Goal: Information Seeking & Learning: Learn about a topic

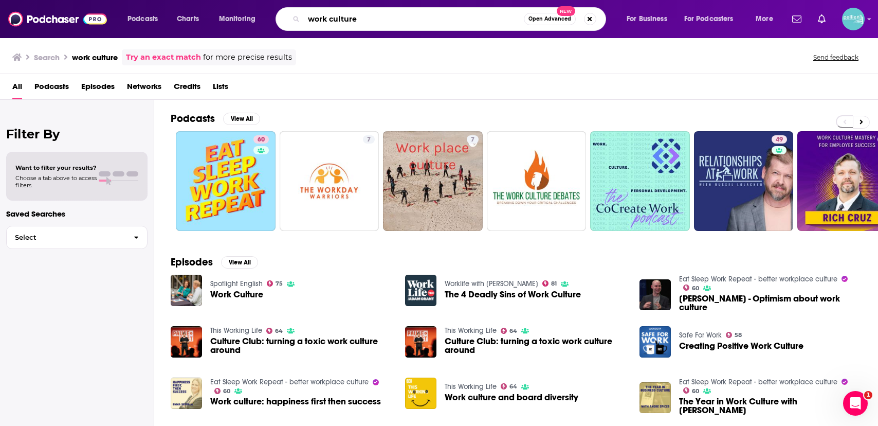
click at [332, 23] on input "work culture" at bounding box center [414, 19] width 220 height 16
paste input "The Human Behavior Podcast"
type input "The Human Behavior Podcast"
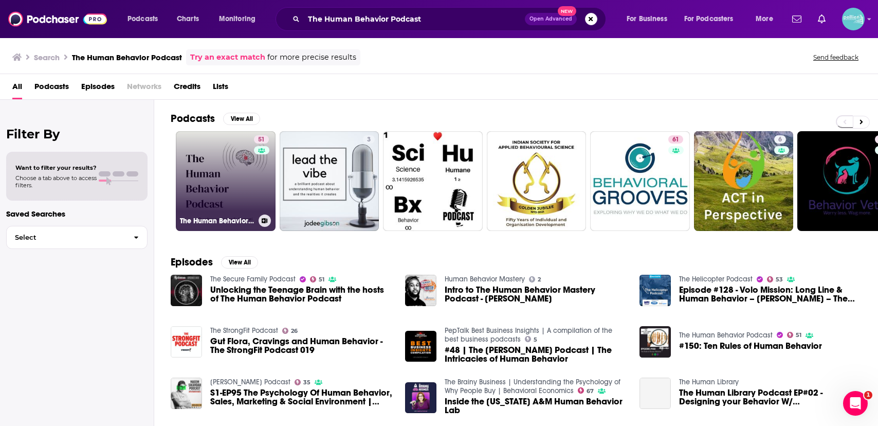
click at [243, 158] on link "51 The Human Behavior Podcast" at bounding box center [226, 181] width 100 height 100
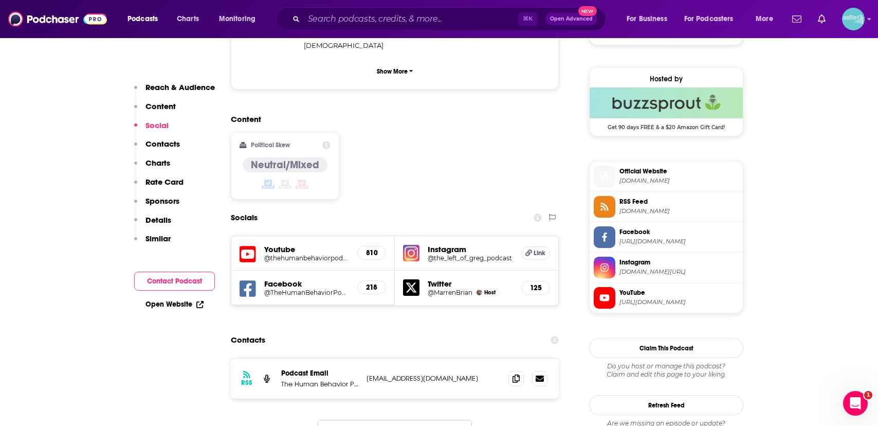
scroll to position [724, 0]
click at [511, 370] on span at bounding box center [515, 377] width 15 height 15
click at [371, 22] on input "Search podcasts, credits, & more..." at bounding box center [411, 19] width 214 height 16
paste input "Good Trouble with [PERSON_NAME]"
type input "Good Trouble with [PERSON_NAME]"
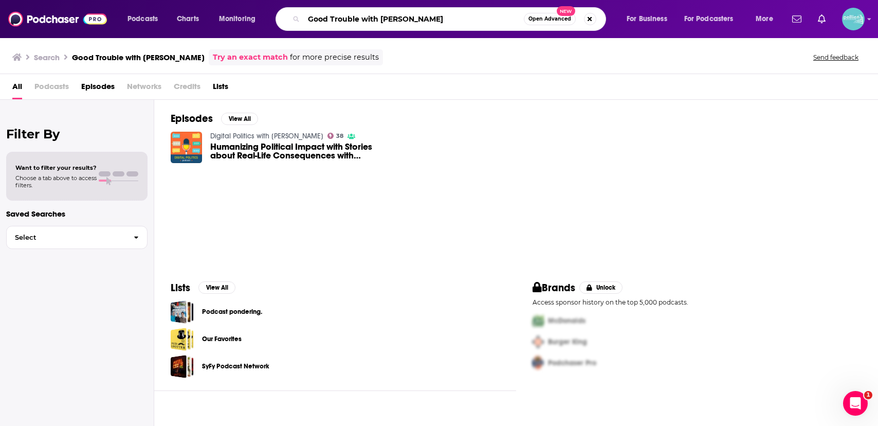
drag, startPoint x: 428, startPoint y: 15, endPoint x: 359, endPoint y: 9, distance: 69.7
click at [359, 9] on div "Good Trouble with [PERSON_NAME] Open Advanced New" at bounding box center [440, 19] width 330 height 24
click at [397, 17] on input "Good Trouble with [PERSON_NAME]" at bounding box center [414, 19] width 220 height 16
drag, startPoint x: 425, startPoint y: 20, endPoint x: 359, endPoint y: 20, distance: 65.8
click at [359, 20] on input "Good Trouble with [PERSON_NAME]" at bounding box center [414, 19] width 220 height 16
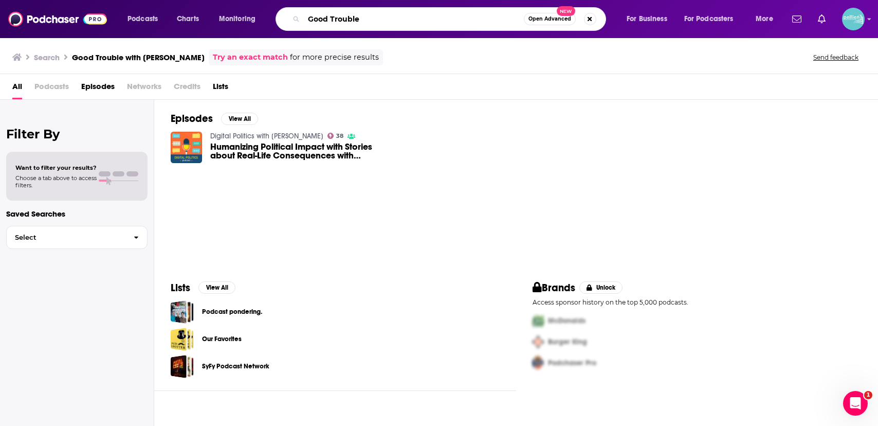
type input "Good Trouble"
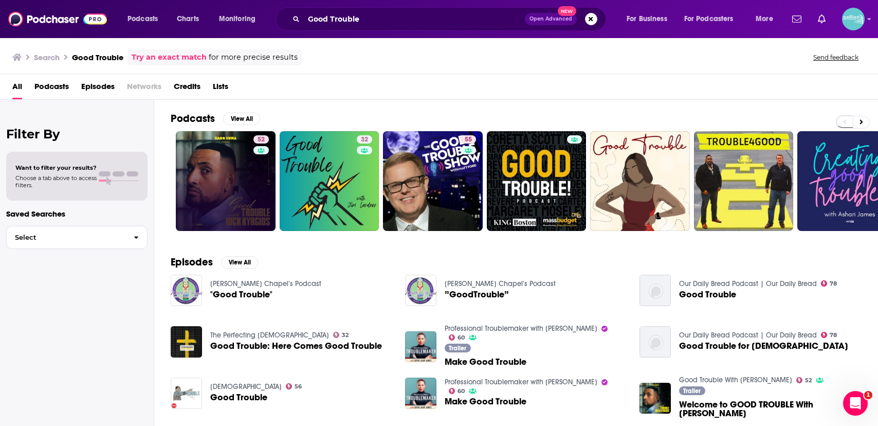
click at [225, 177] on link "52" at bounding box center [226, 181] width 100 height 100
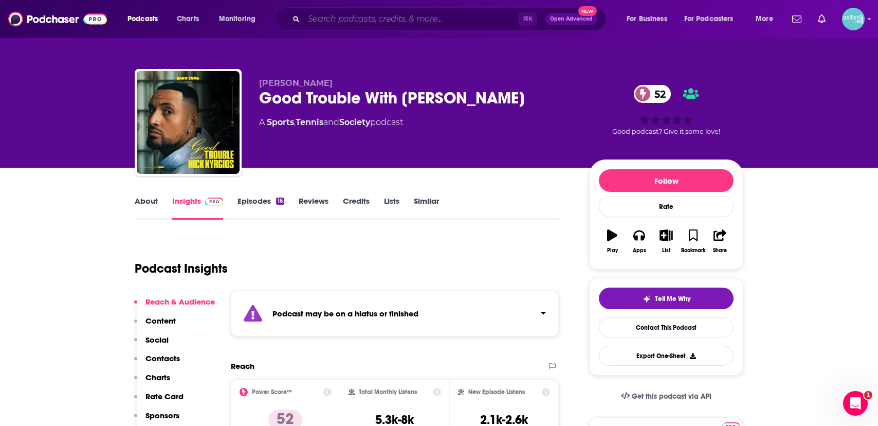
click at [376, 23] on input "Search podcasts, credits, & more..." at bounding box center [411, 19] width 214 height 16
paste input "Good Trouble with [PERSON_NAME]"
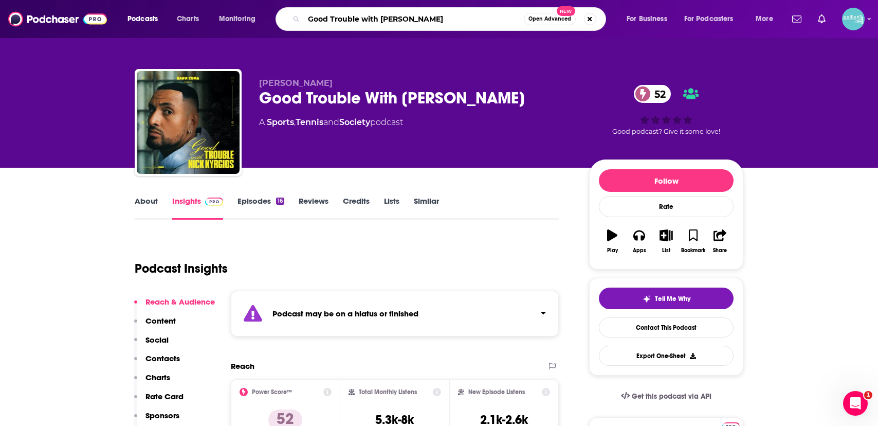
drag, startPoint x: 422, startPoint y: 21, endPoint x: 415, endPoint y: 21, distance: 7.2
click at [415, 21] on input "Good Trouble with [PERSON_NAME]" at bounding box center [414, 19] width 220 height 16
click at [383, 21] on input "Good Trouble with [PERSON_NAME]" at bounding box center [414, 19] width 220 height 16
drag, startPoint x: 379, startPoint y: 20, endPoint x: 285, endPoint y: 21, distance: 94.6
click at [285, 21] on div "Good Trouble with [PERSON_NAME] Open Advanced New" at bounding box center [440, 19] width 330 height 24
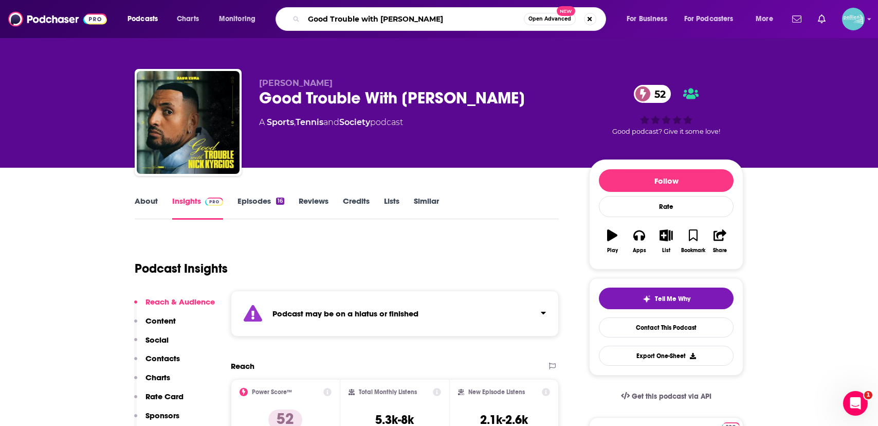
type input "[PERSON_NAME]"
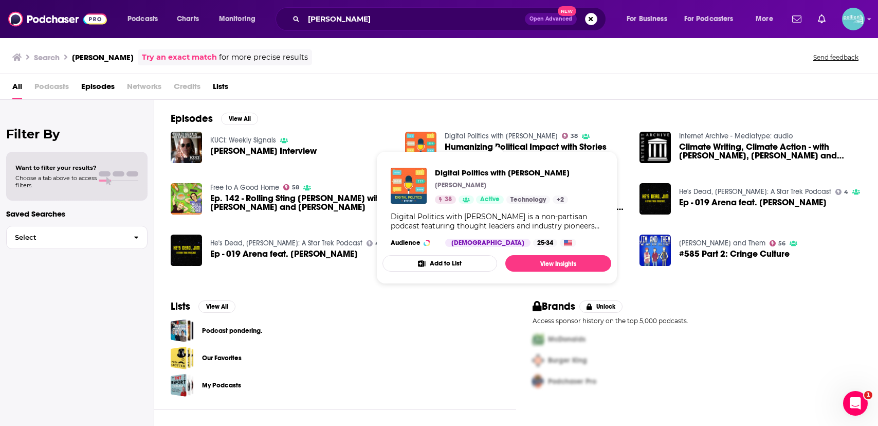
click at [466, 137] on link "Digital Politics with [PERSON_NAME]" at bounding box center [501, 136] width 113 height 9
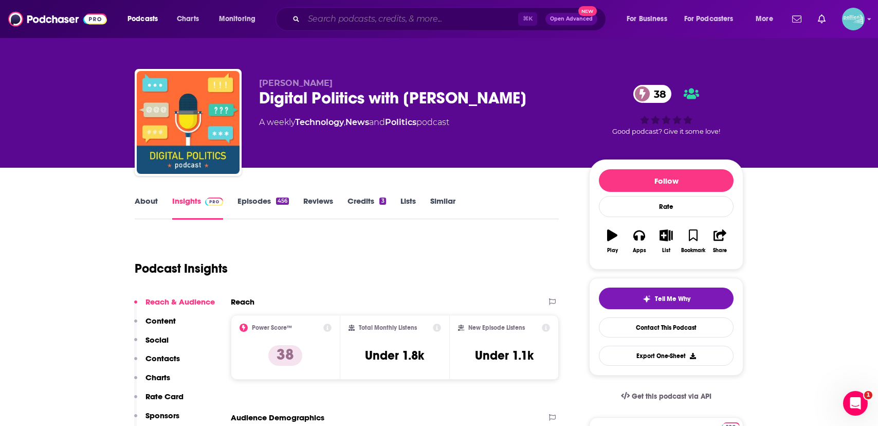
click at [333, 21] on input "Search podcasts, credits, & more..." at bounding box center [411, 19] width 214 height 16
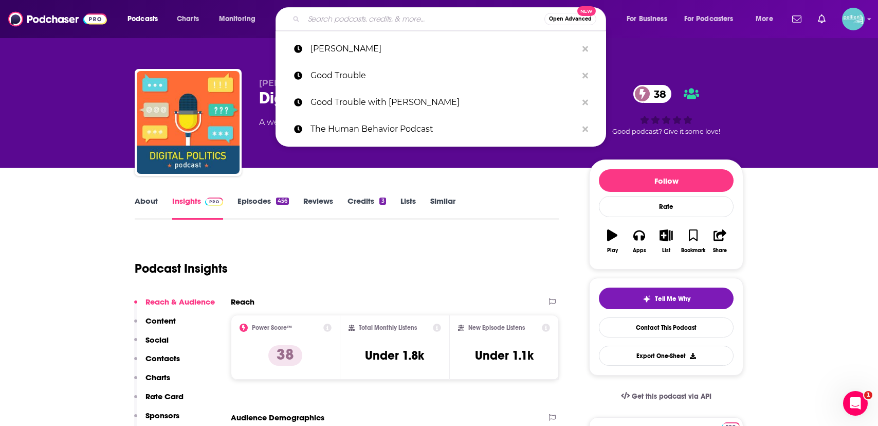
paste input "Politics Politics Politics"
type input "Politics Politics Politics"
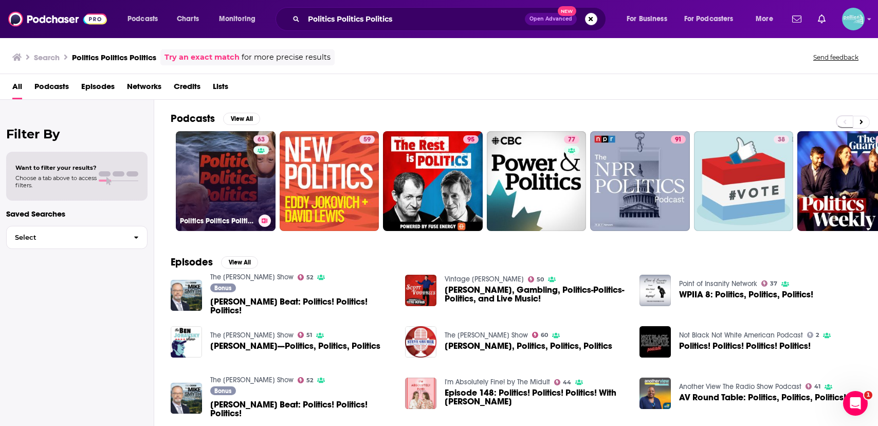
click at [254, 179] on div "63" at bounding box center [262, 174] width 18 height 79
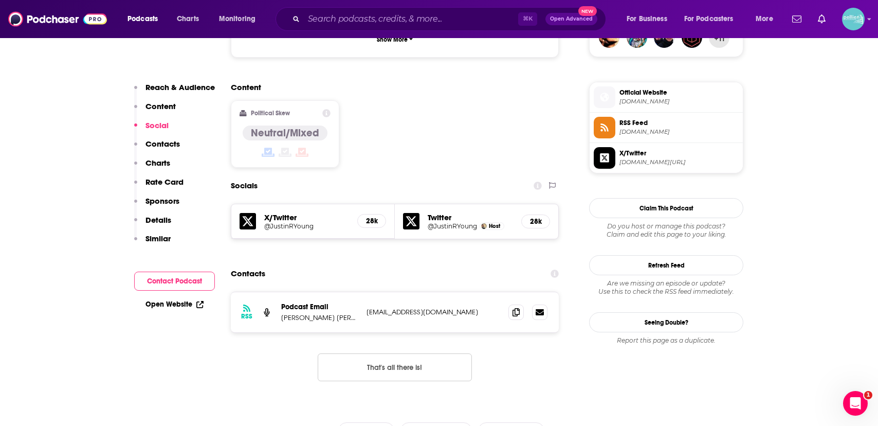
scroll to position [795, 0]
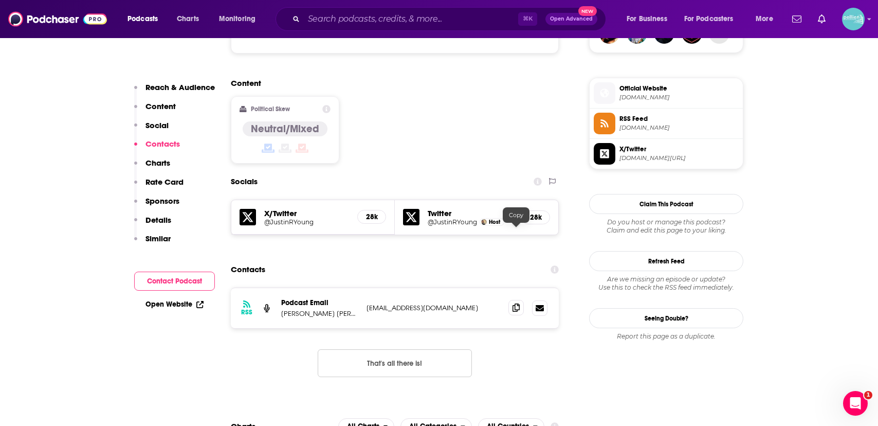
click at [513, 303] on icon at bounding box center [515, 307] width 7 height 8
click at [359, 22] on input "Search podcasts, credits, & more..." at bounding box center [411, 19] width 214 height 16
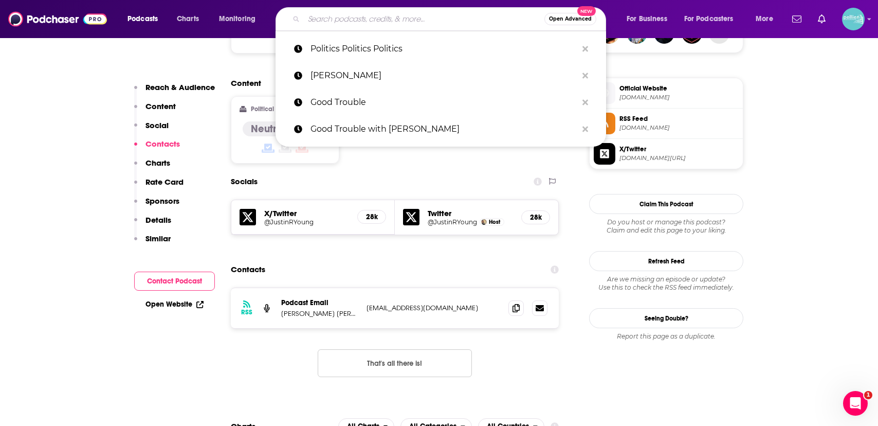
paste input "Philosophy for Our Times"
type input "Philosophy for Our Times"
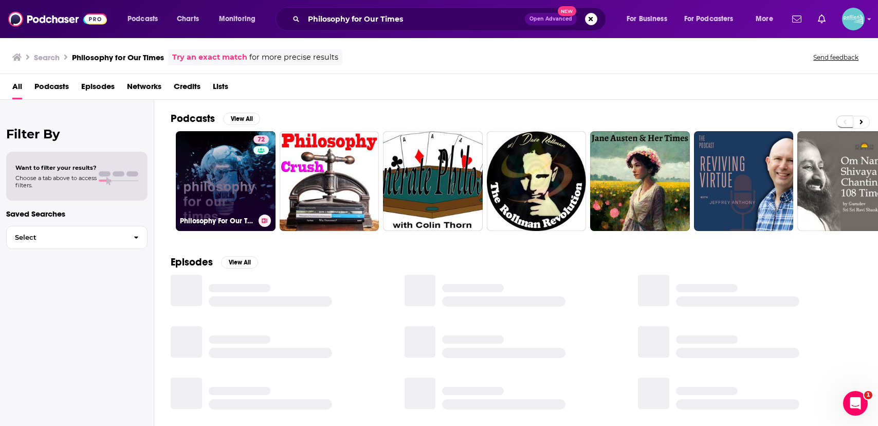
click at [227, 167] on link "72 Philosophy For Our Times" at bounding box center [226, 181] width 100 height 100
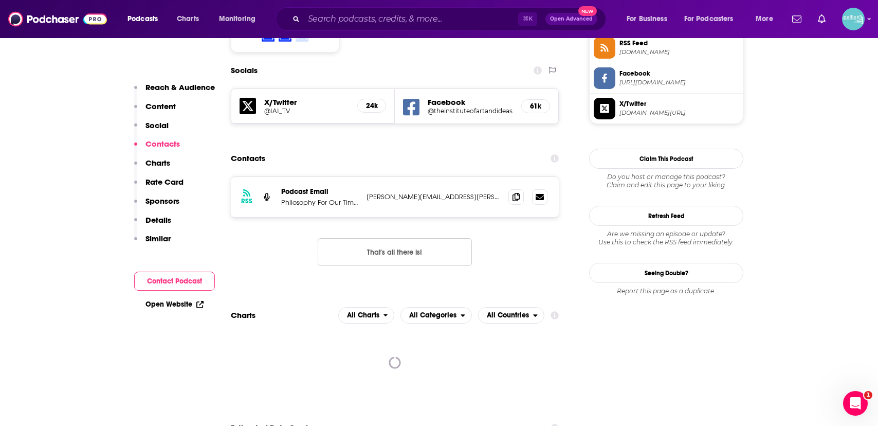
scroll to position [878, 0]
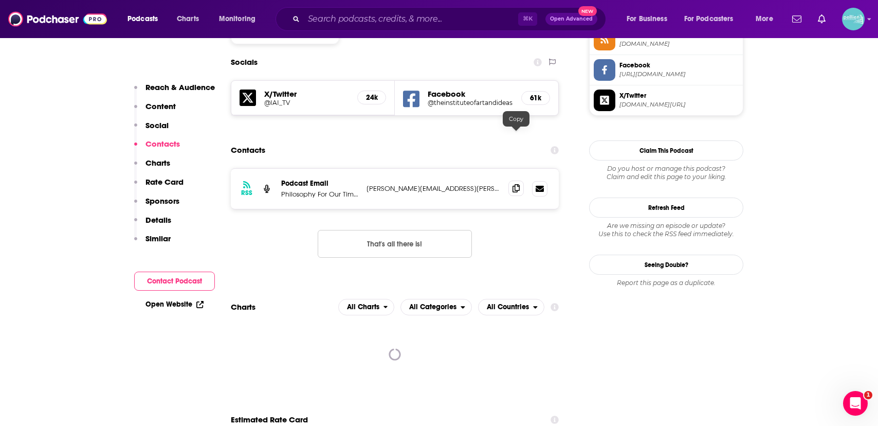
click at [514, 184] on icon at bounding box center [515, 188] width 7 height 8
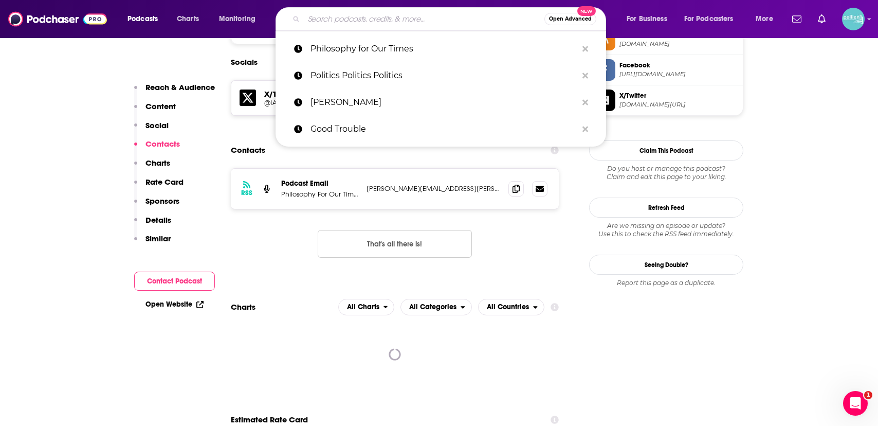
click at [351, 19] on input "Search podcasts, credits, & more..." at bounding box center [424, 19] width 241 height 16
paste input "New Discourses"
type input "New Discourses"
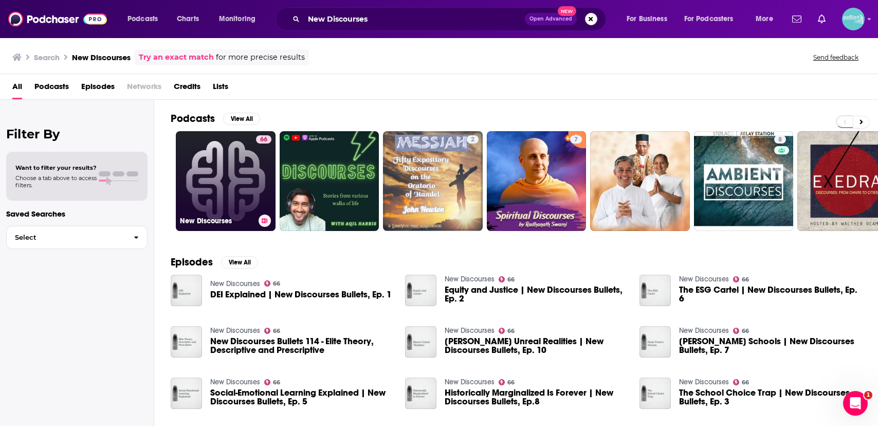
click at [231, 148] on link "66 New Discourses" at bounding box center [226, 181] width 100 height 100
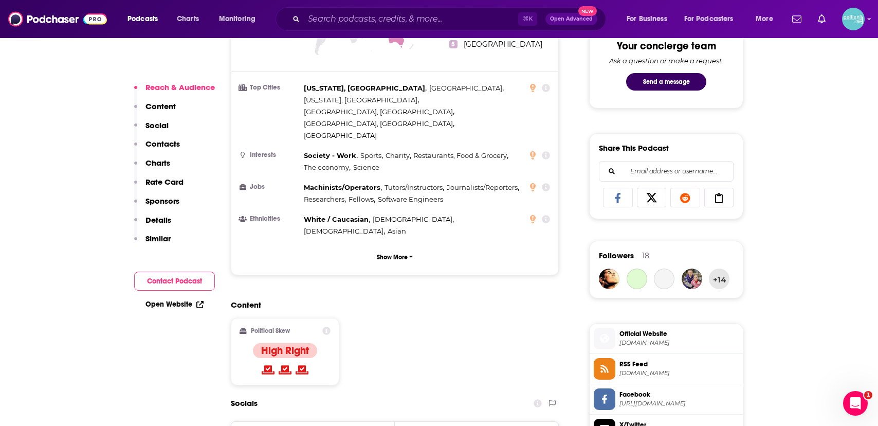
scroll to position [831, 0]
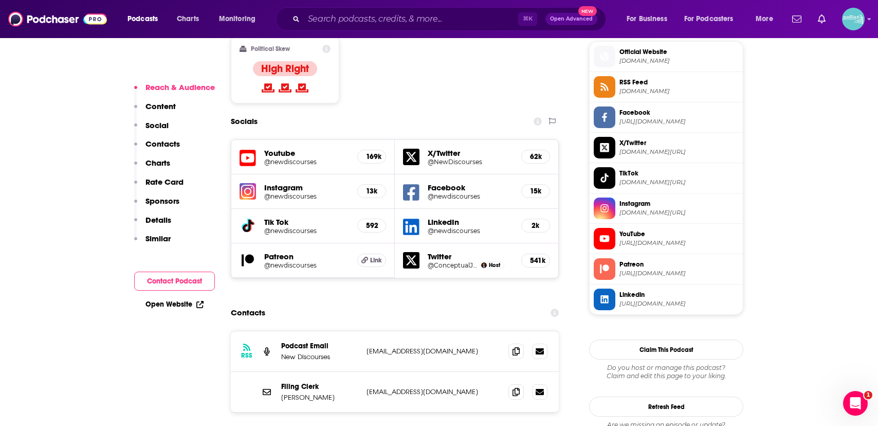
click at [523, 343] on div at bounding box center [527, 350] width 39 height 15
click at [517, 346] on icon at bounding box center [515, 350] width 7 height 8
click at [517, 387] on icon at bounding box center [515, 391] width 7 height 8
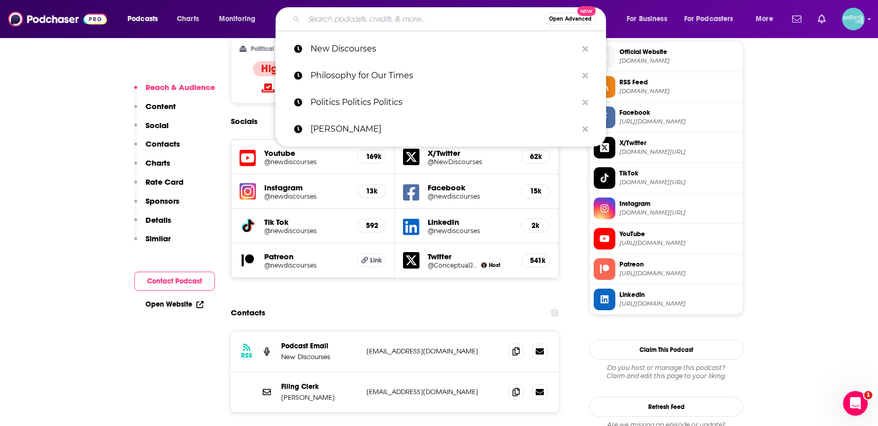
click at [325, 17] on input "Search podcasts, credits, & more..." at bounding box center [424, 19] width 241 height 16
paste input ""Philosophy Bites ""
type input ""Philosophy Bites ""
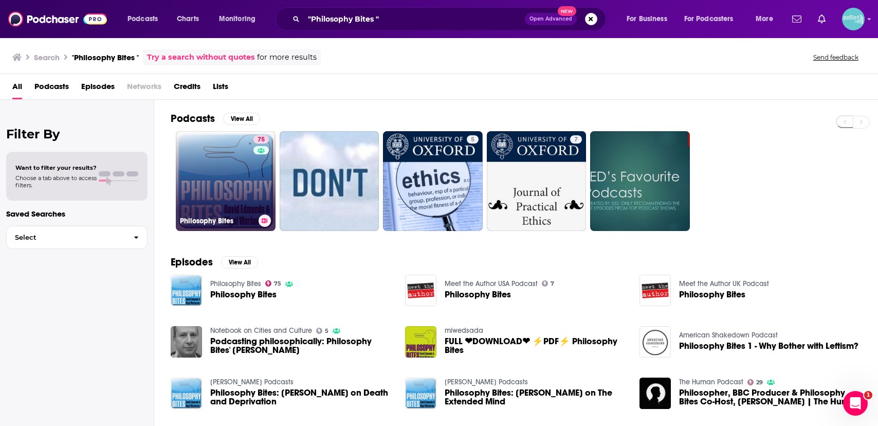
click at [218, 175] on link "75 Philosophy Bites" at bounding box center [226, 181] width 100 height 100
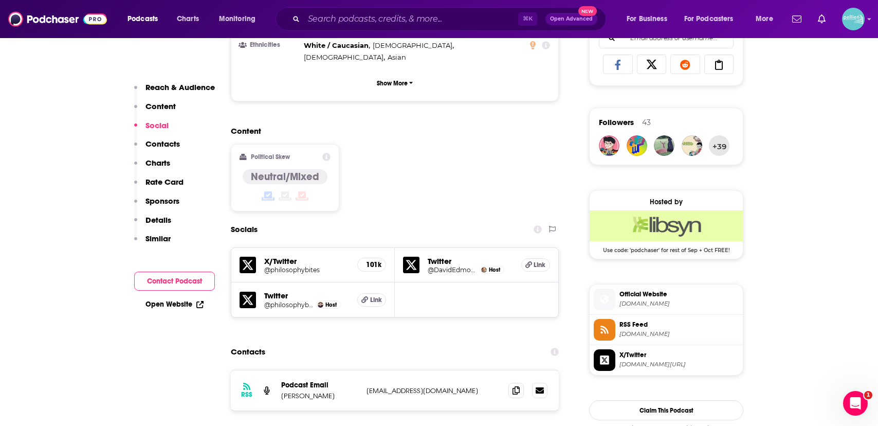
scroll to position [703, 0]
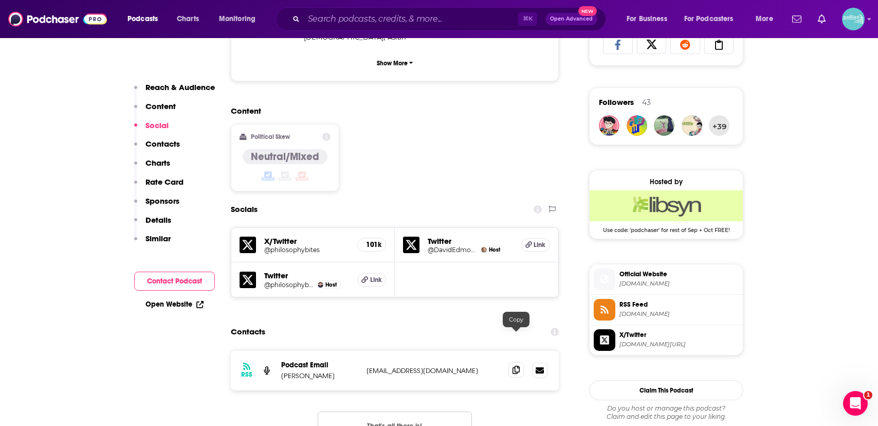
click at [522, 362] on span at bounding box center [515, 369] width 15 height 15
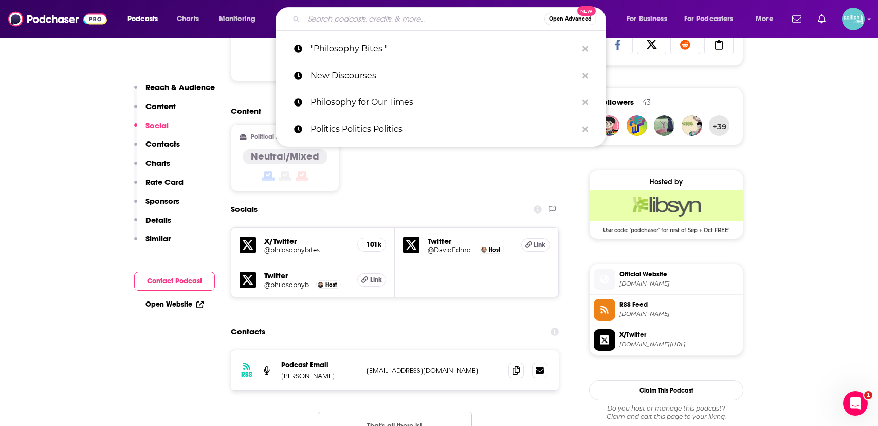
click at [347, 26] on input "Search podcasts, credits, & more..." at bounding box center [424, 19] width 241 height 16
paste input "The Saad Truth with [PERSON_NAME]"
type input "The Saad Truth with [PERSON_NAME]"
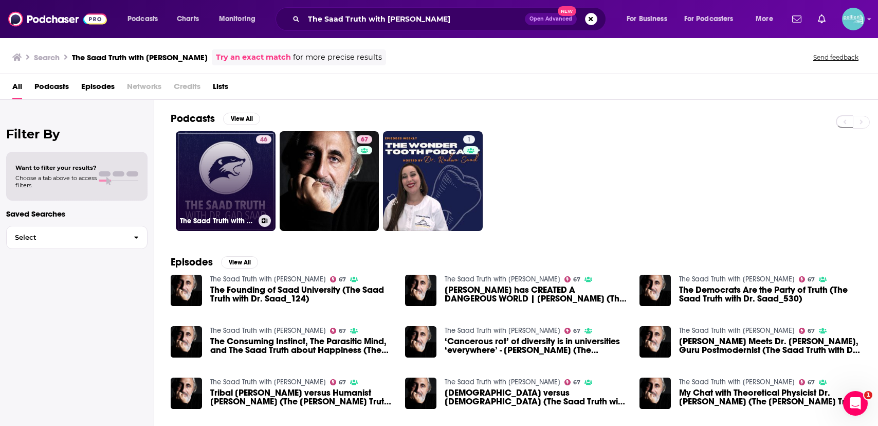
click at [237, 154] on link "46 The Saad Truth with [PERSON_NAME]" at bounding box center [226, 181] width 100 height 100
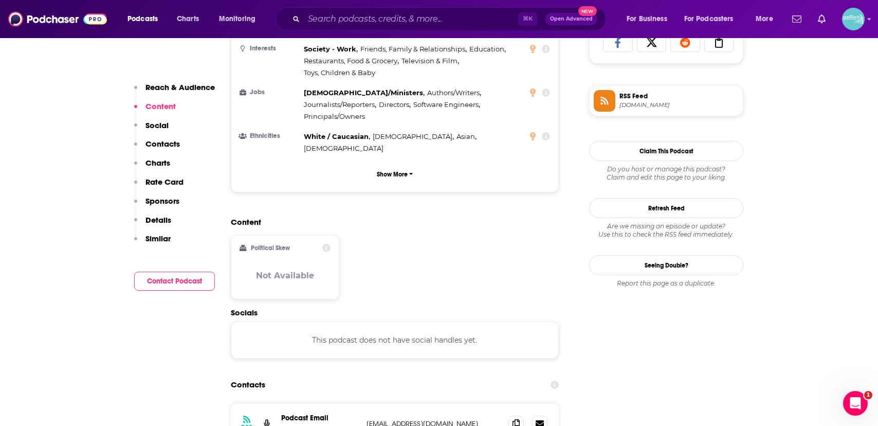
scroll to position [707, 0]
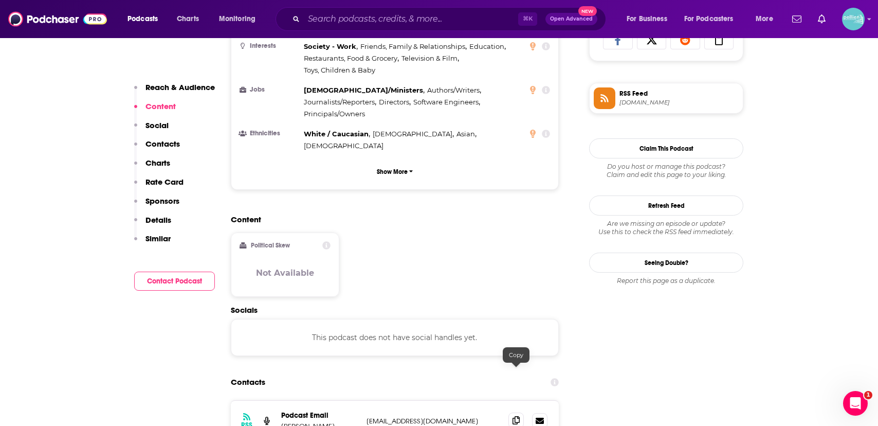
click at [513, 416] on icon at bounding box center [515, 420] width 7 height 8
click at [362, 10] on div "⌘ K Open Advanced New" at bounding box center [440, 19] width 330 height 24
click at [364, 17] on input "Search podcasts, credits, & more..." at bounding box center [411, 19] width 214 height 16
paste input "The [PERSON_NAME] Show"
type input "The [PERSON_NAME] Show"
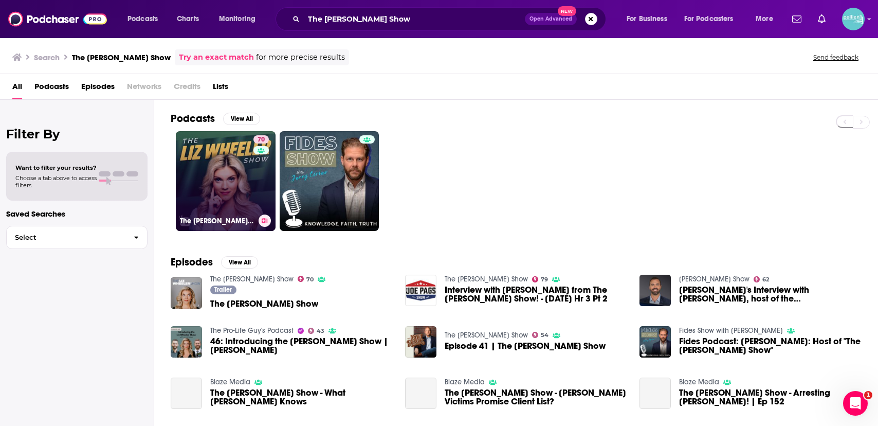
click at [194, 179] on link "70 The [PERSON_NAME] Show" at bounding box center [226, 181] width 100 height 100
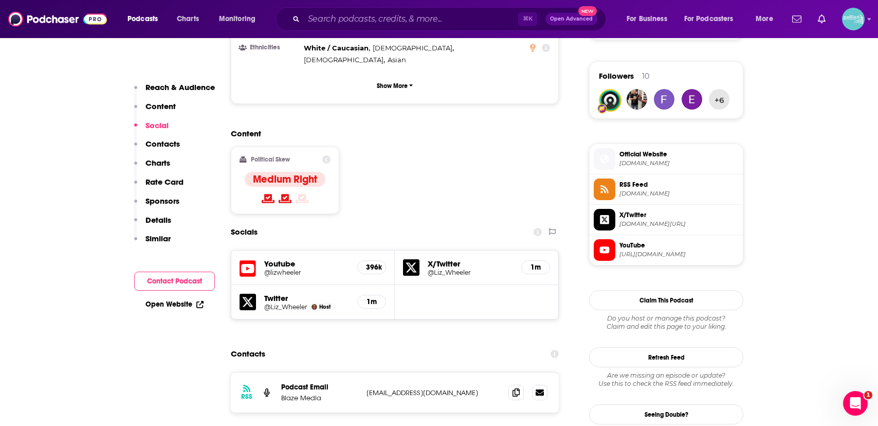
scroll to position [750, 0]
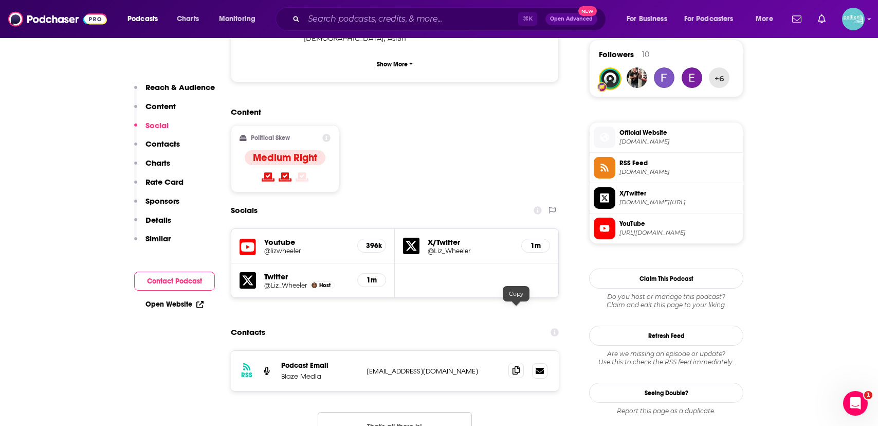
click at [517, 366] on icon at bounding box center [515, 370] width 7 height 8
click at [358, 23] on input "Search podcasts, credits, & more..." at bounding box center [411, 19] width 214 height 16
paste input "The Guilty Feminist"
type input "The Guilty Feminist"
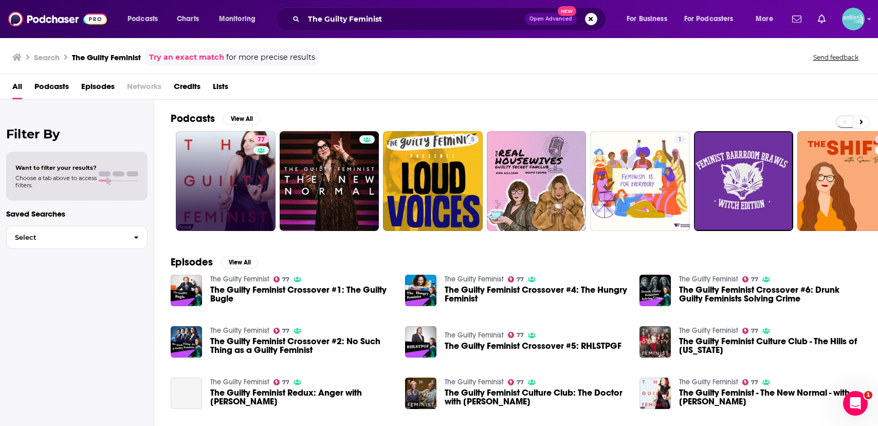
click at [229, 173] on link "77" at bounding box center [226, 181] width 100 height 100
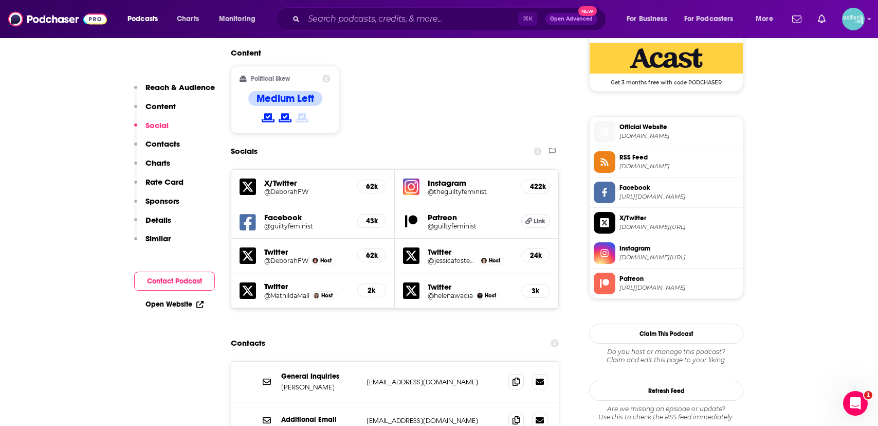
scroll to position [851, 0]
click at [517, 376] on icon at bounding box center [515, 380] width 7 height 8
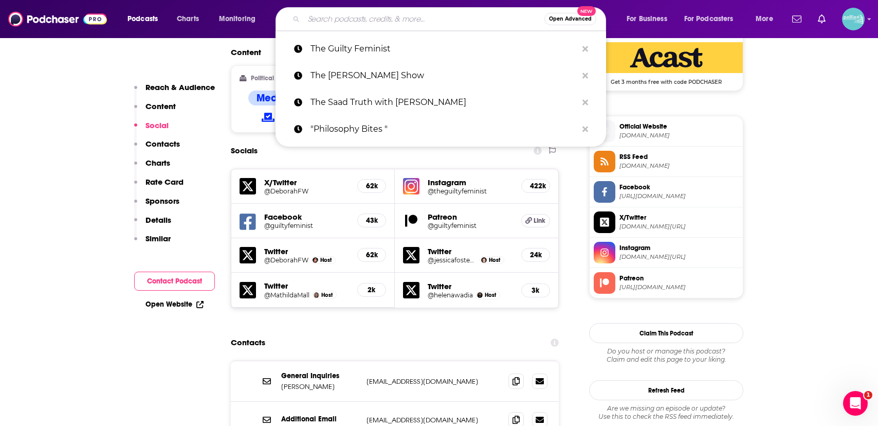
click at [344, 25] on input "Search podcasts, credits, & more..." at bounding box center [424, 19] width 241 height 16
paste input "Politicology"
type input "Politicology"
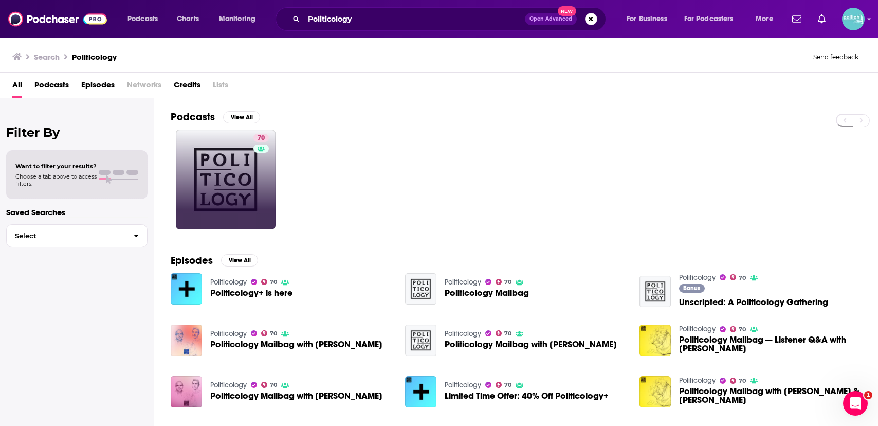
click at [249, 154] on div "Power Score: 70" at bounding box center [261, 152] width 58 height 15
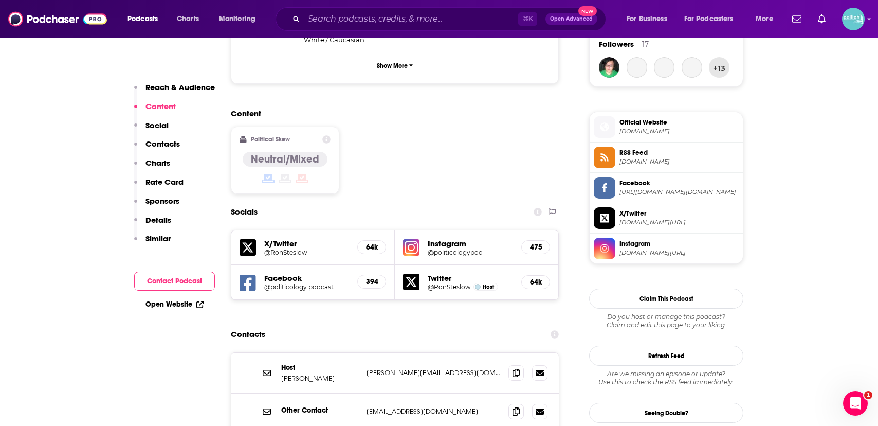
scroll to position [793, 0]
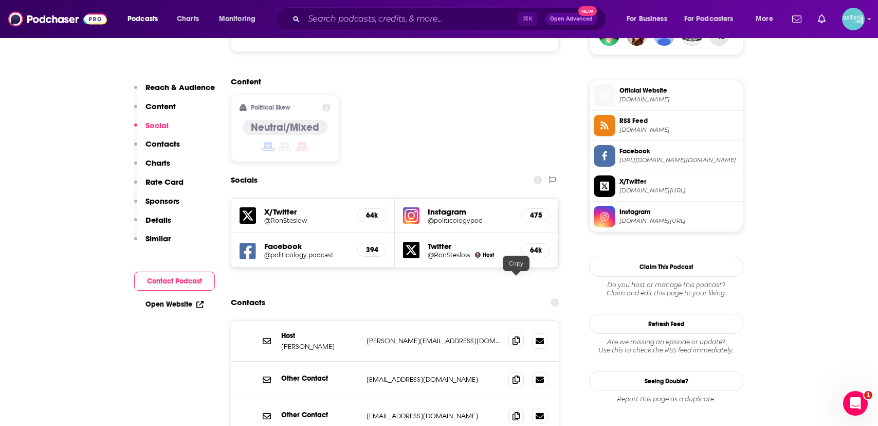
click at [514, 336] on icon at bounding box center [515, 340] width 7 height 8
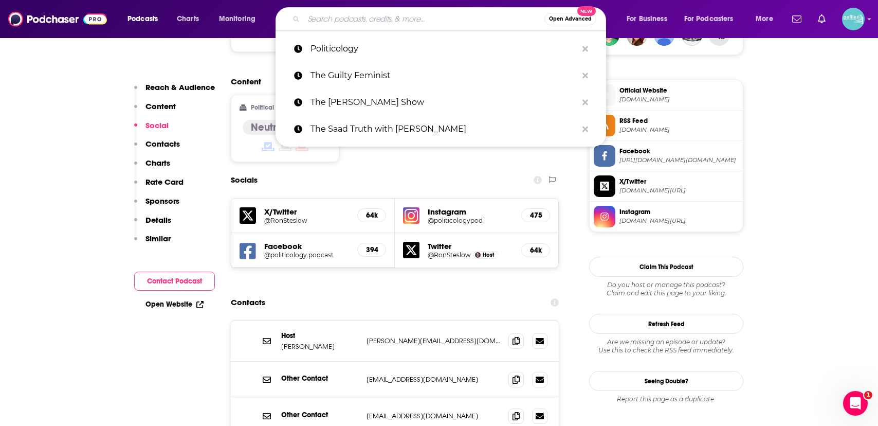
click at [331, 19] on input "Search podcasts, credits, & more..." at bounding box center [424, 19] width 241 height 16
paste input "Bad Faith Podcast"
type input "Bad Faith Podcast"
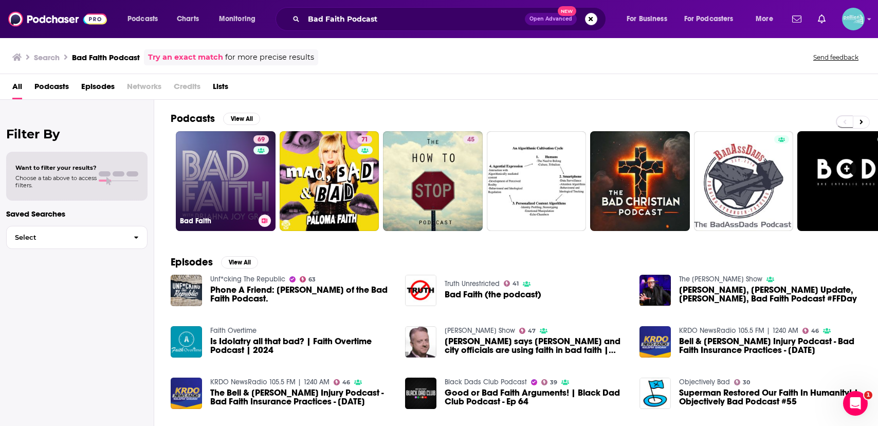
click at [231, 171] on link "69 Bad Faith" at bounding box center [226, 181] width 100 height 100
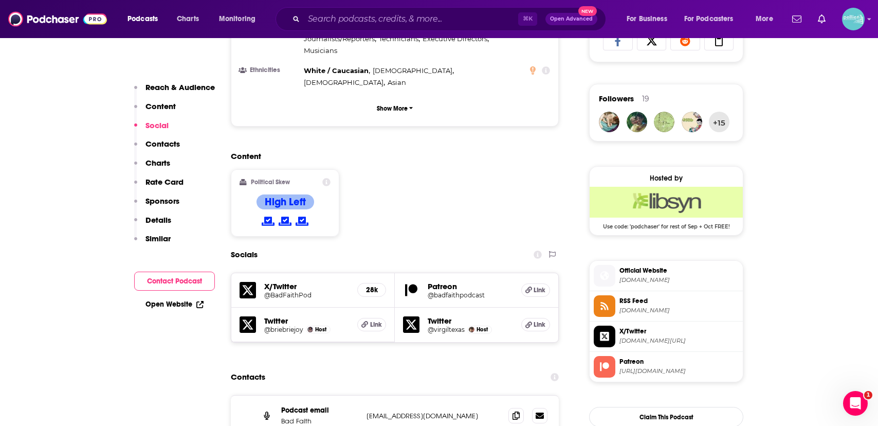
scroll to position [710, 0]
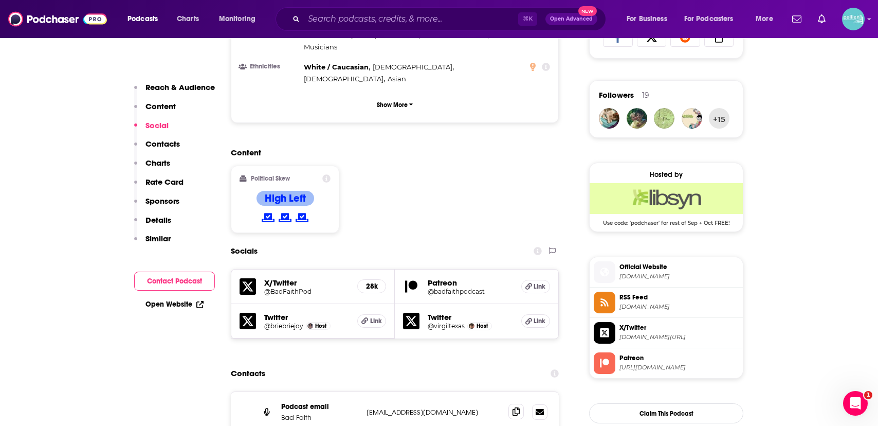
click at [513, 407] on icon at bounding box center [515, 411] width 7 height 8
click at [348, 20] on input "Search podcasts, credits, & more..." at bounding box center [411, 19] width 214 height 16
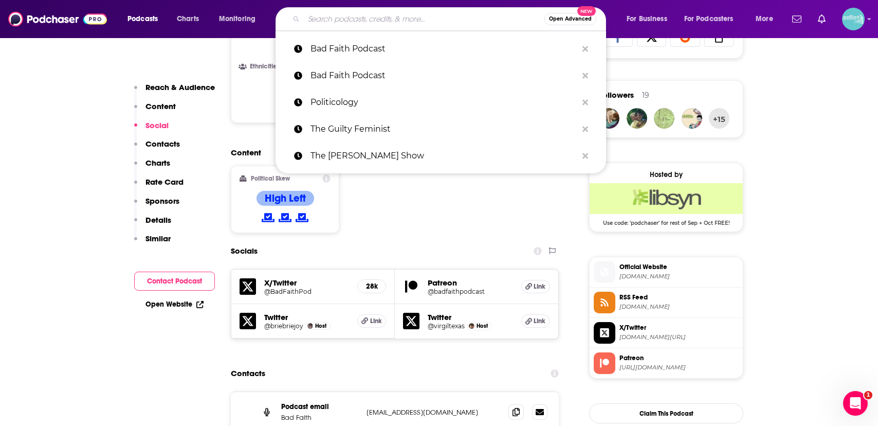
paste input "Radical with [PERSON_NAME]"
type input "Radical with [PERSON_NAME]"
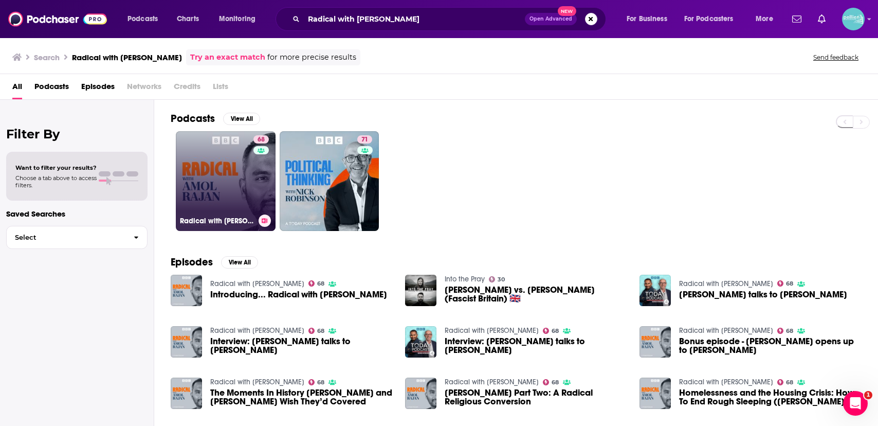
click at [213, 193] on link "68 Radical with [PERSON_NAME]" at bounding box center [226, 181] width 100 height 100
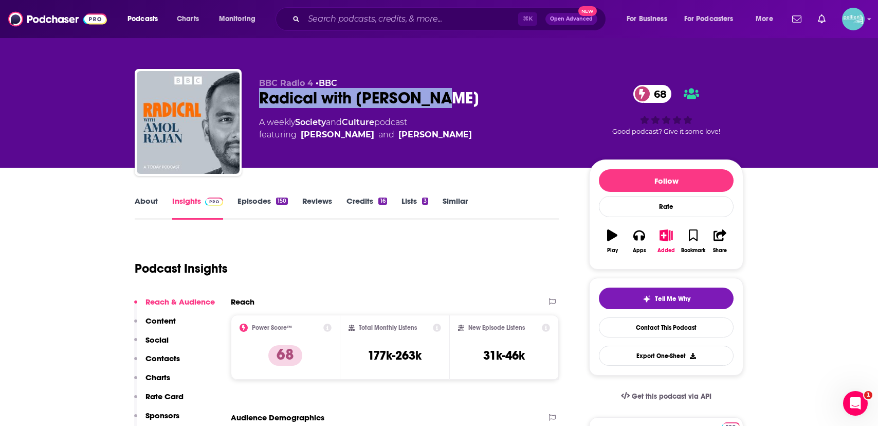
drag, startPoint x: 448, startPoint y: 98, endPoint x: 249, endPoint y: 107, distance: 199.1
click at [249, 107] on div "BBC Radio 4 • BBC Radical with [PERSON_NAME] 68 A weekly Society and Culture po…" at bounding box center [439, 124] width 609 height 111
copy h2 "Radical with [PERSON_NAME]"
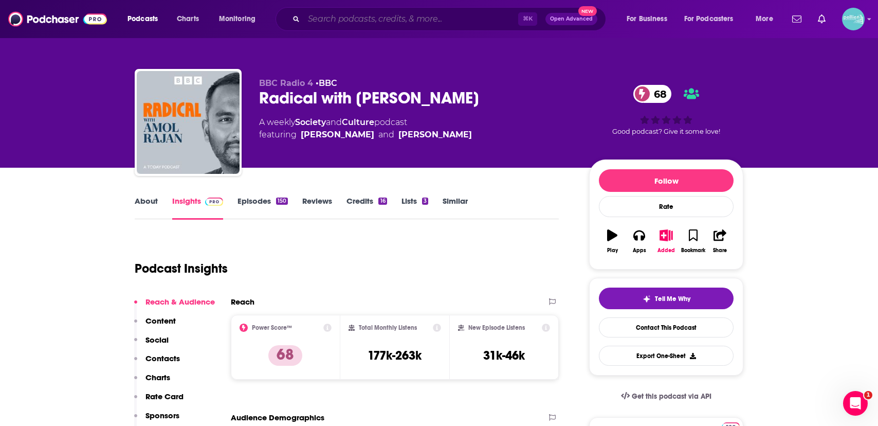
click at [341, 17] on input "Search podcasts, credits, & more..." at bounding box center [411, 19] width 214 height 16
paste input "Front Burner"
type input "Front Burner"
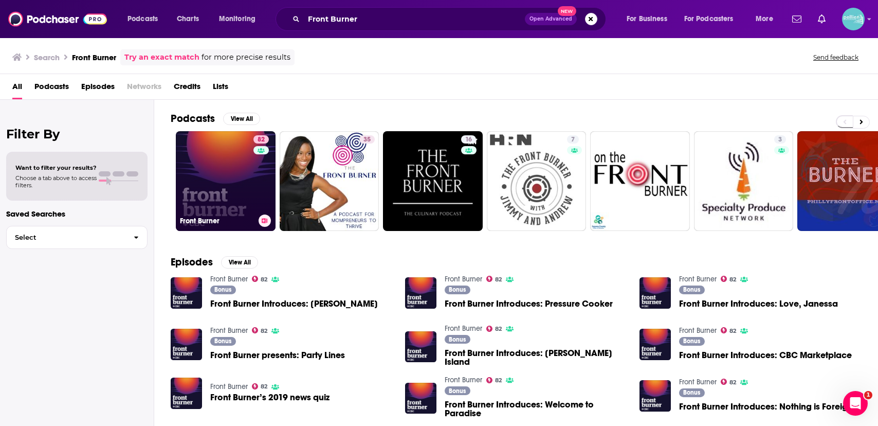
click at [219, 176] on link "82 Front Burner" at bounding box center [226, 181] width 100 height 100
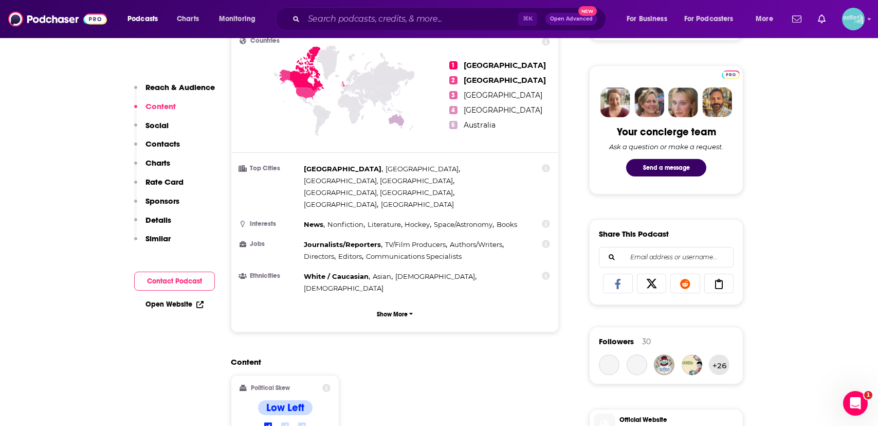
scroll to position [867, 0]
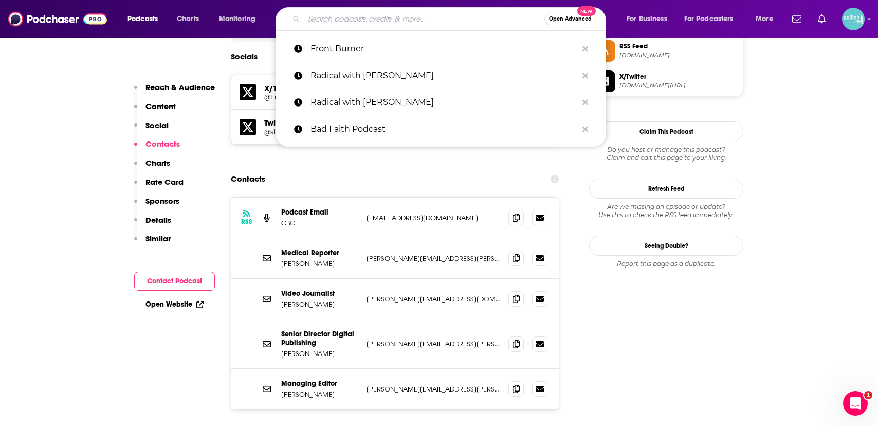
click at [336, 21] on input "Search podcasts, credits, & more..." at bounding box center [424, 19] width 241 height 16
paste input "The Psychology Podcast"
type input "The Psychology Podcast"
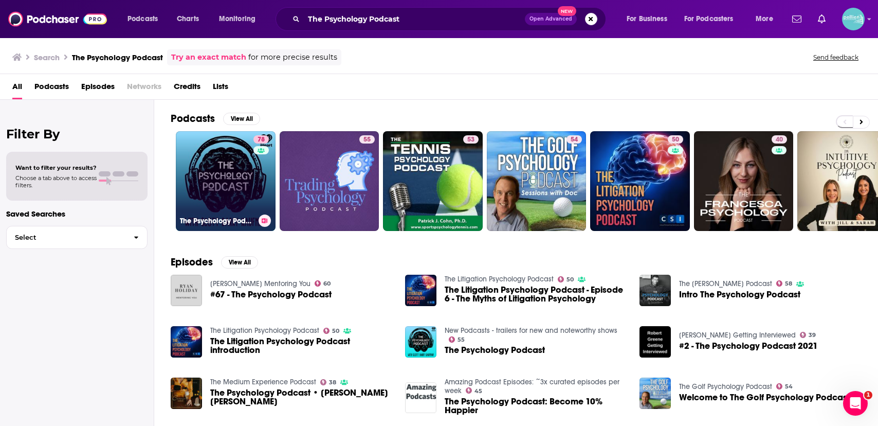
click at [208, 154] on link "78 The Psychology Podcast" at bounding box center [226, 181] width 100 height 100
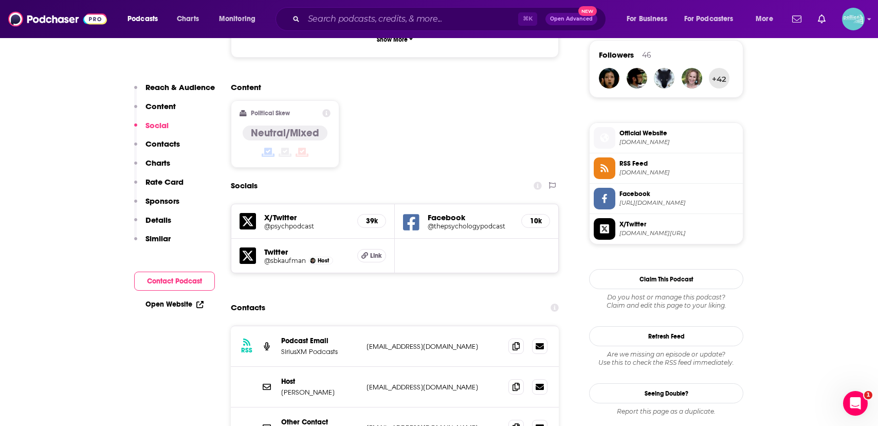
scroll to position [750, 0]
click at [514, 381] on icon at bounding box center [515, 385] width 7 height 8
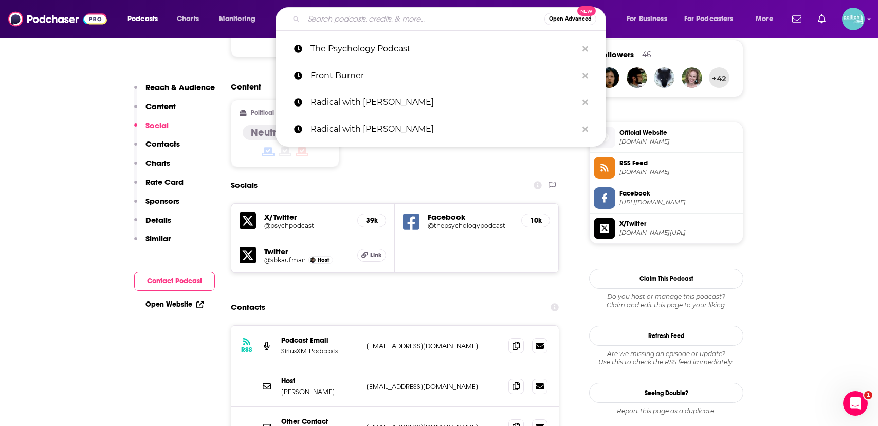
click at [368, 21] on input "Search podcasts, credits, & more..." at bounding box center [424, 19] width 241 height 16
paste input "It Could Happen Here"
type input "It Could Happen Here"
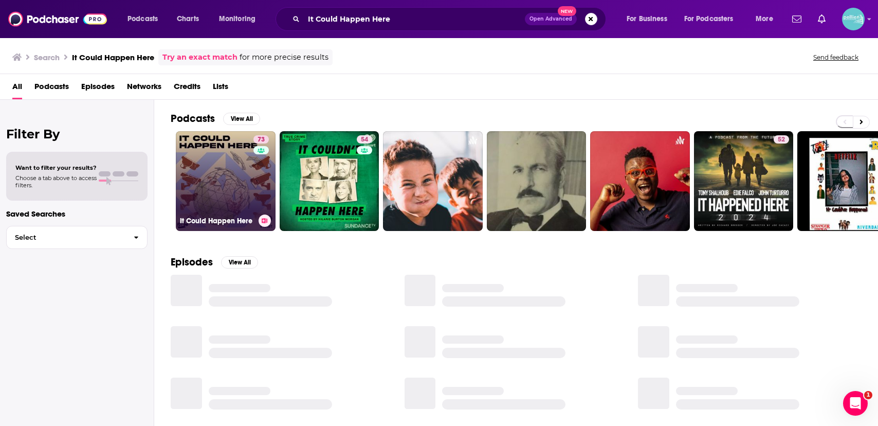
click at [238, 180] on link "73 It Could Happen Here" at bounding box center [226, 181] width 100 height 100
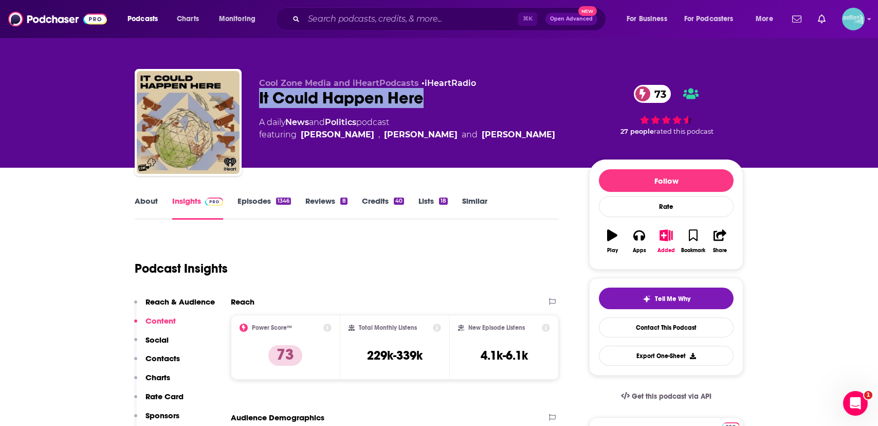
drag, startPoint x: 438, startPoint y: 98, endPoint x: 255, endPoint y: 103, distance: 182.5
click at [255, 103] on div "Cool Zone Media and iHeartPodcasts • iHeartRadio It Could Happen Here 73 A dail…" at bounding box center [439, 124] width 609 height 111
copy h2 "It Could Happen Here"
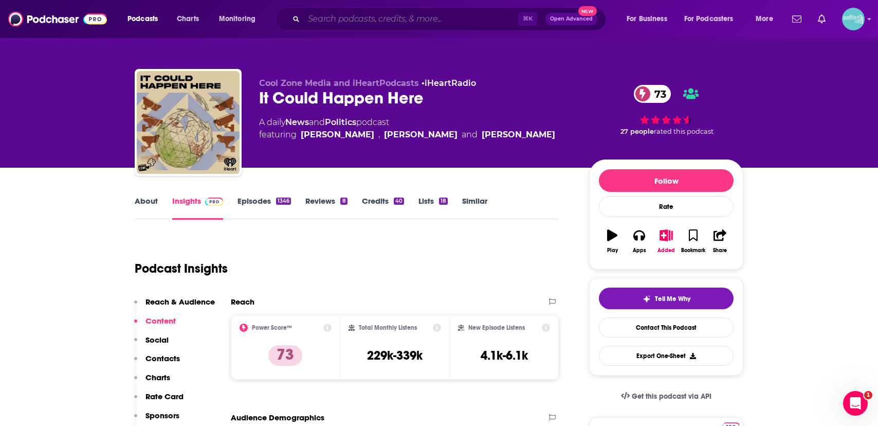
click at [342, 13] on input "Search podcasts, credits, & more..." at bounding box center [411, 19] width 214 height 16
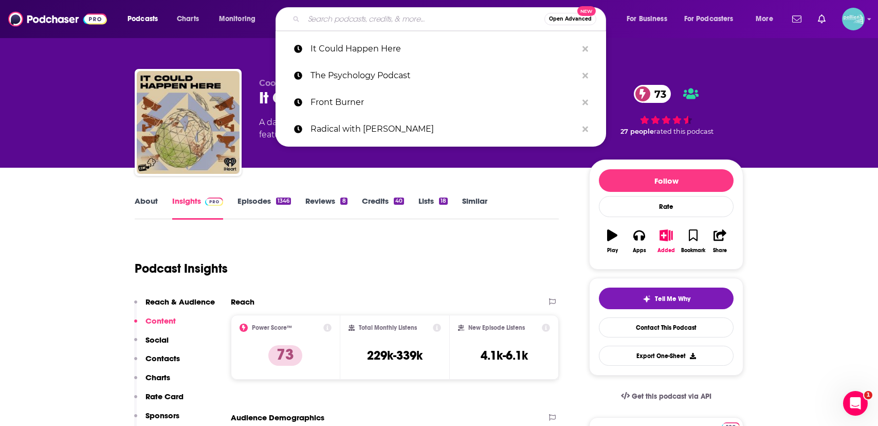
paste input "Know Your Enemy"
type input "Know Your Enemy"
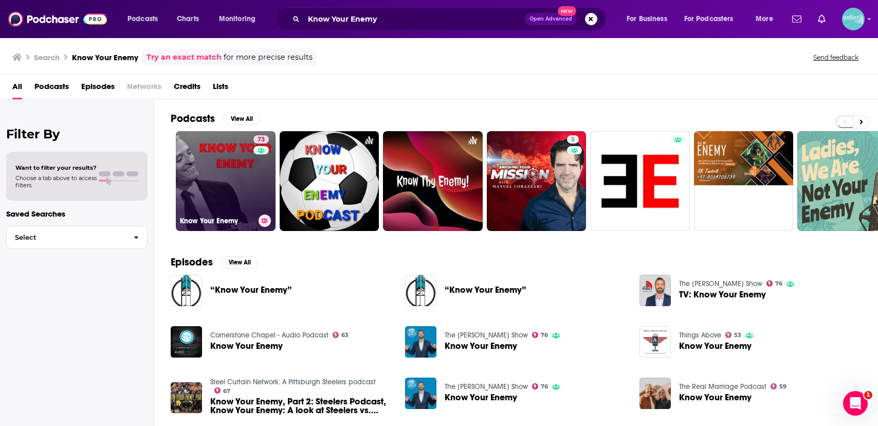
click at [236, 153] on link "73 Know Your Enemy" at bounding box center [226, 181] width 100 height 100
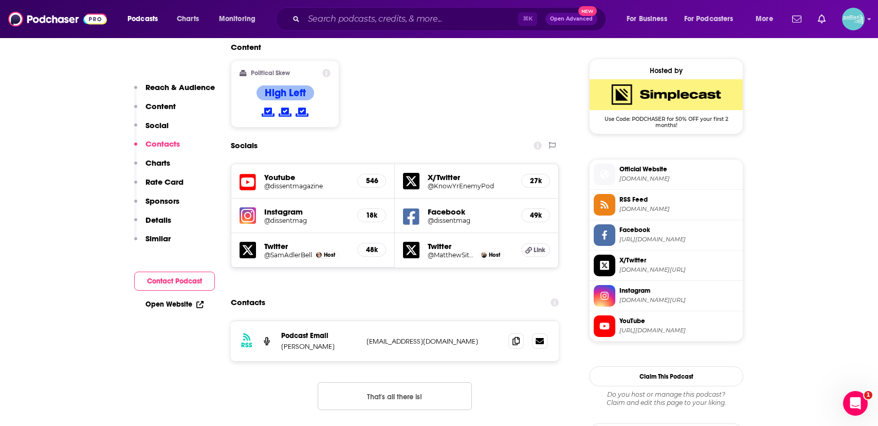
scroll to position [894, 0]
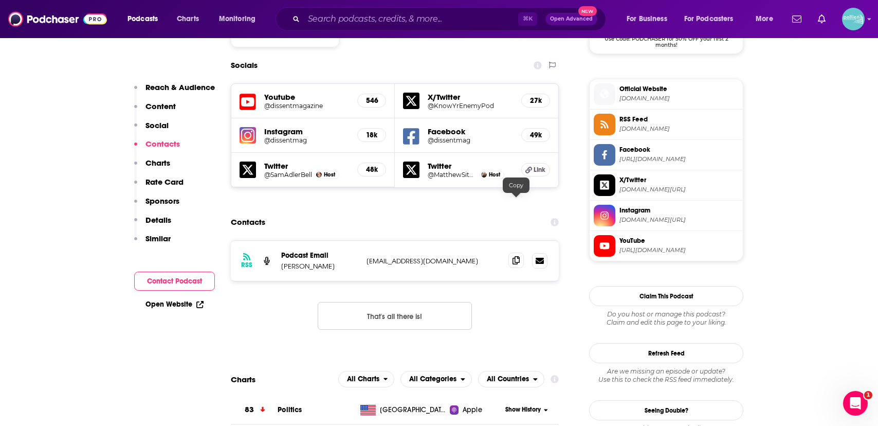
click at [517, 256] on icon at bounding box center [515, 260] width 7 height 8
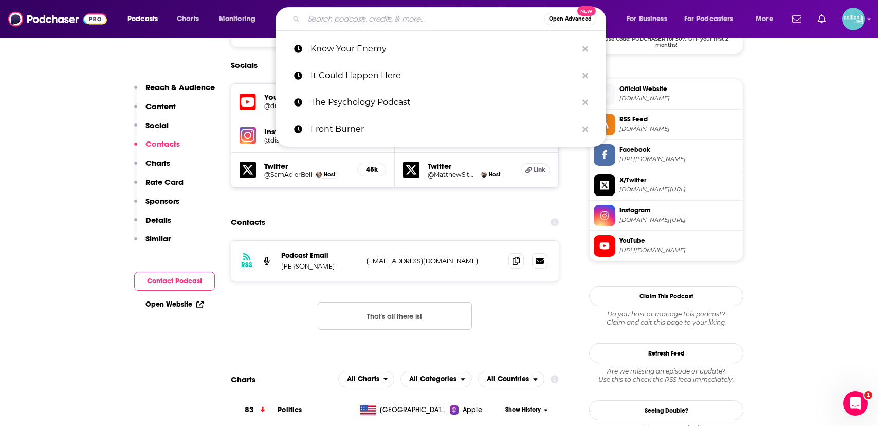
click at [346, 16] on input "Search podcasts, credits, & more..." at bounding box center [424, 19] width 241 height 16
paste input "Re: Thinking with [PERSON_NAME]"
type input "Re: Thinking with [PERSON_NAME]"
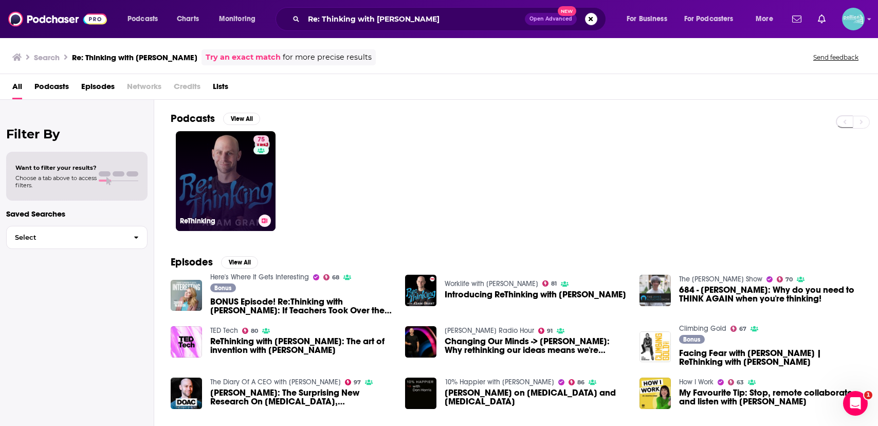
click at [231, 189] on link "75 ReThinking" at bounding box center [226, 181] width 100 height 100
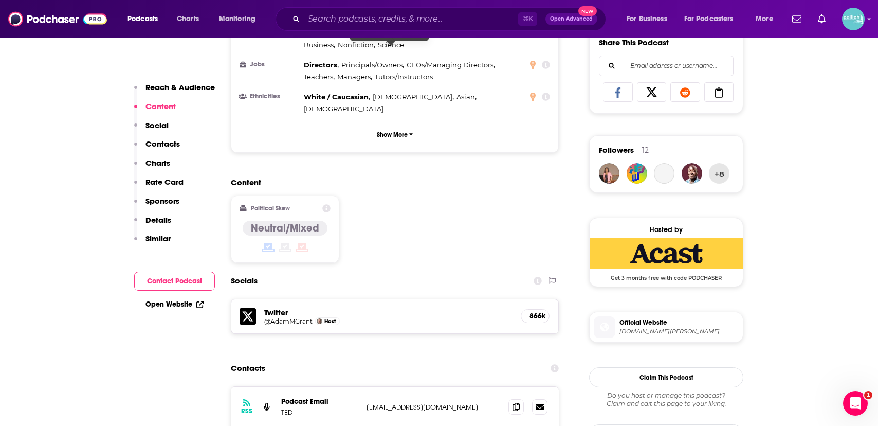
scroll to position [719, 0]
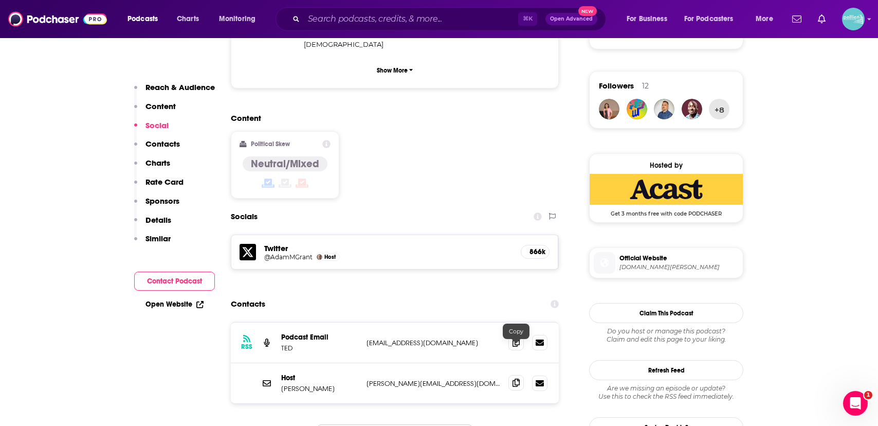
click at [513, 378] on icon at bounding box center [515, 382] width 7 height 8
click at [364, 19] on input "Search podcasts, credits, & more..." at bounding box center [411, 19] width 214 height 16
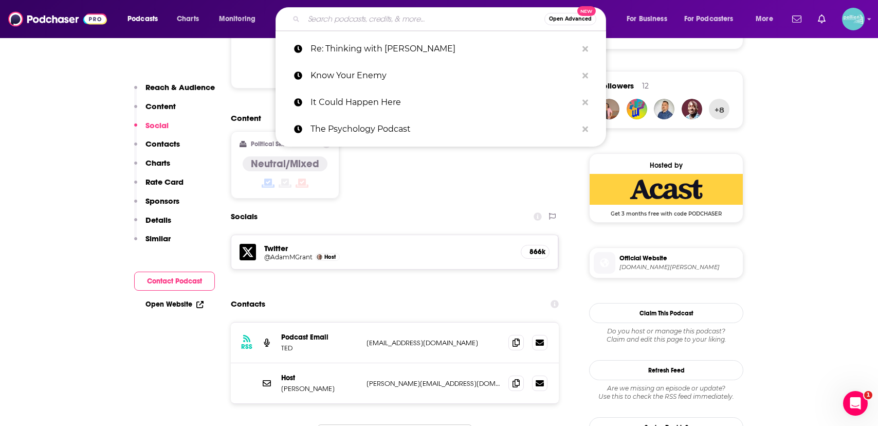
paste input "Open to Debate"
type input "Open to Debate"
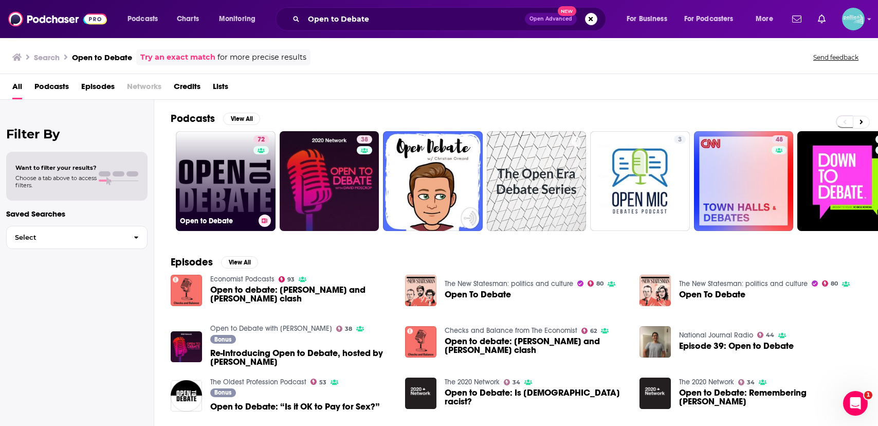
click at [222, 186] on link "72 Open to Debate" at bounding box center [226, 181] width 100 height 100
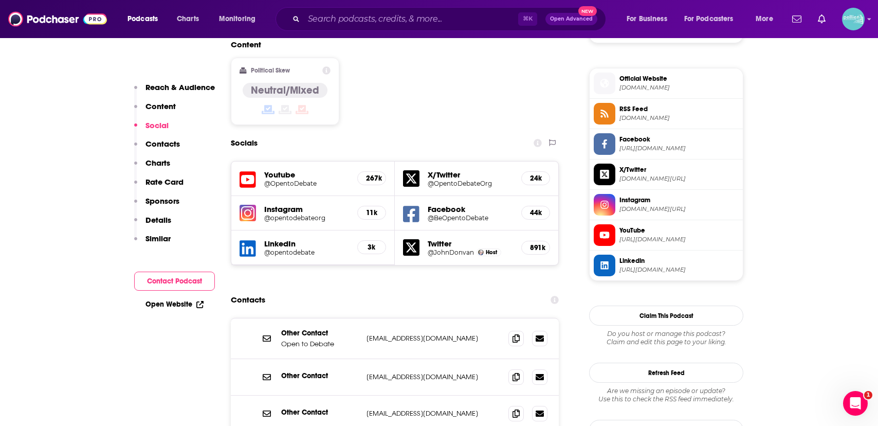
scroll to position [805, 0]
click at [515, 333] on icon at bounding box center [515, 337] width 7 height 8
click at [354, 16] on input "Search podcasts, credits, & more..." at bounding box center [411, 19] width 214 height 16
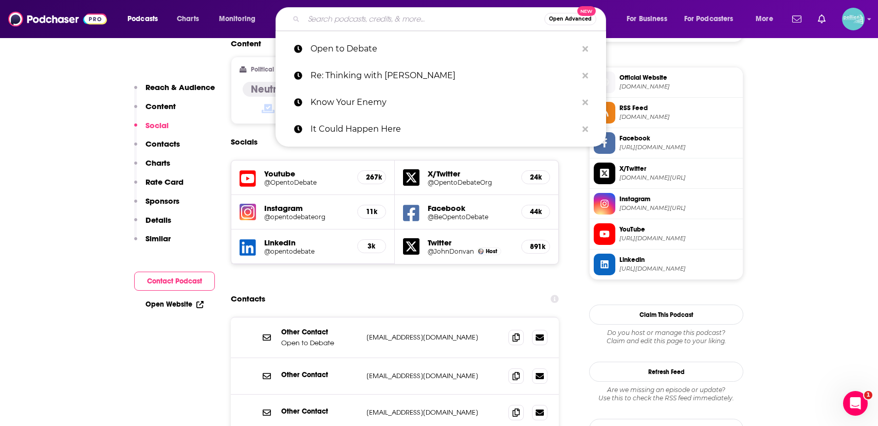
paste input "Explain It to Me"
type input "Explain It to Me"
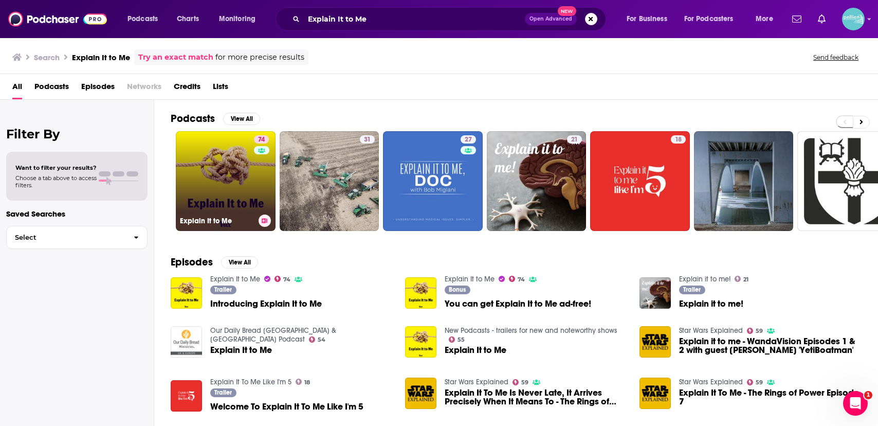
click at [237, 139] on link "74 Explain It to Me" at bounding box center [226, 181] width 100 height 100
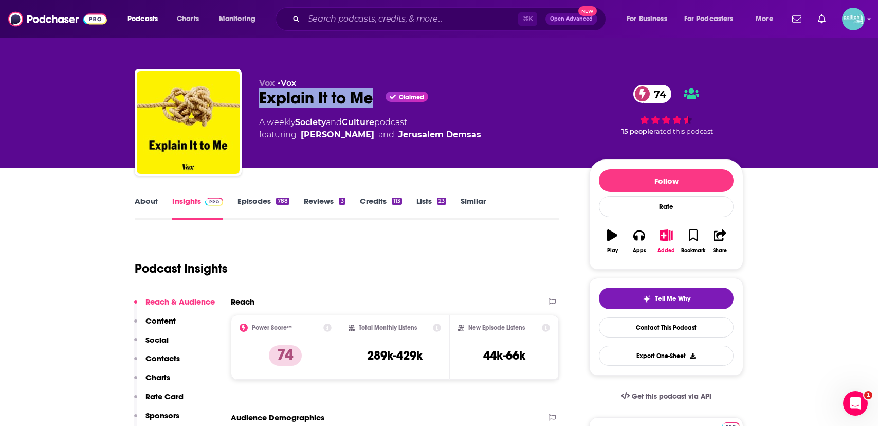
drag, startPoint x: 374, startPoint y: 100, endPoint x: 245, endPoint y: 100, distance: 129.0
click at [245, 100] on div "Vox • Vox Explain It to Me Claimed 74 A weekly Society and Culture podcast feat…" at bounding box center [439, 124] width 609 height 111
copy h2 "Explain It to Me"
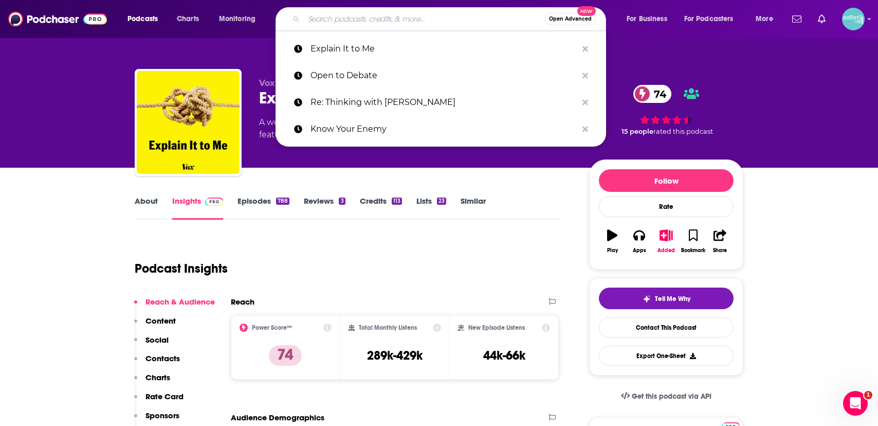
click at [349, 14] on input "Search podcasts, credits, & more..." at bounding box center [424, 19] width 241 height 16
paste input "Assembly Required with [PERSON_NAME]"
type input "Assembly Required with [PERSON_NAME]"
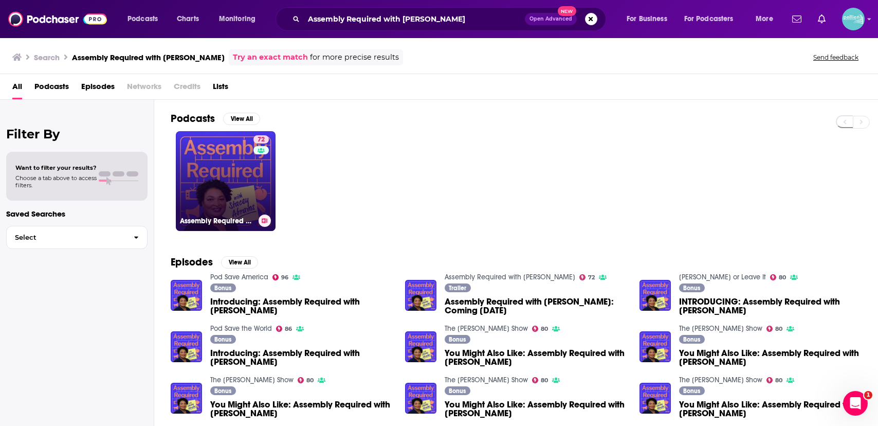
click at [231, 159] on link "72 Assembly Required with [PERSON_NAME]" at bounding box center [226, 181] width 100 height 100
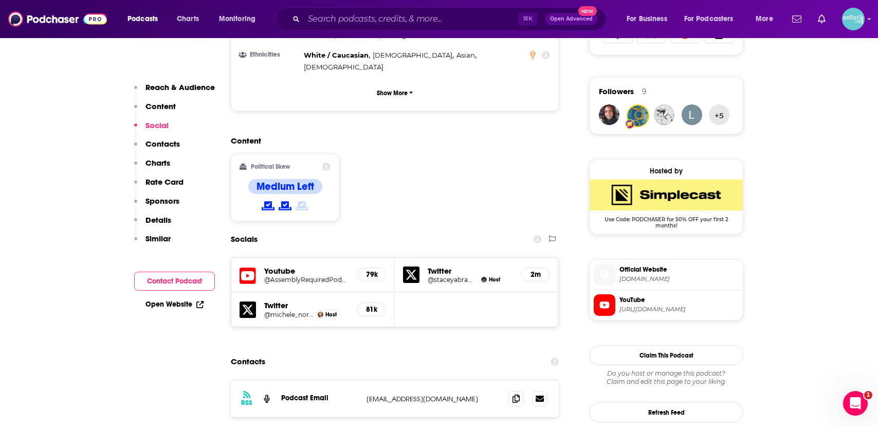
scroll to position [714, 0]
click at [286, 275] on h5 "@AssemblyRequiredPodcast" at bounding box center [306, 279] width 85 height 8
click at [290, 310] on h5 "@michele_norris" at bounding box center [288, 314] width 49 height 8
click at [164, 302] on link "Open Website" at bounding box center [174, 304] width 58 height 9
click at [346, 26] on input "Search podcasts, credits, & more..." at bounding box center [411, 19] width 214 height 16
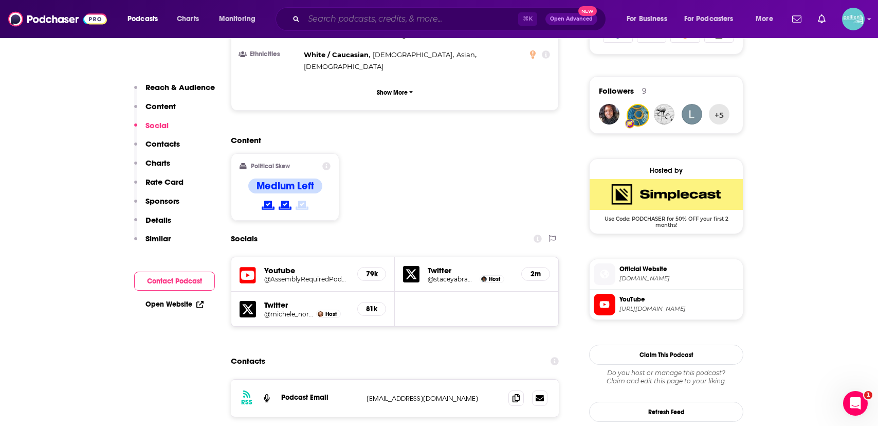
paste input "Conversations with [PERSON_NAME]"
type input "Conversations with [PERSON_NAME]"
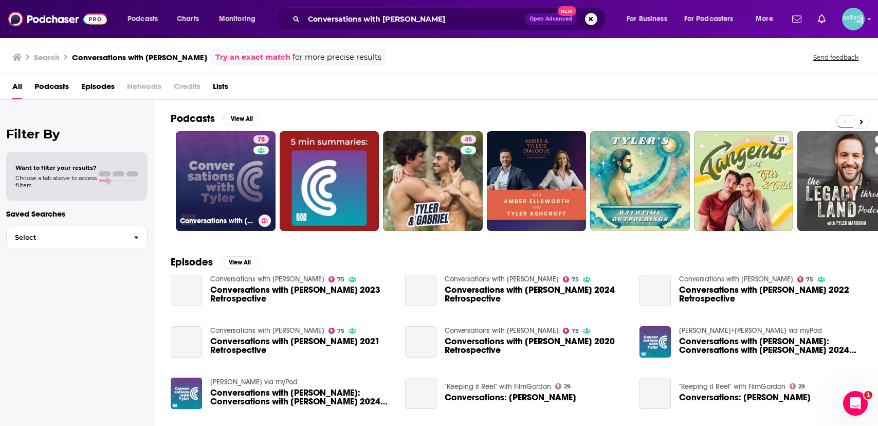
click at [198, 174] on link "75 Conversations with [PERSON_NAME]" at bounding box center [226, 181] width 100 height 100
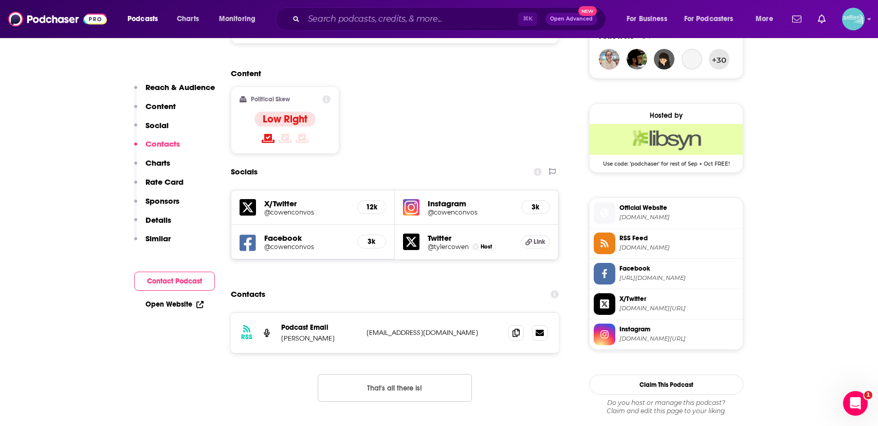
scroll to position [860, 0]
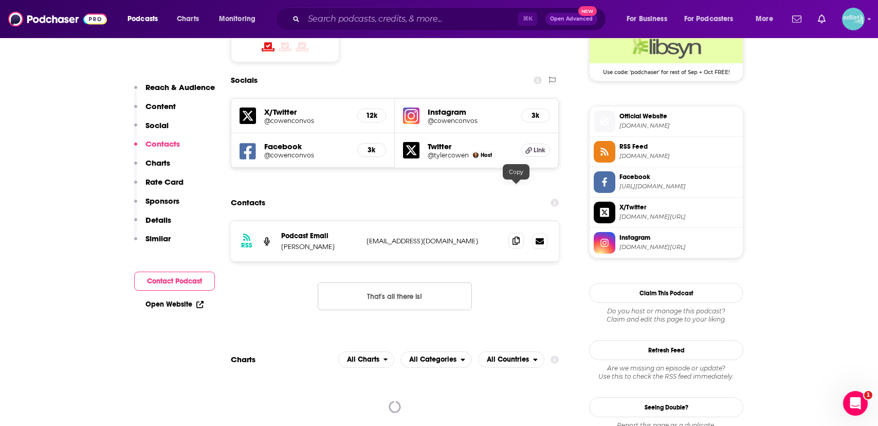
click at [517, 236] on icon at bounding box center [515, 240] width 7 height 8
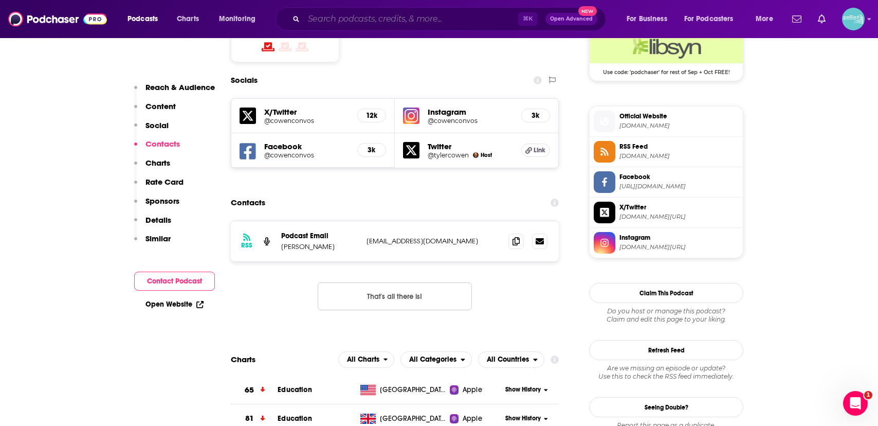
click at [352, 24] on input "Search podcasts, credits, & more..." at bounding box center [411, 19] width 214 height 16
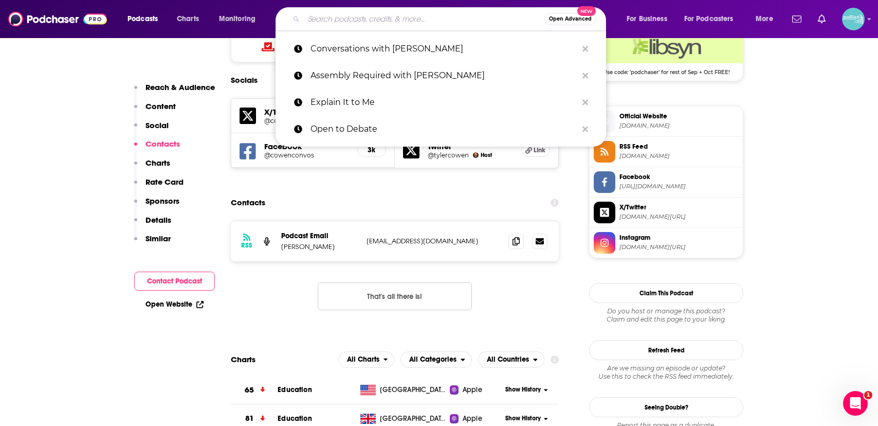
paste input "Within Reason"
type input "Within Reason"
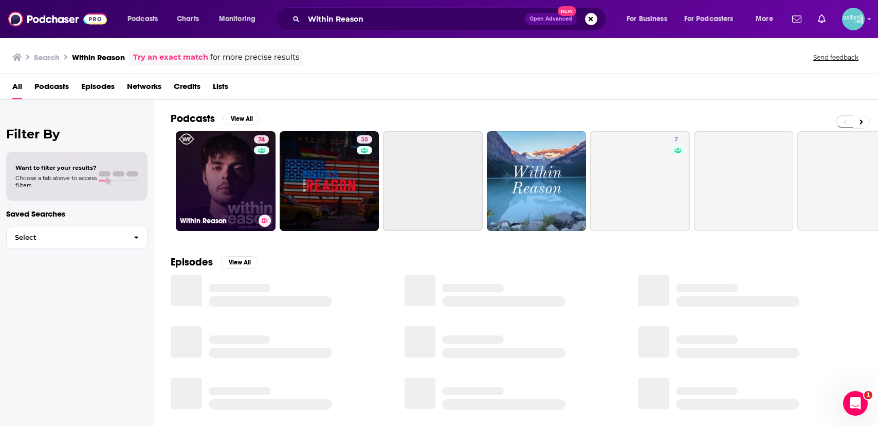
click at [221, 187] on link "74 Within Reason" at bounding box center [226, 181] width 100 height 100
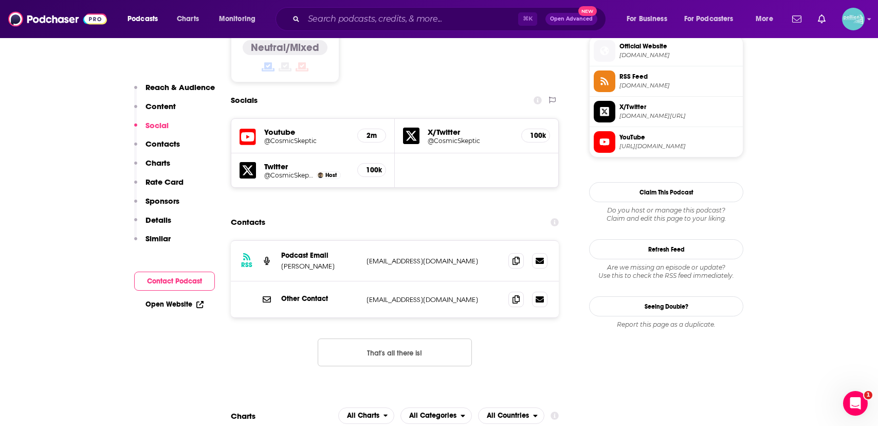
scroll to position [868, 0]
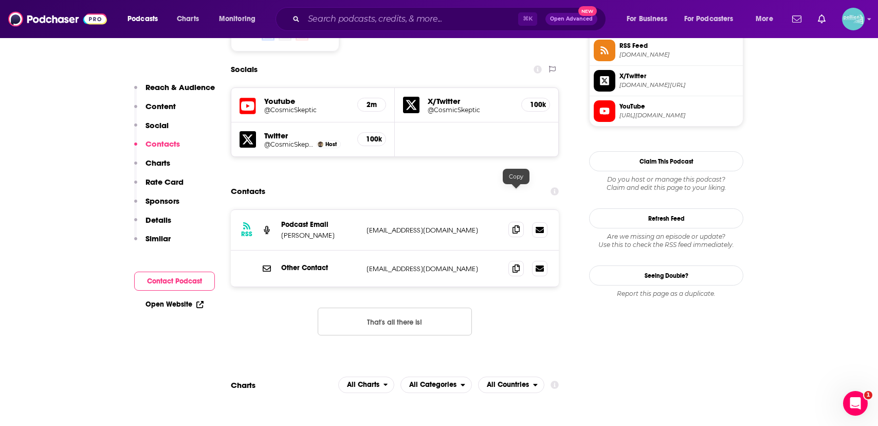
click at [520, 222] on span at bounding box center [515, 229] width 15 height 15
click at [356, 28] on div "⌘ K Open Advanced New" at bounding box center [440, 19] width 330 height 24
click at [350, 22] on input "Search podcasts, credits, & more..." at bounding box center [411, 19] width 214 height 16
paste input "Theory & Philosophy"
type input "Theory & Philosophy"
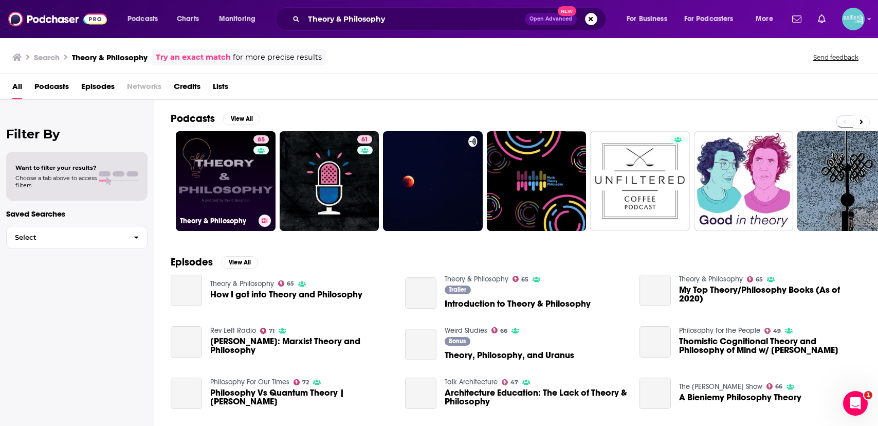
click at [205, 169] on link "65 Theory & Philosophy" at bounding box center [226, 181] width 100 height 100
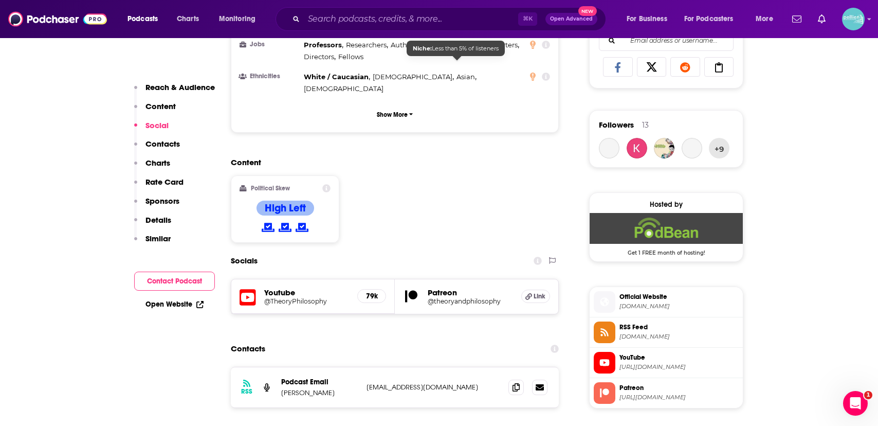
scroll to position [732, 0]
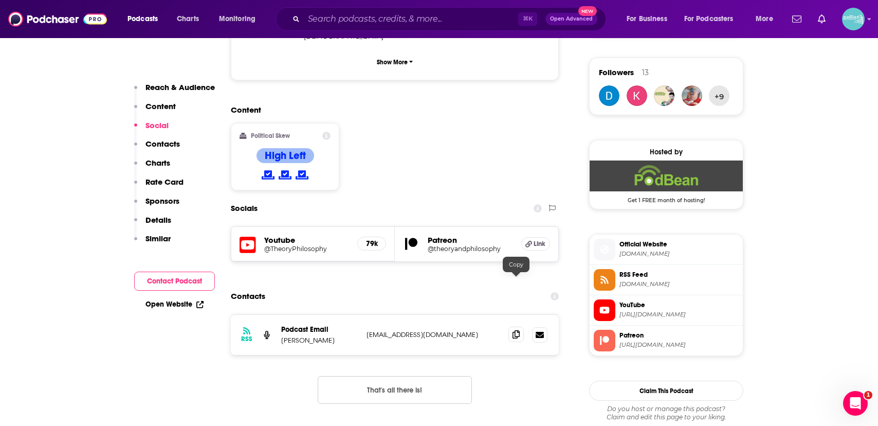
click at [512, 330] on icon at bounding box center [515, 334] width 7 height 8
click at [340, 9] on div "⌘ K Open Advanced New" at bounding box center [440, 19] width 330 height 24
click at [347, 13] on input "Search podcasts, credits, & more..." at bounding box center [411, 19] width 214 height 16
paste input "Deep Questions with Cal Newport"
type input "Deep Questions with Cal Newport"
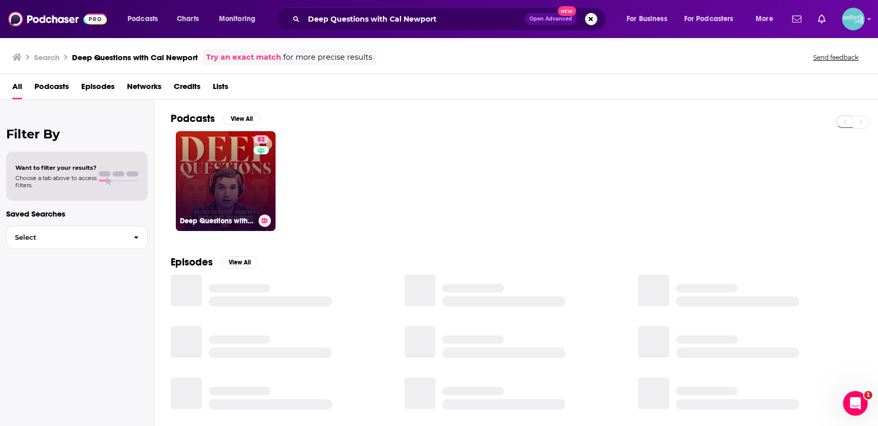
click at [228, 171] on link "82 Deep Questions with [PERSON_NAME]" at bounding box center [226, 181] width 100 height 100
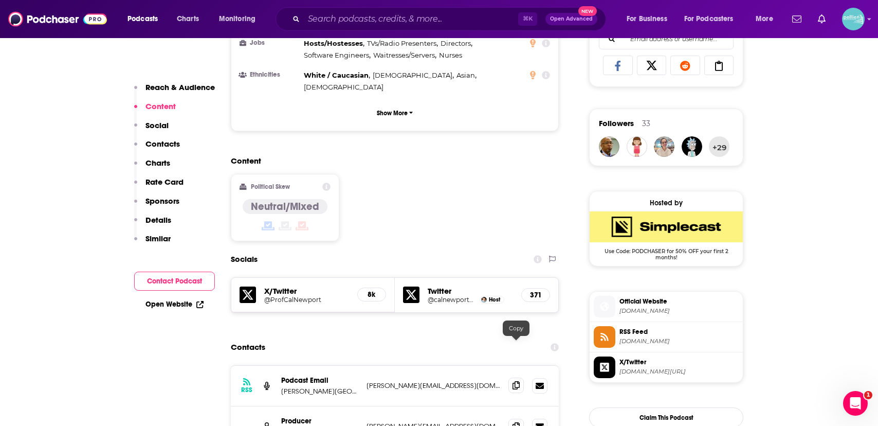
scroll to position [683, 0]
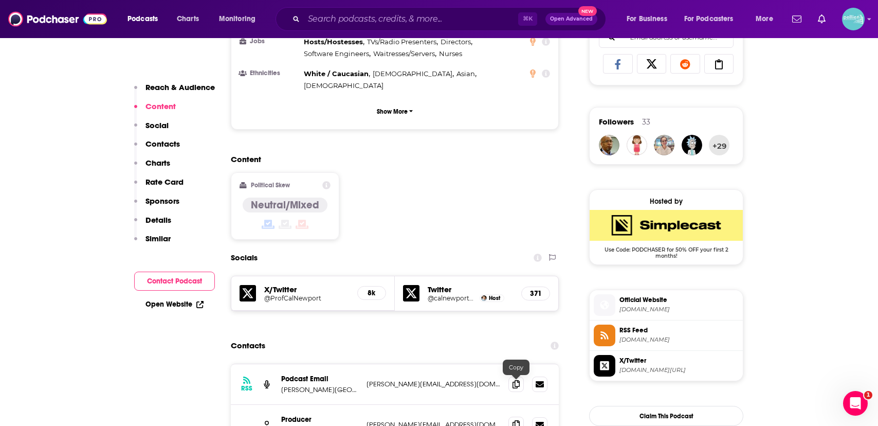
click at [515, 420] on icon at bounding box center [515, 424] width 7 height 8
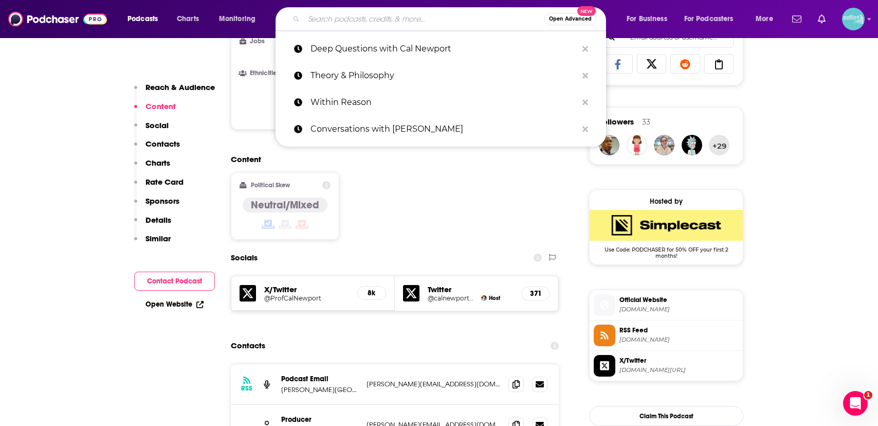
click at [364, 19] on input "Search podcasts, credits, & more..." at bounding box center [424, 19] width 241 height 16
paste input "Closer To Truth"
type input "Closer To Truth"
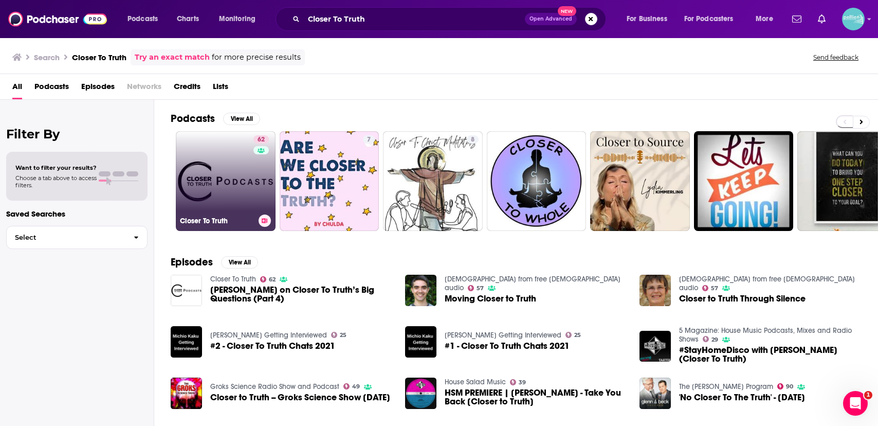
click at [233, 186] on link "62 Closer To Truth" at bounding box center [226, 181] width 100 height 100
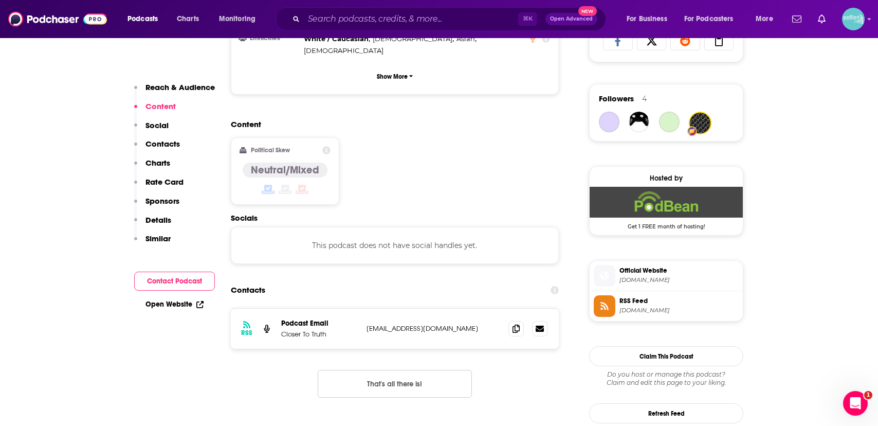
scroll to position [754, 0]
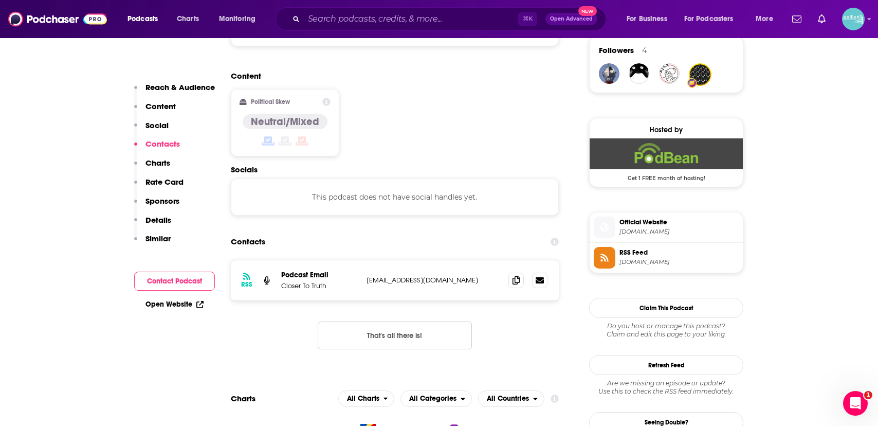
click at [526, 272] on div at bounding box center [527, 279] width 39 height 15
click at [513, 275] on icon at bounding box center [515, 279] width 7 height 8
click at [360, 24] on input "Search podcasts, credits, & more..." at bounding box center [411, 19] width 214 height 16
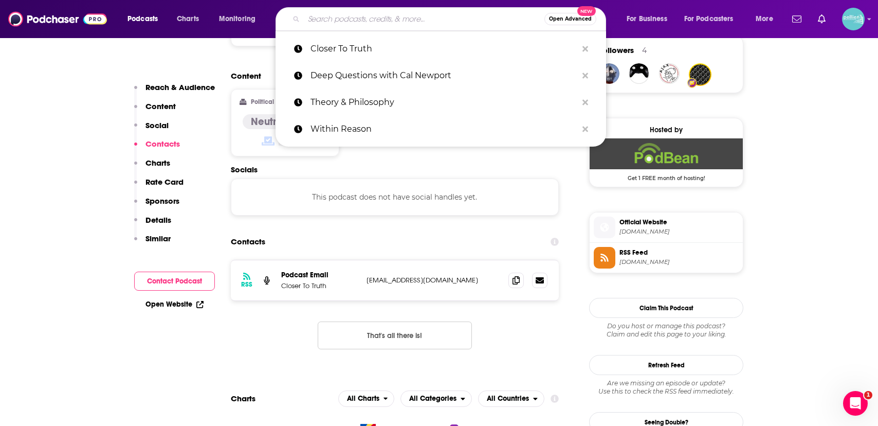
paste input "To The Best Of Our Knowledge"
type input "To The Best Of Our Knowledge"
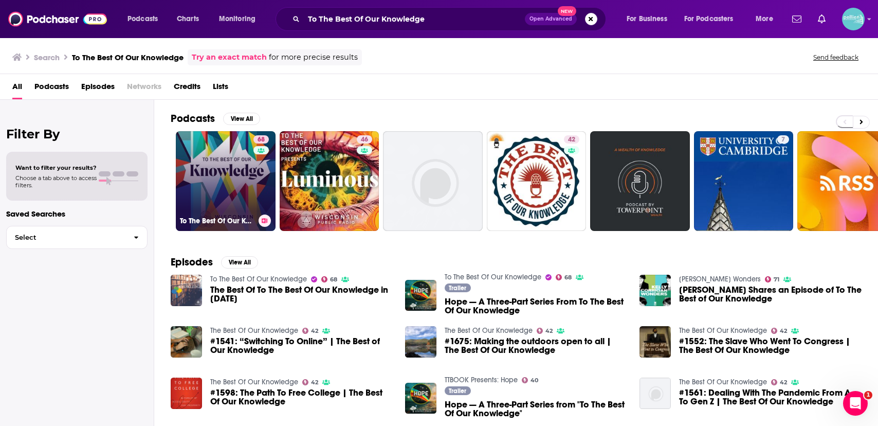
click at [209, 163] on link "68 To The Best Of Our Knowledge" at bounding box center [226, 181] width 100 height 100
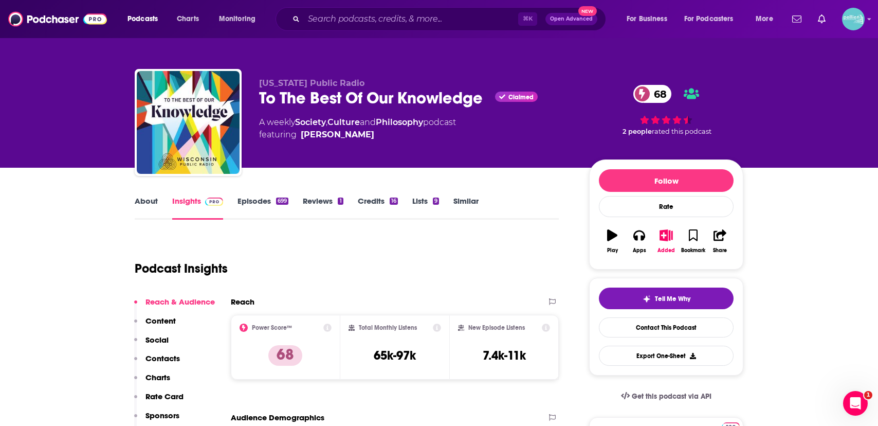
click at [392, 96] on div "To The Best Of Our Knowledge Claimed 68" at bounding box center [416, 98] width 314 height 20
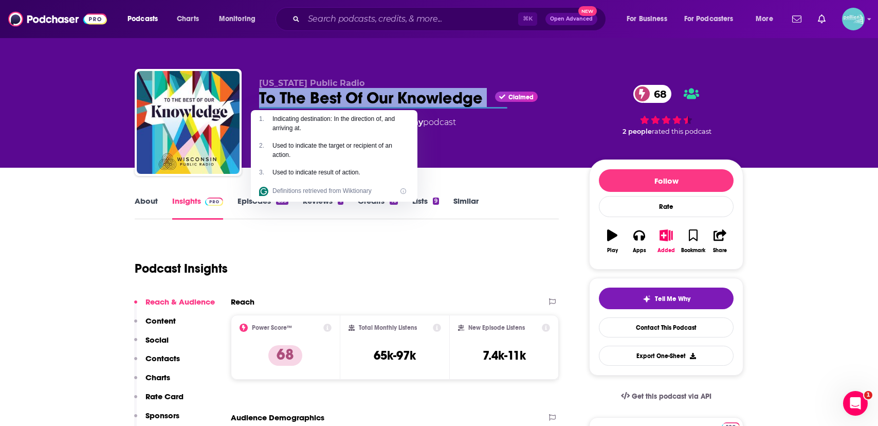
copy div "To The Best Of Our Knowledge"
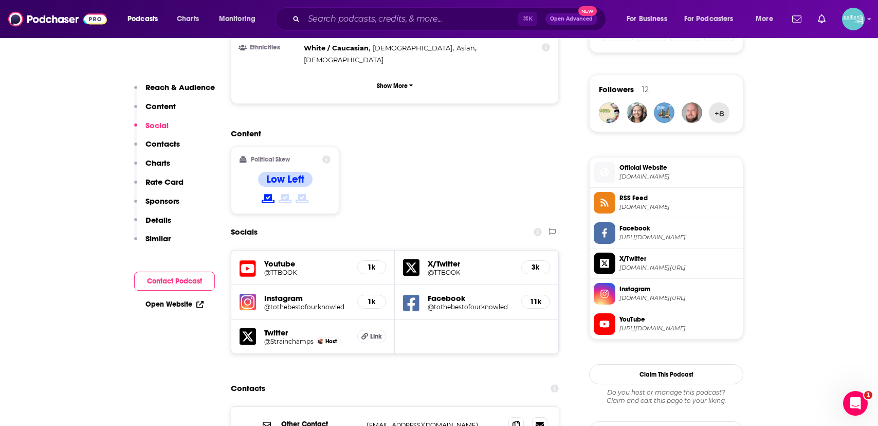
scroll to position [720, 0]
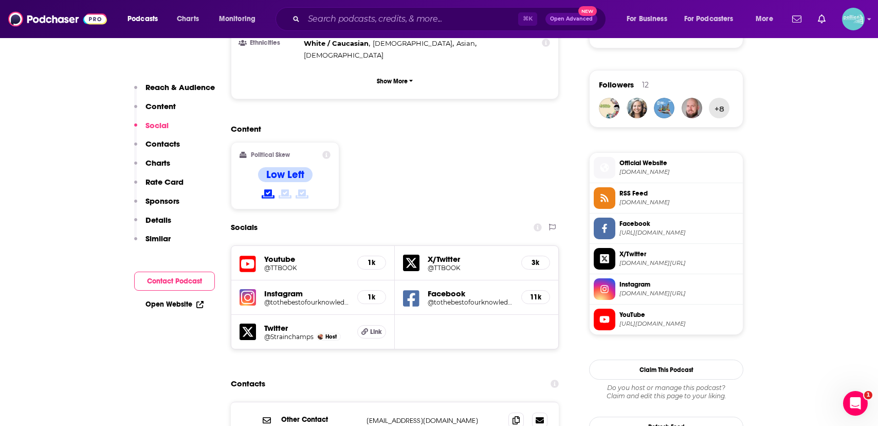
click at [339, 15] on input "Search podcasts, credits, & more..." at bounding box center [411, 19] width 214 height 16
paste input "Overthink"
type input "Overthink"
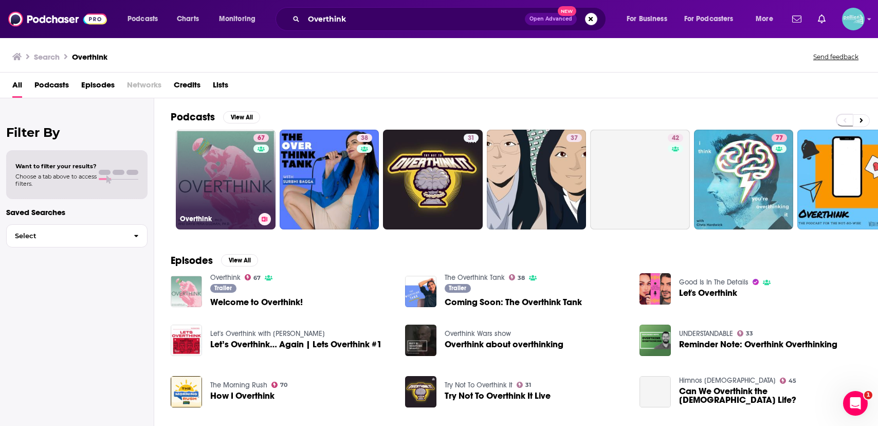
click at [232, 171] on link "67 Overthink" at bounding box center [226, 180] width 100 height 100
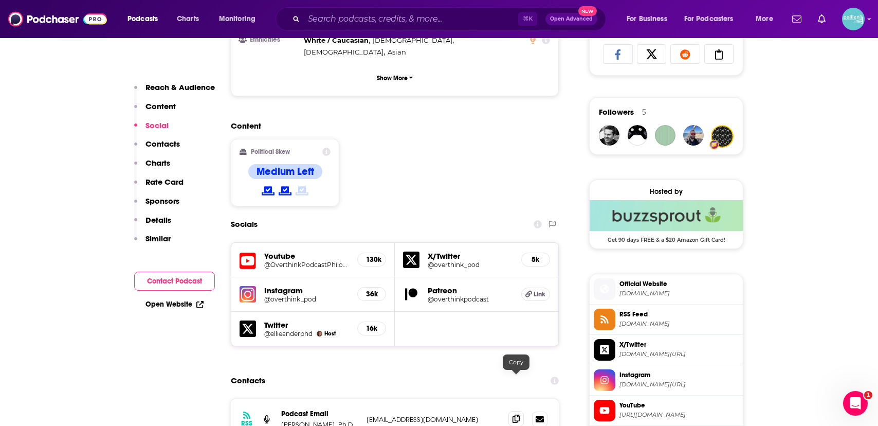
scroll to position [696, 0]
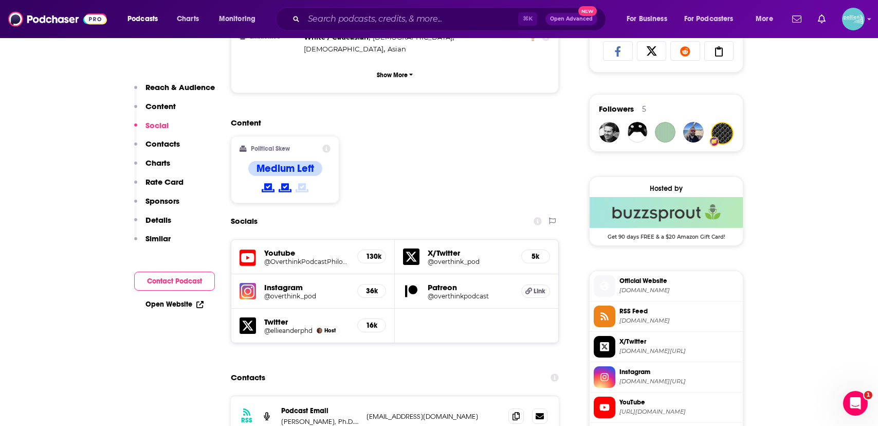
click at [511, 396] on div "RSS Podcast Email [PERSON_NAME], Ph.D. and [PERSON_NAME], Ph.D. [EMAIL_ADDRESS]…" at bounding box center [395, 416] width 328 height 41
click at [517, 411] on icon at bounding box center [515, 415] width 7 height 8
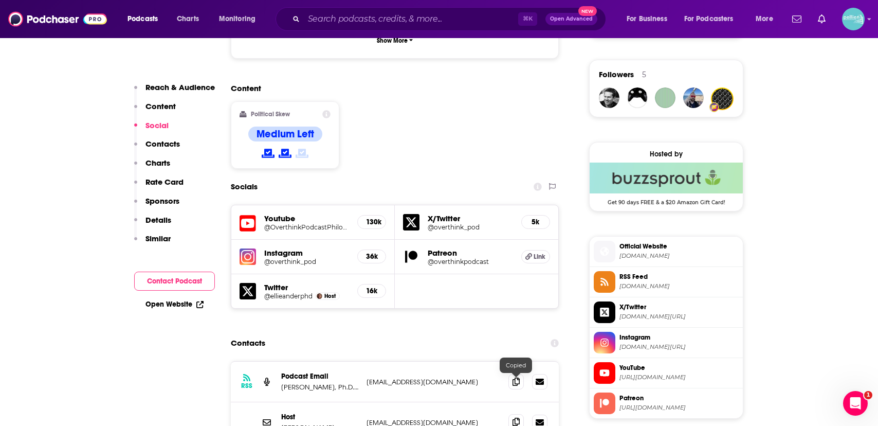
click at [519, 417] on icon at bounding box center [515, 421] width 7 height 8
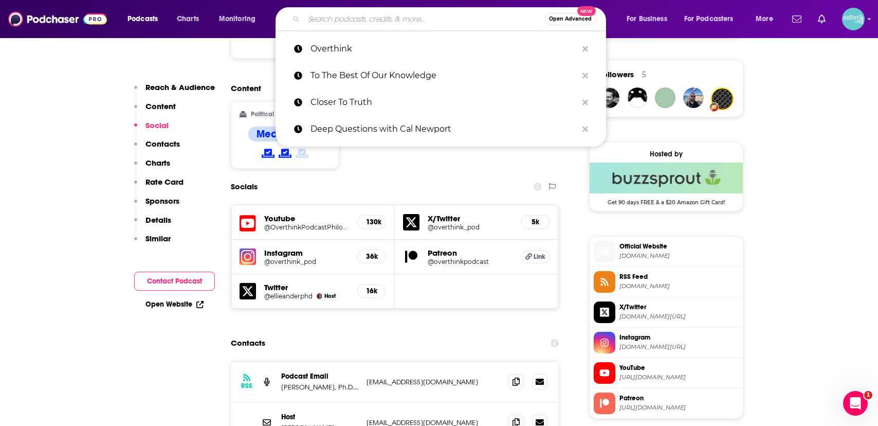
click at [357, 22] on input "Search podcasts, credits, & more..." at bounding box center [424, 19] width 241 height 16
paste input "Clearer Thinking with [PERSON_NAME]"
type input "Clearer Thinking with [PERSON_NAME]"
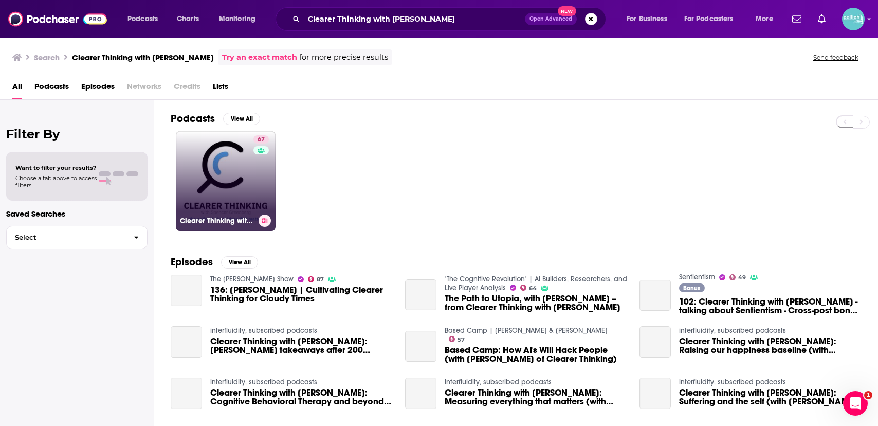
click at [232, 168] on link "67 Clearer Thinking with [PERSON_NAME]" at bounding box center [226, 181] width 100 height 100
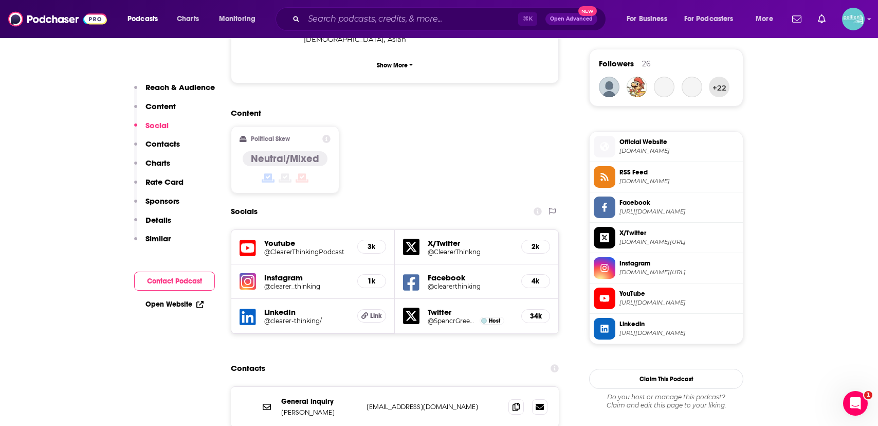
scroll to position [752, 0]
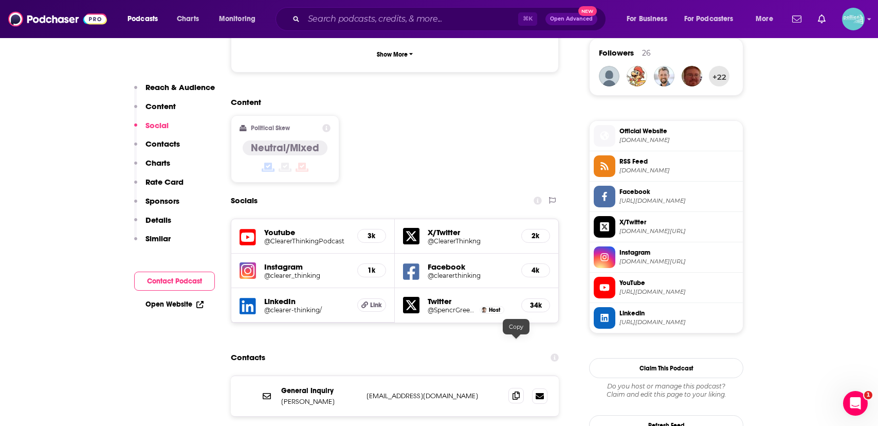
click at [520, 388] on span at bounding box center [515, 395] width 15 height 15
click at [347, 20] on input "Search podcasts, credits, & more..." at bounding box center [411, 19] width 214 height 16
paste input "Better Than [DATE] with [PERSON_NAME]"
type input "Better Than [DATE] with [PERSON_NAME]"
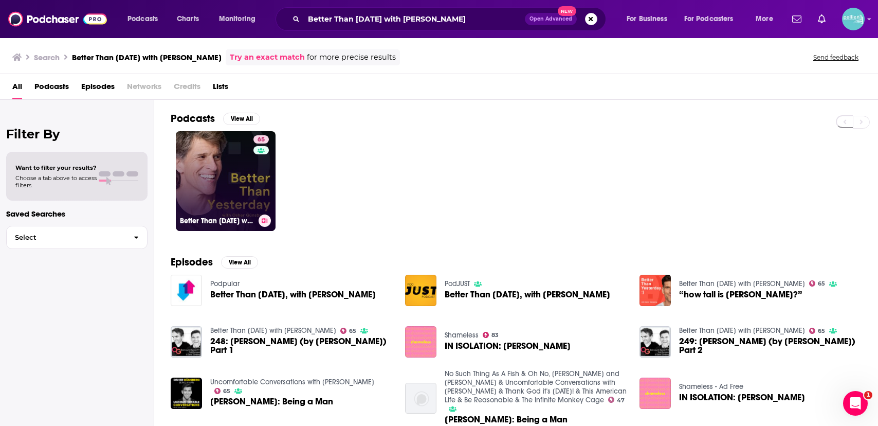
click at [233, 173] on link "65 Better Than [DATE] with [PERSON_NAME]" at bounding box center [226, 181] width 100 height 100
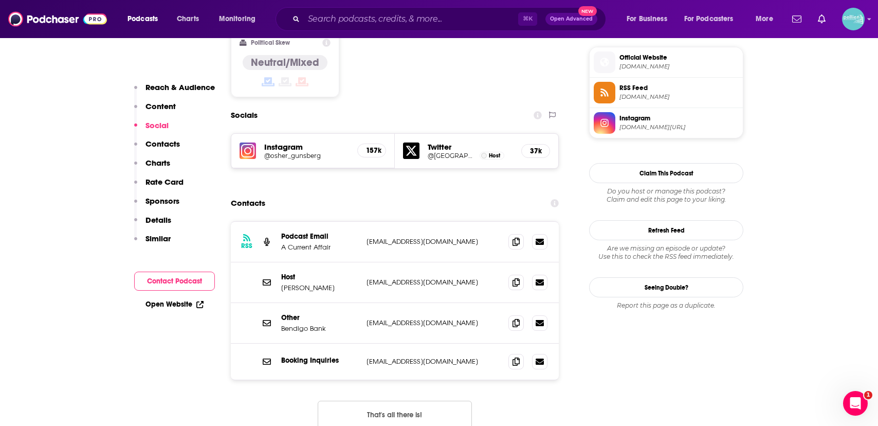
scroll to position [874, 0]
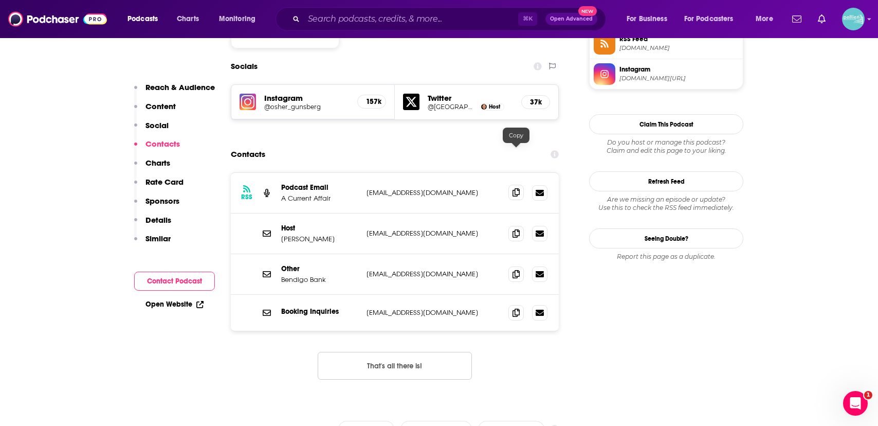
click at [518, 188] on icon at bounding box center [515, 192] width 7 height 8
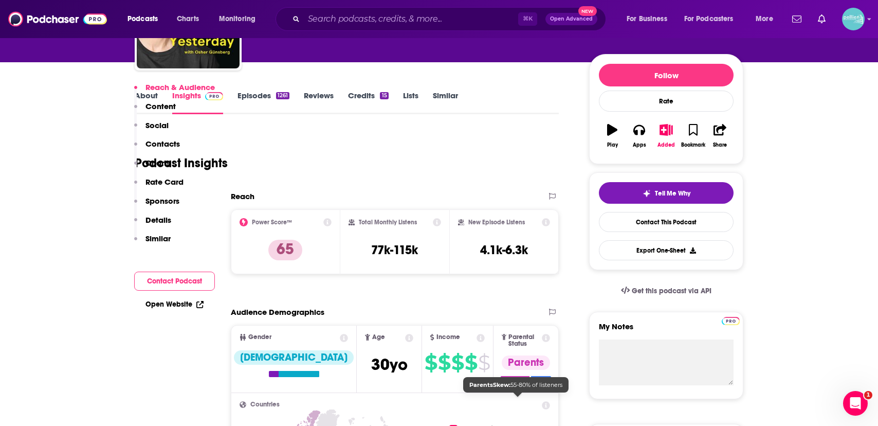
scroll to position [675, 0]
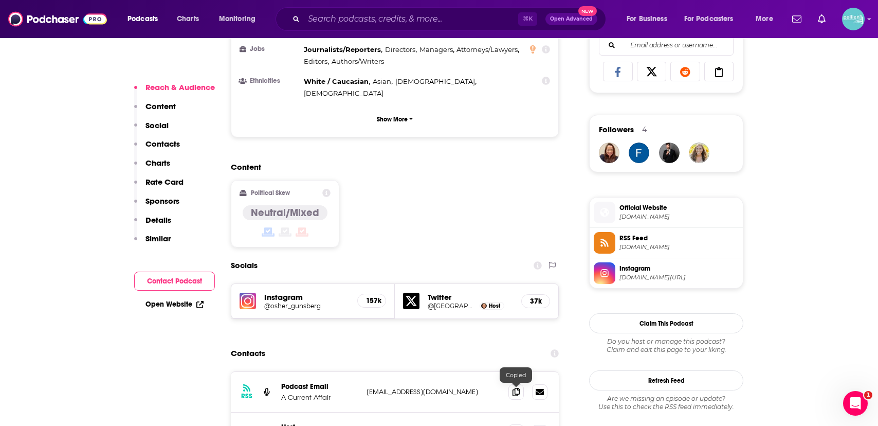
click at [517, 425] on icon at bounding box center [515, 432] width 7 height 8
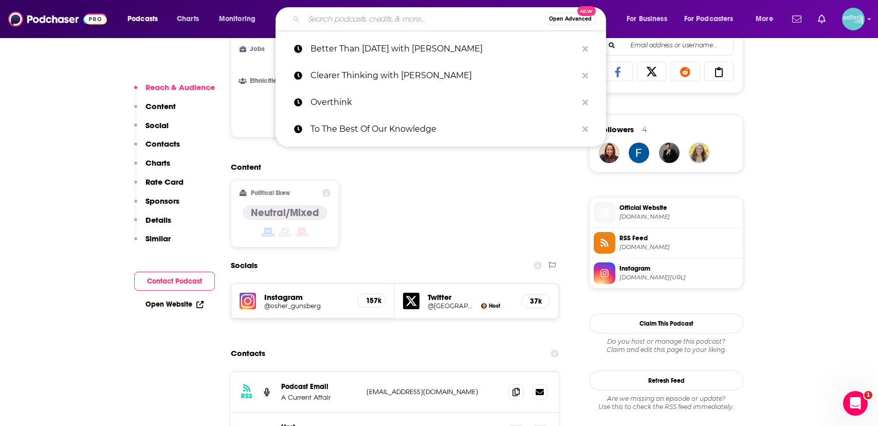
click at [331, 16] on input "Search podcasts, credits, & more..." at bounding box center [424, 19] width 241 height 16
paste input "Reframables"
type input "Reframables"
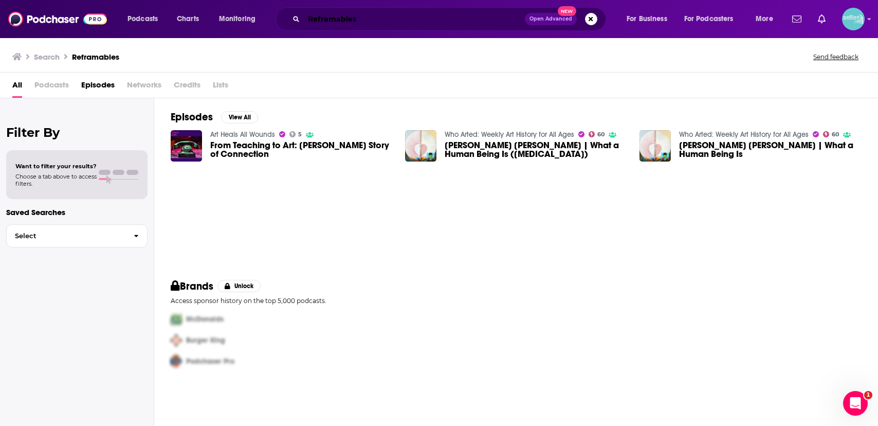
click at [366, 20] on input "Reframables" at bounding box center [414, 19] width 221 height 16
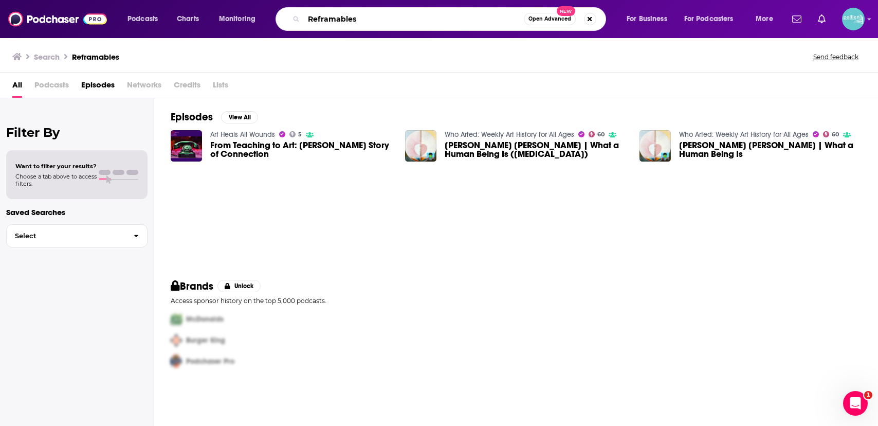
click at [377, 20] on input "Reframables" at bounding box center [414, 19] width 220 height 16
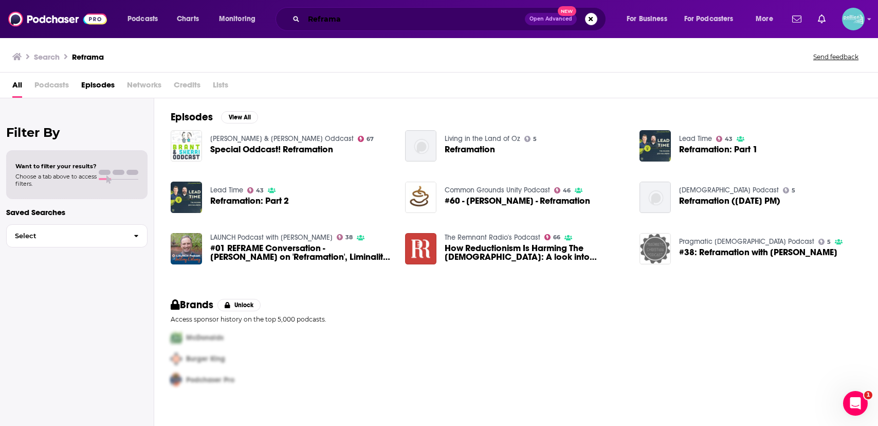
click at [317, 16] on input "Reframa" at bounding box center [414, 19] width 221 height 16
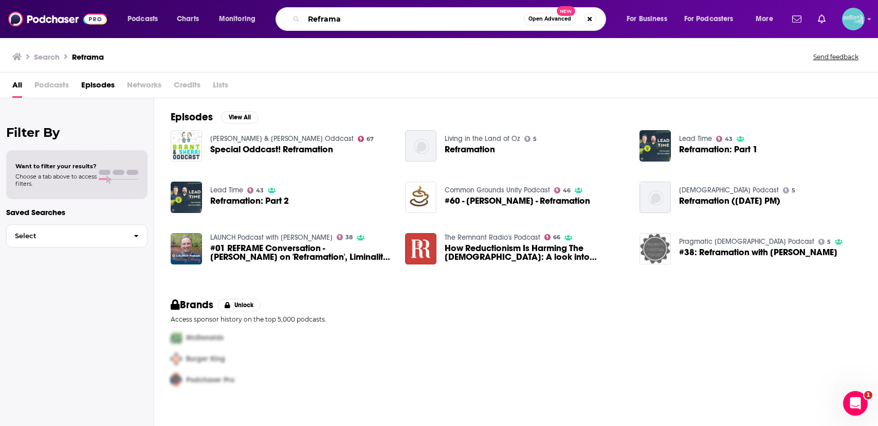
click at [317, 16] on input "Reframa" at bounding box center [414, 19] width 220 height 16
type input "v"
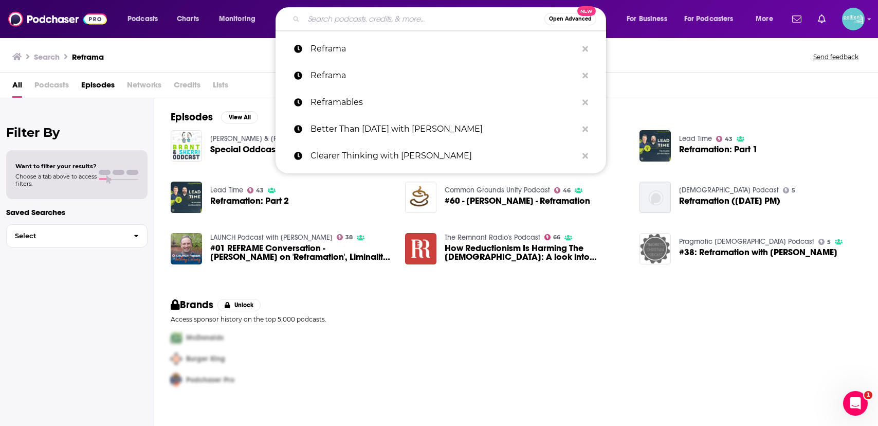
paste input "Reboot Republic - [PERSON_NAME] by Tortoise Shack Media"
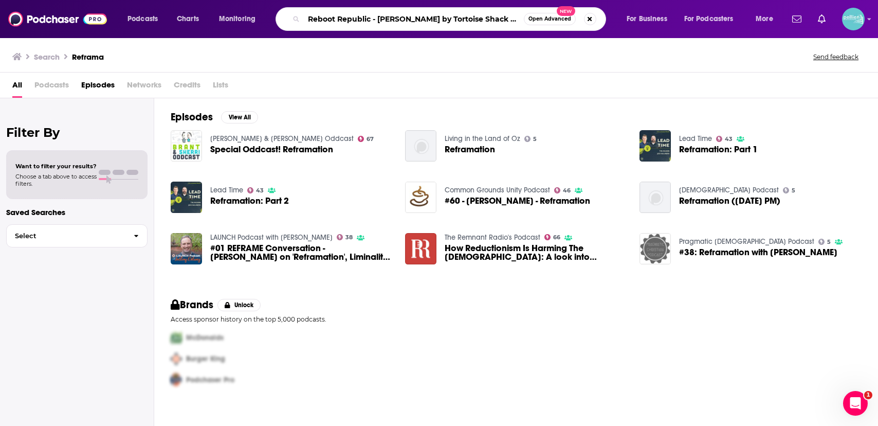
type input "Reboot Republic - [PERSON_NAME] by Tortoise Shack Media"
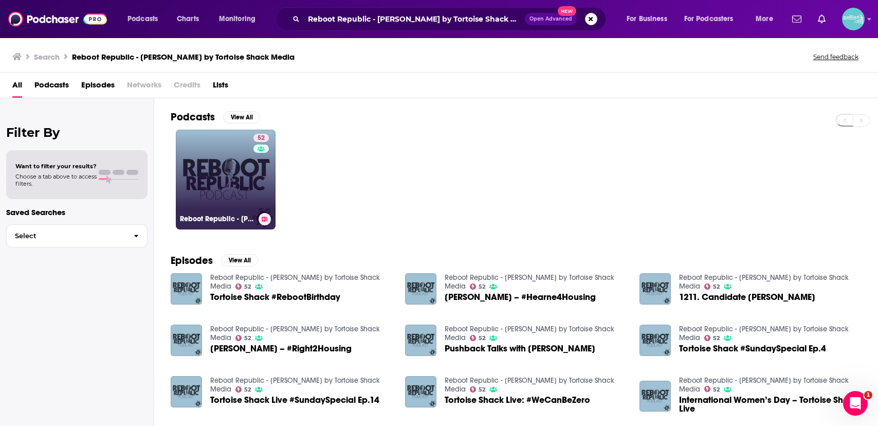
click at [222, 172] on link "52 Reboot Republic - [PERSON_NAME] by Tortoise Shack Media" at bounding box center [226, 180] width 100 height 100
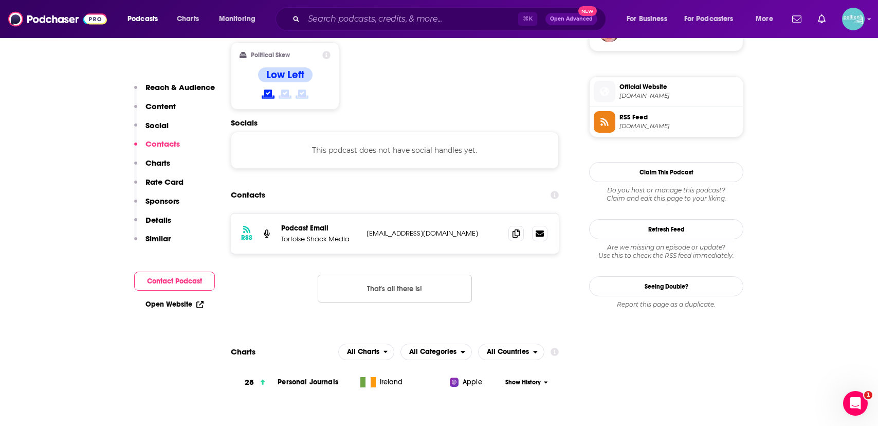
scroll to position [808, 0]
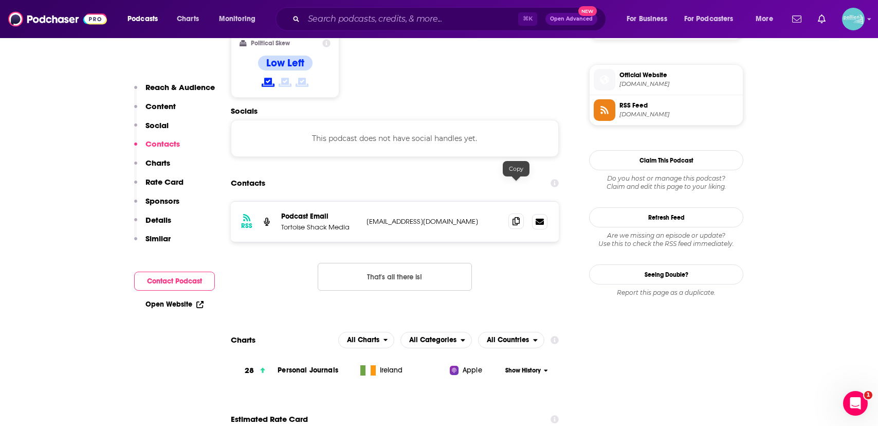
click at [513, 213] on span at bounding box center [515, 220] width 15 height 15
click at [323, 14] on input "Search podcasts, credits, & more..." at bounding box center [411, 19] width 214 height 16
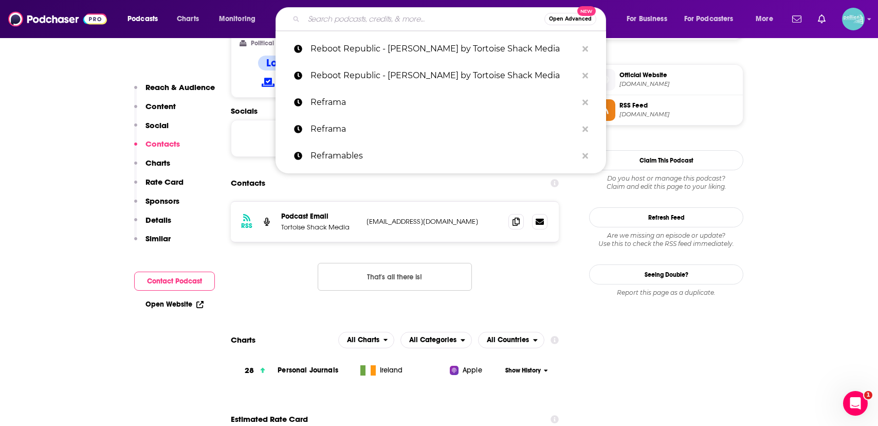
paste input "The Electorette Podcast"
type input "The Electorette Podcast"
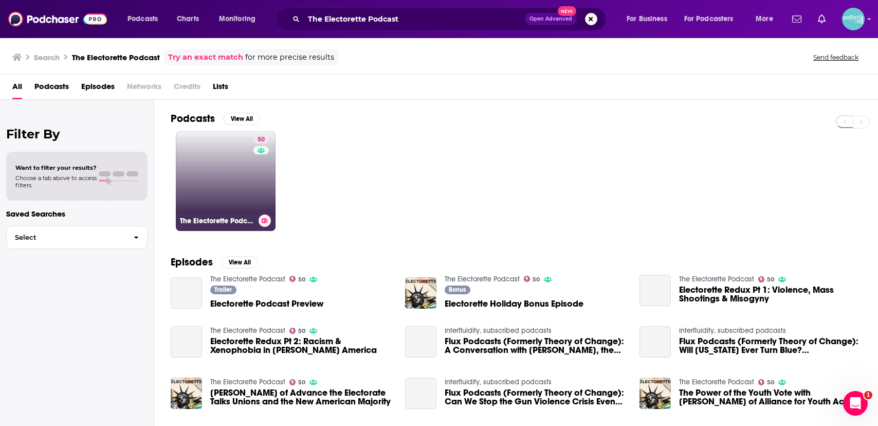
click at [213, 183] on link "50 The Electorette Podcast" at bounding box center [226, 181] width 100 height 100
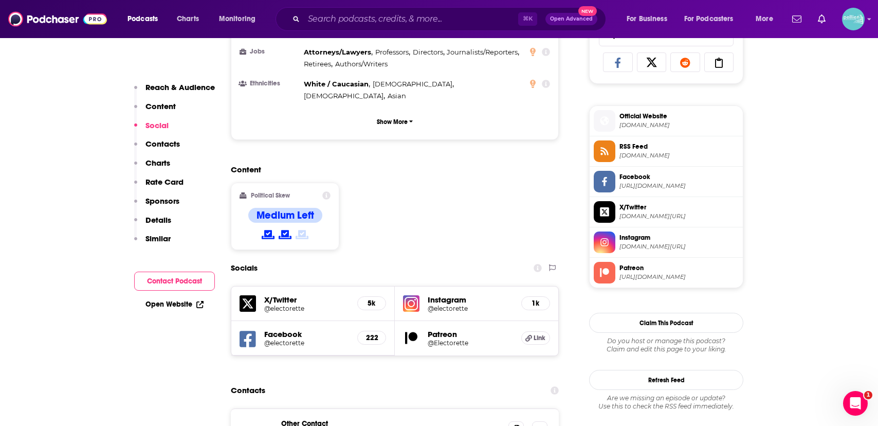
scroll to position [690, 0]
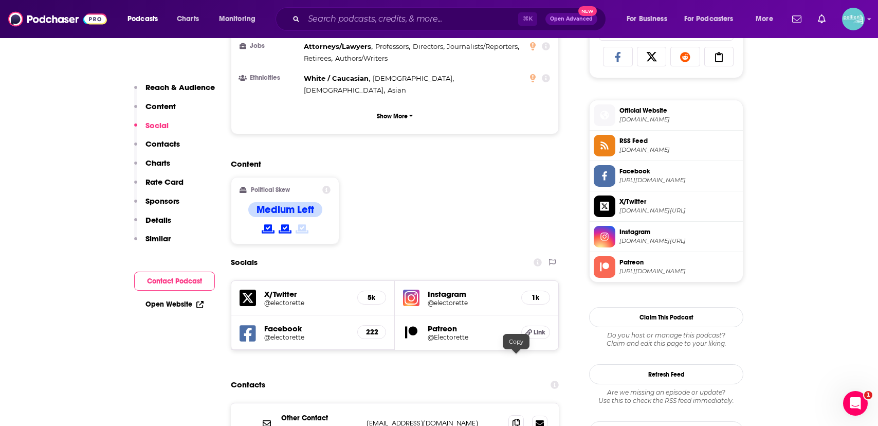
click at [517, 415] on span at bounding box center [515, 422] width 15 height 15
click at [330, 28] on div "⌘ K Open Advanced New" at bounding box center [440, 19] width 330 height 24
click at [329, 22] on input "Search podcasts, credits, & more..." at bounding box center [411, 19] width 214 height 16
paste input "Everything's Psychology"
type input "Everything's Psychology"
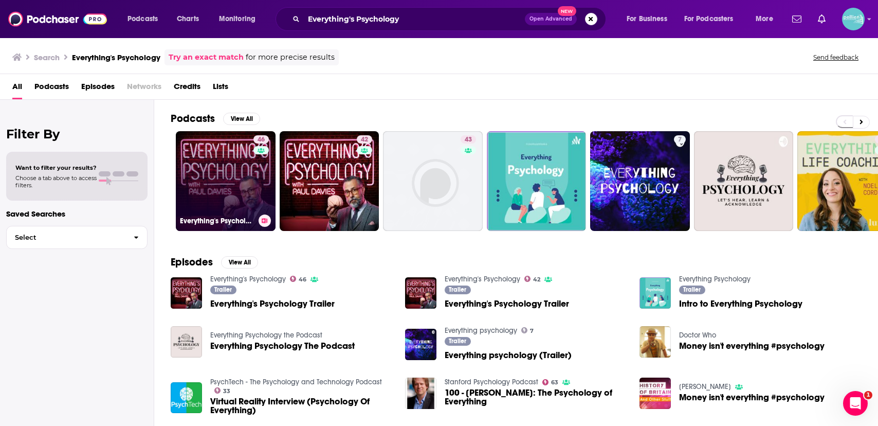
click at [213, 162] on link "46 Everything's Psychology" at bounding box center [226, 181] width 100 height 100
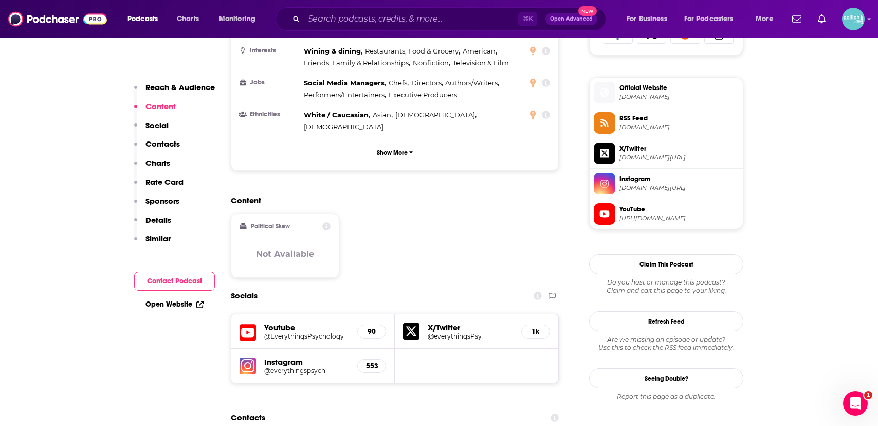
scroll to position [770, 0]
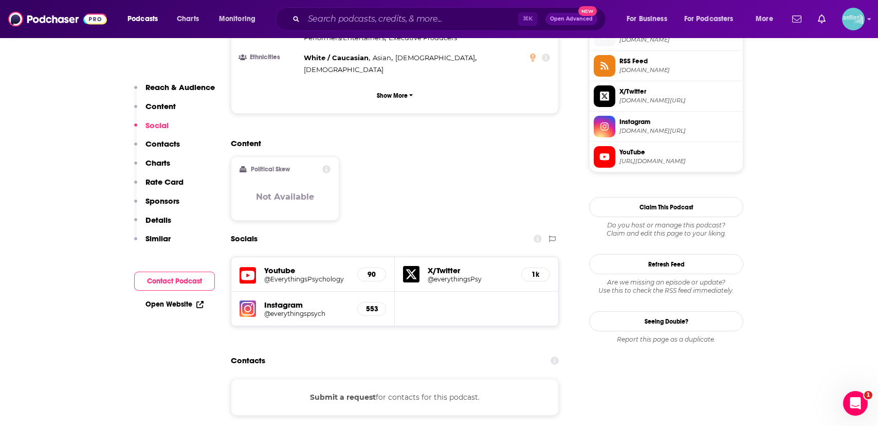
click at [280, 265] on h5 "Youtube" at bounding box center [306, 270] width 85 height 10
click at [257, 257] on div "Youtube @EverythingsPsychology 90" at bounding box center [312, 274] width 163 height 34
click at [249, 266] on icon at bounding box center [247, 275] width 16 height 19
click at [327, 17] on input "Search podcasts, credits, & more..." at bounding box center [411, 19] width 214 height 16
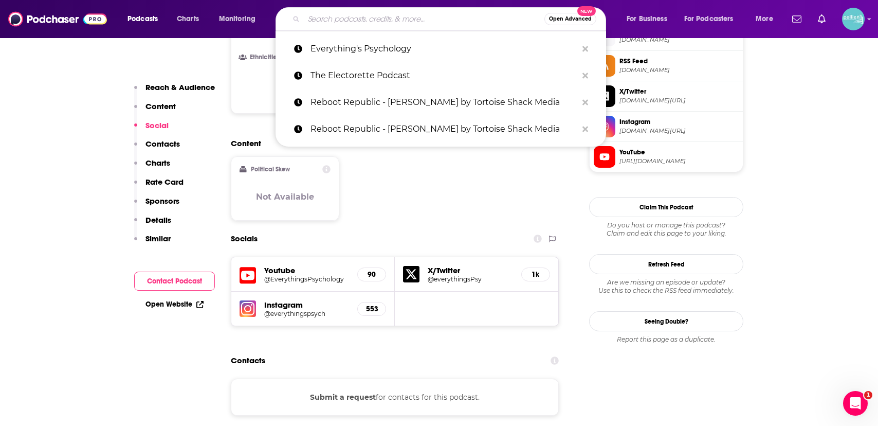
paste input "The Inside Elections Podcast"
type input "The Inside Elections Podcast"
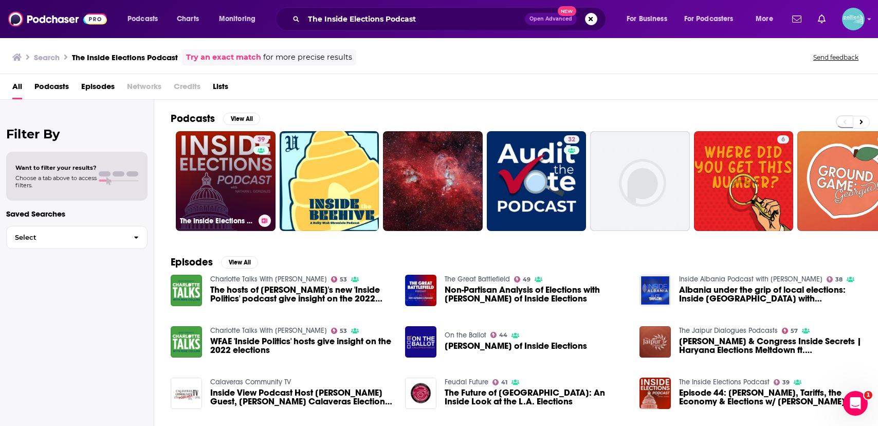
click at [188, 173] on link "39 The Inside Elections Podcast" at bounding box center [226, 181] width 100 height 100
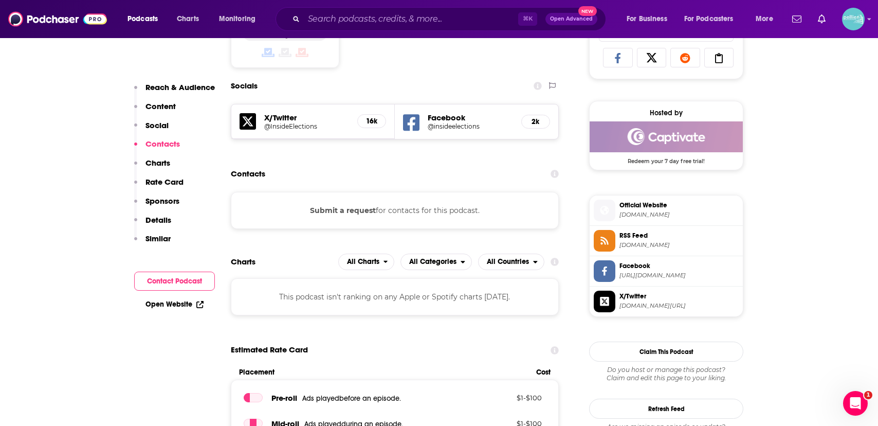
scroll to position [693, 0]
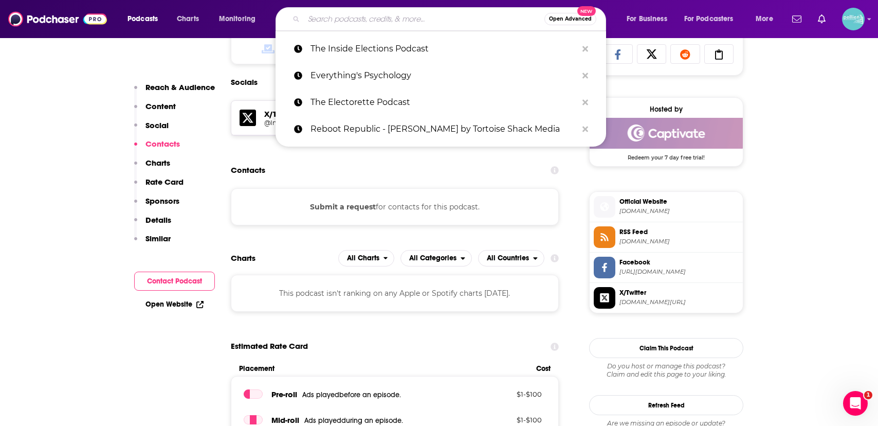
click at [338, 18] on input "Search podcasts, credits, & more..." at bounding box center [424, 19] width 241 height 16
paste input "The Behavioral Observations Podcast"
type input "The Behavioral Observations Podcast"
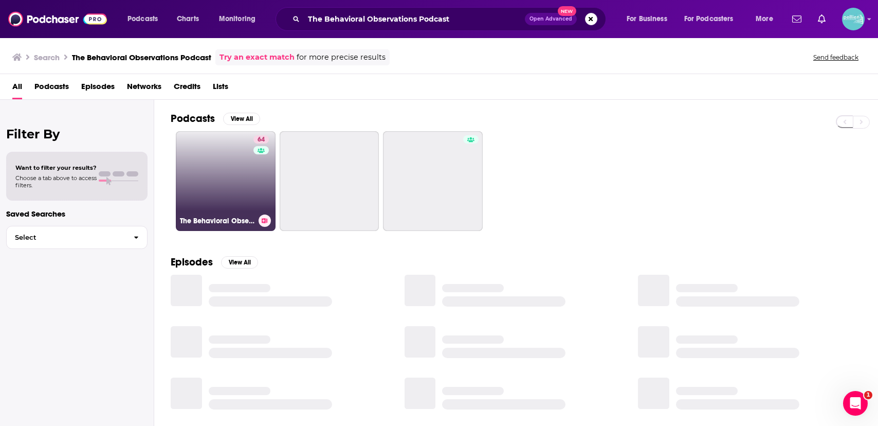
click at [181, 189] on link "64 The Behavioral Observations Podcast with [PERSON_NAME]" at bounding box center [226, 181] width 100 height 100
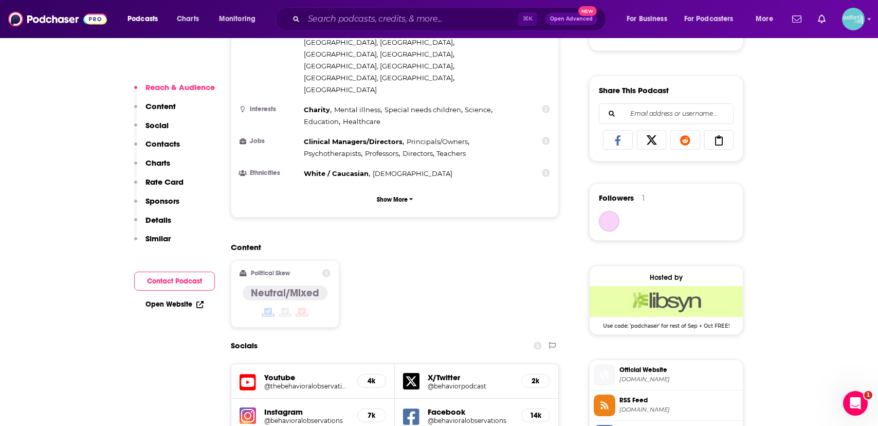
scroll to position [823, 0]
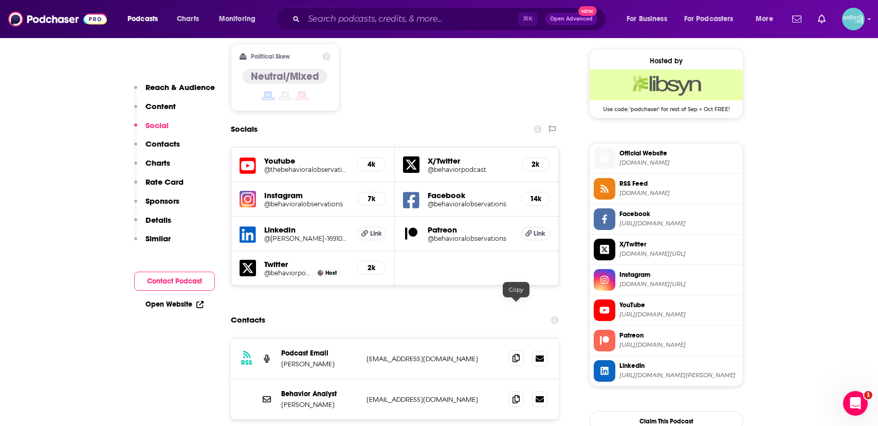
click at [522, 350] on span at bounding box center [515, 357] width 15 height 15
click at [341, 18] on input "Search podcasts, credits, & more..." at bounding box center [411, 19] width 214 height 16
paste input "The Stanford Psychology Podcast"
type input "The Stanford Psychology Podcast"
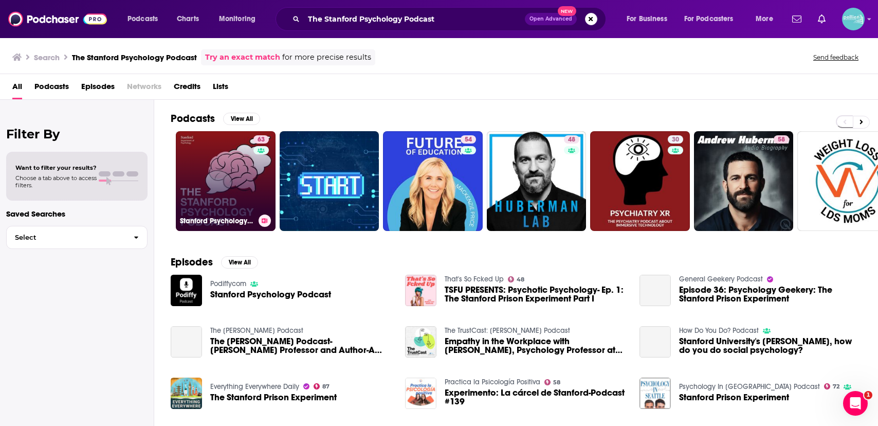
click at [229, 172] on link "63 Stanford Psychology Podcast" at bounding box center [226, 181] width 100 height 100
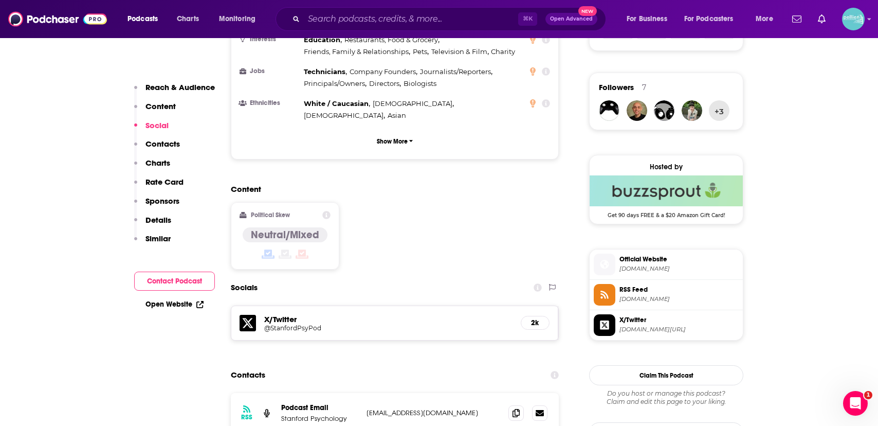
scroll to position [794, 0]
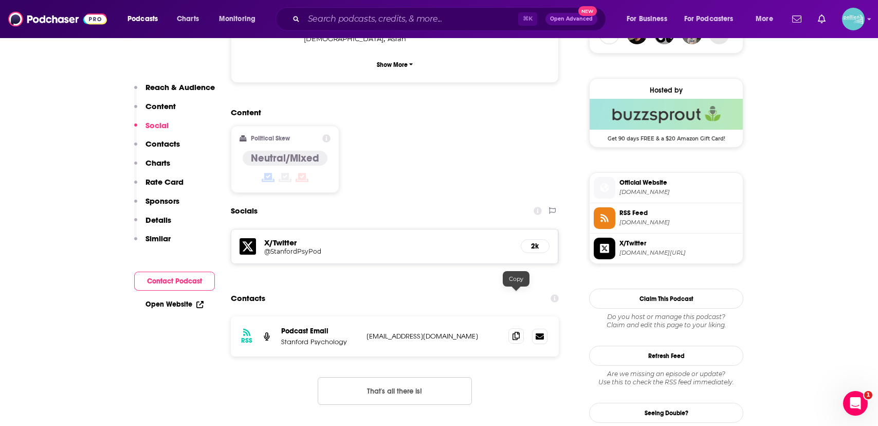
click at [510, 328] on span at bounding box center [515, 335] width 15 height 15
click at [347, 17] on input "Search podcasts, credits, & more..." at bounding box center [411, 19] width 214 height 16
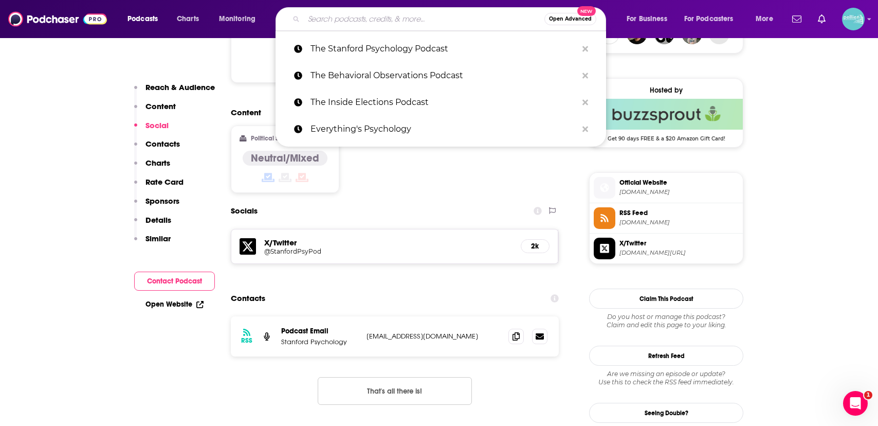
paste input "People Who Read People"
type input "People Who Read People"
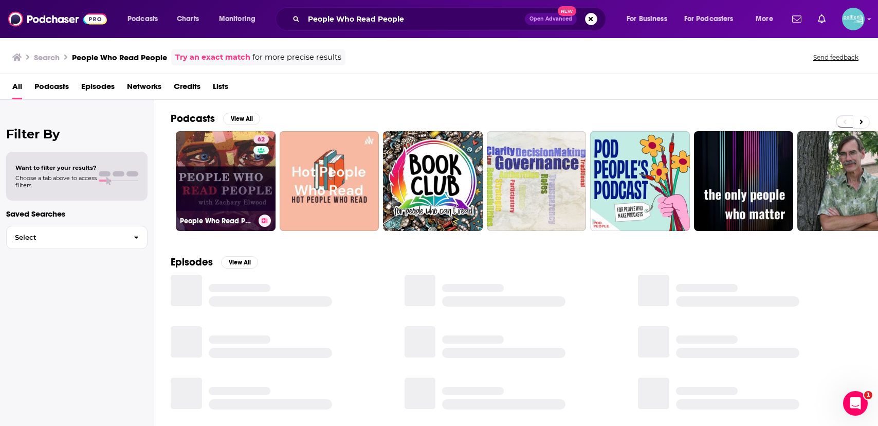
click at [201, 184] on link "62 People Who Read People: A Behavior and Psychology Podcast" at bounding box center [226, 181] width 100 height 100
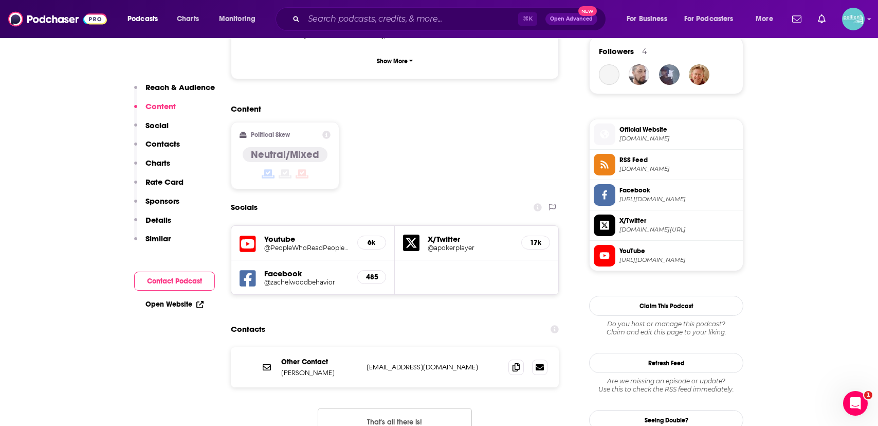
scroll to position [773, 0]
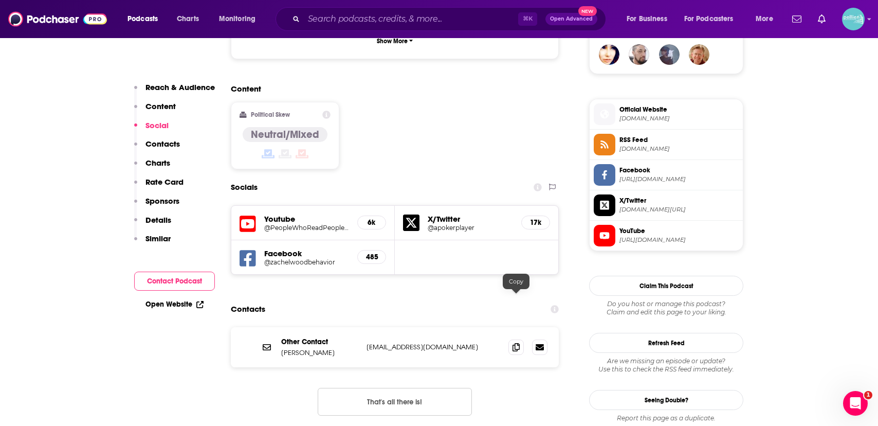
click at [524, 339] on div at bounding box center [527, 346] width 39 height 15
click at [512, 342] on icon at bounding box center [515, 346] width 7 height 8
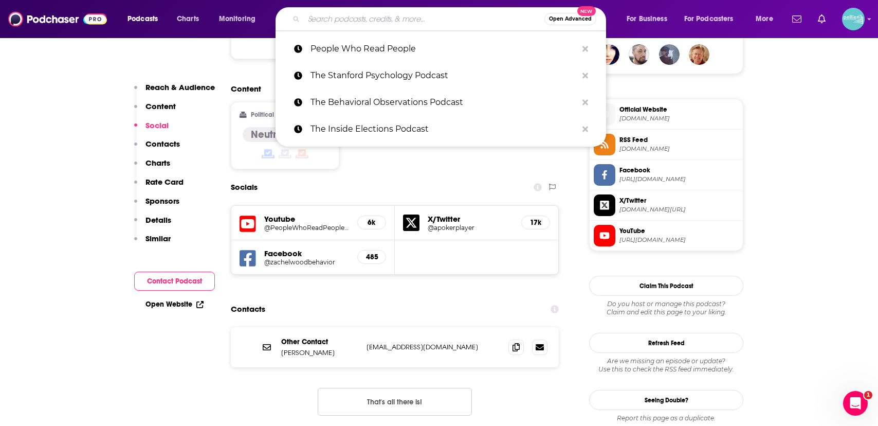
click at [344, 23] on input "Search podcasts, credits, & more..." at bounding box center [424, 19] width 241 height 16
paste input "High LVL Conversations"
type input "High LVL Conversations"
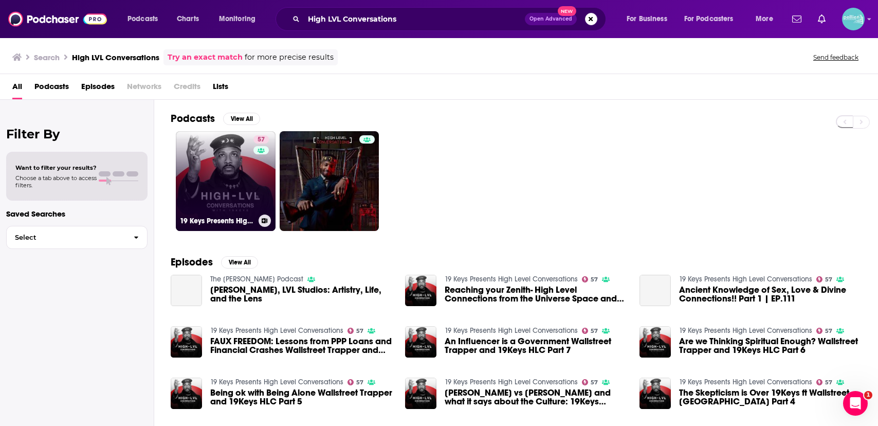
click at [209, 173] on link "57 19 Keys Presents High Level Conversations" at bounding box center [226, 181] width 100 height 100
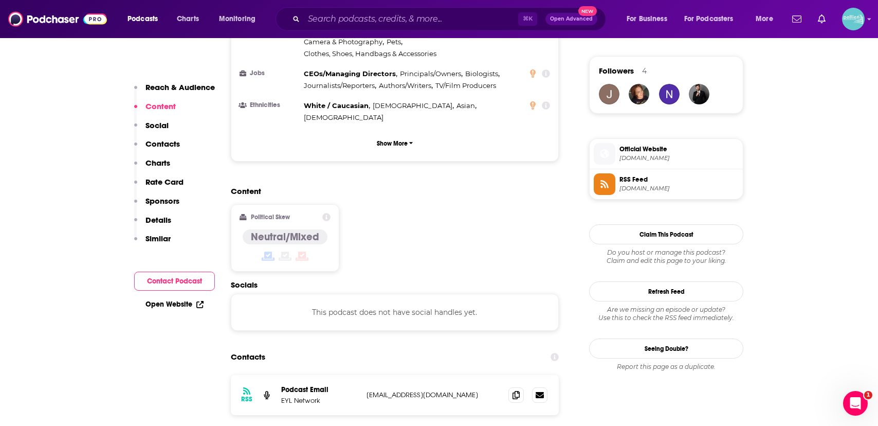
scroll to position [738, 0]
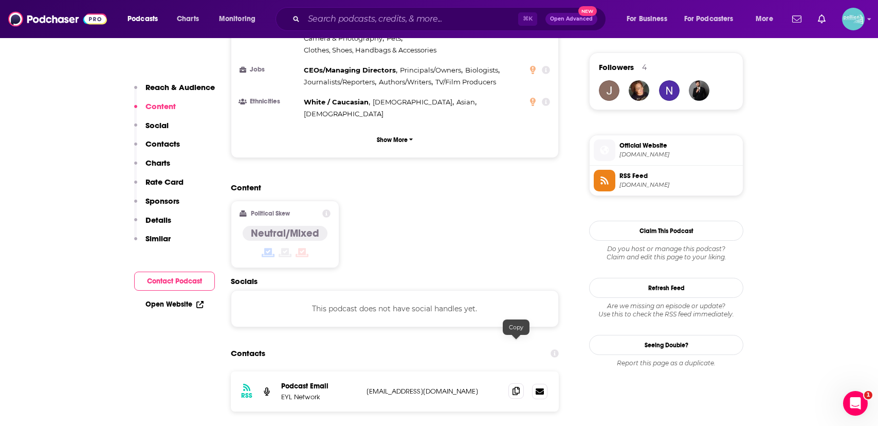
click at [518, 386] on icon at bounding box center [515, 390] width 7 height 8
click at [340, 24] on input "Search podcasts, credits, & more..." at bounding box center [411, 19] width 214 height 16
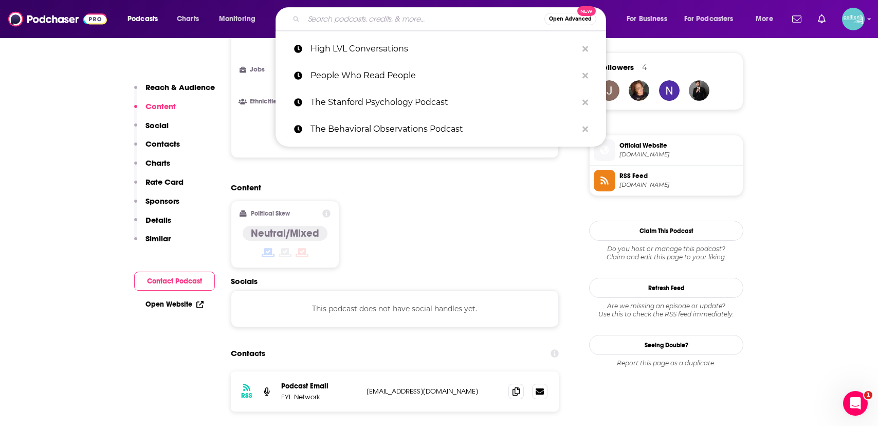
paste input "Shift Key"
type input "Shift Key"
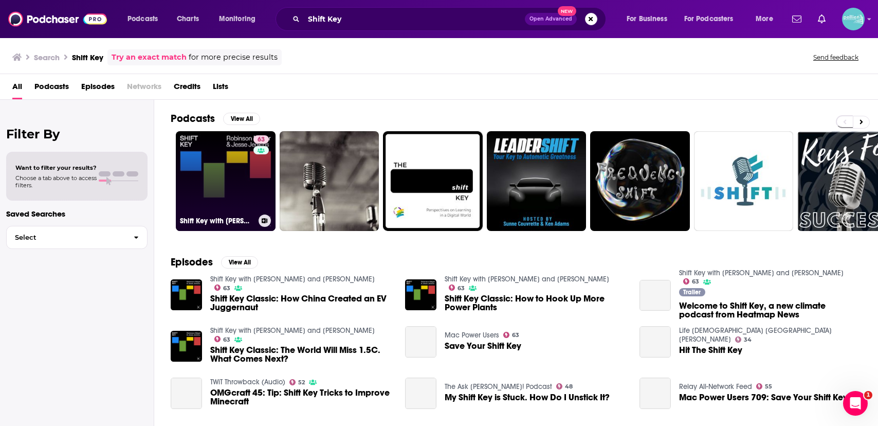
click at [227, 179] on link "63 Shift Key with Robinson Meyer and Jesse Jenkins" at bounding box center [226, 181] width 100 height 100
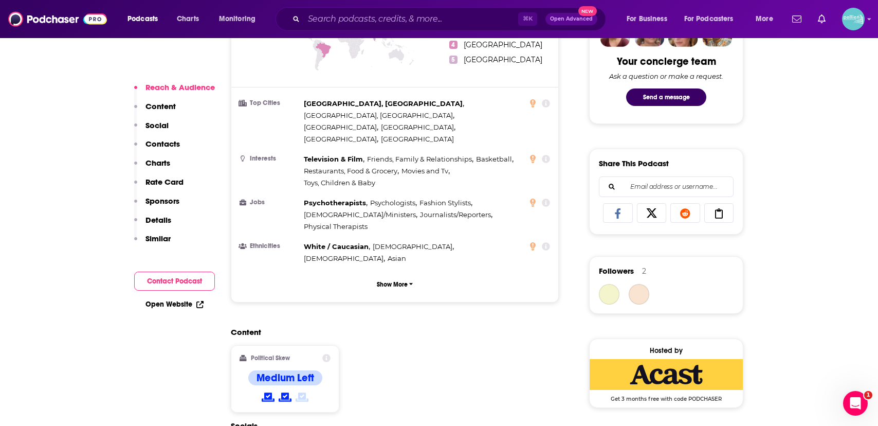
scroll to position [685, 0]
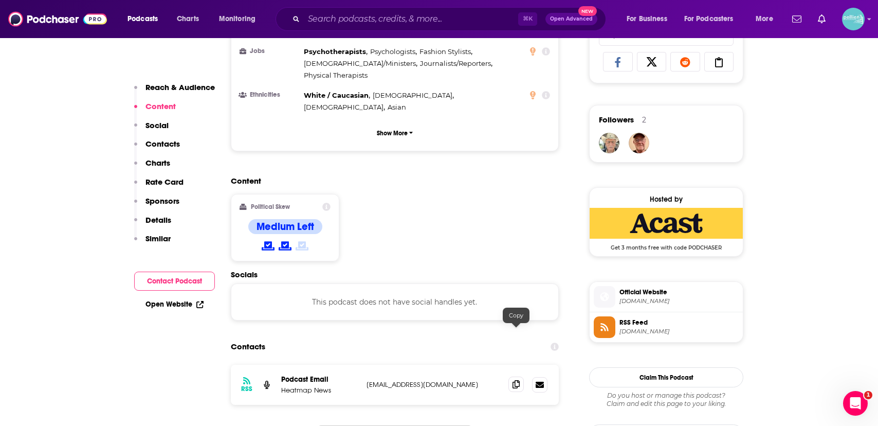
click at [512, 376] on span at bounding box center [515, 383] width 15 height 15
click at [337, 15] on input "Search podcasts, credits, & more..." at bounding box center [411, 19] width 214 height 16
paste input "Zero (Bloomberg)"
type input "Zero (Bloomberg)"
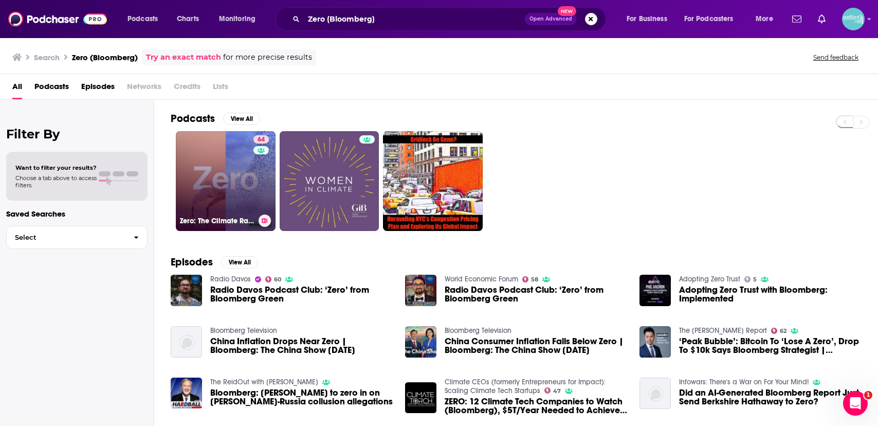
click at [209, 198] on link "64 Zero: The Climate Race" at bounding box center [226, 181] width 100 height 100
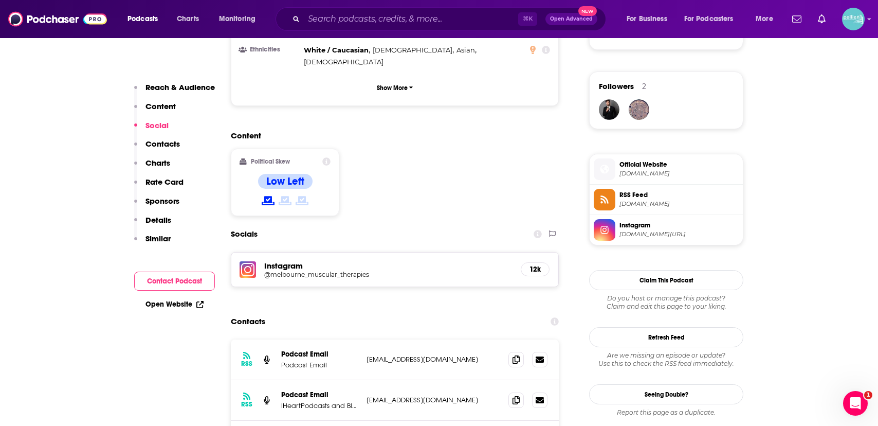
scroll to position [719, 0]
click at [516, 354] on icon at bounding box center [515, 358] width 7 height 8
click at [353, 23] on input "Search podcasts, credits, & more..." at bounding box center [411, 19] width 214 height 16
paste input "Pulling The Thread with Elise Loehnen"
type input "Pulling The Thread with Elise Loehnen"
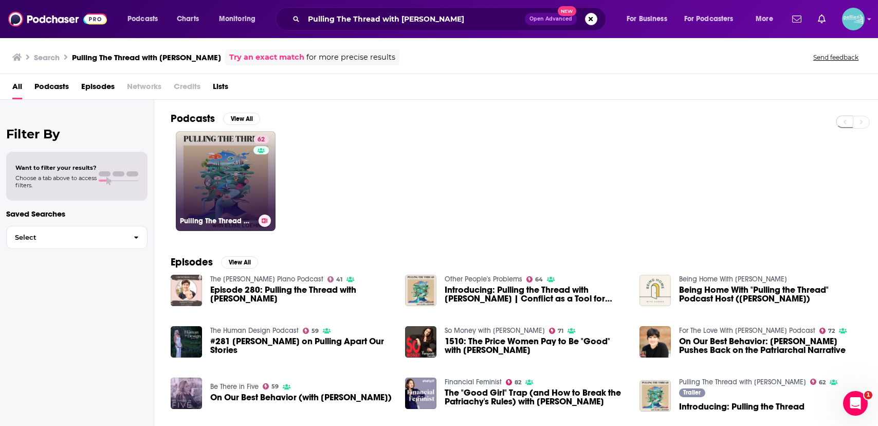
click at [211, 169] on link "62 Pulling The Thread with Elise Loehnen" at bounding box center [226, 181] width 100 height 100
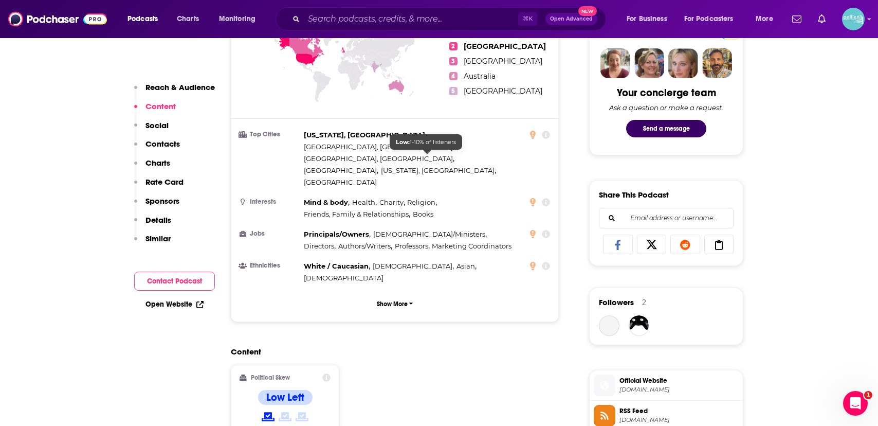
scroll to position [780, 0]
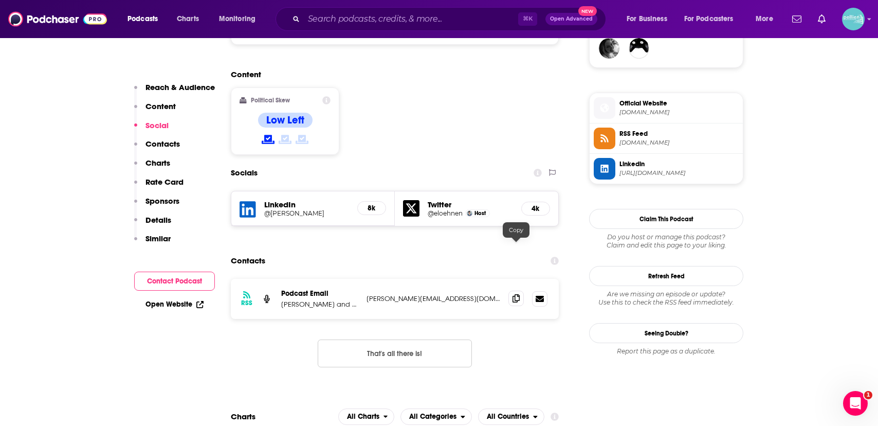
click at [510, 290] on span at bounding box center [515, 297] width 15 height 15
click at [347, 21] on input "Search podcasts, credits, & more..." at bounding box center [411, 19] width 214 height 16
paste input "What Really Matters with Walter Russell Mead"
type input "What Really Matters with Walter Russell Mead"
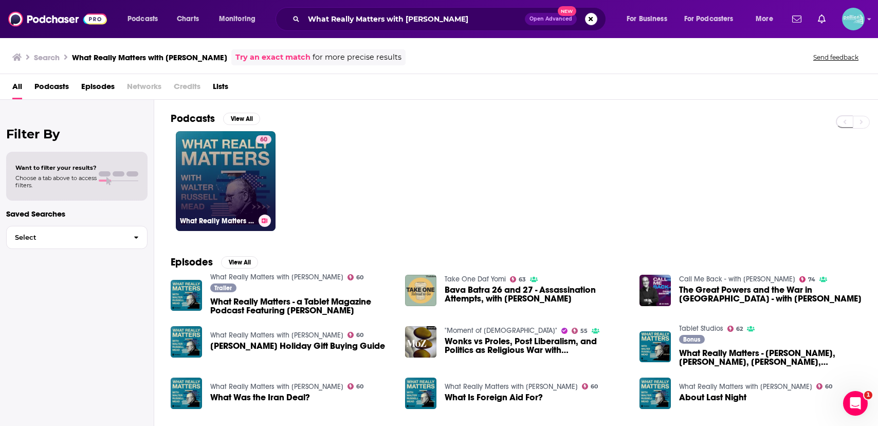
click at [234, 182] on link "60 What Really Matters with Walter Russell Mead" at bounding box center [226, 181] width 100 height 100
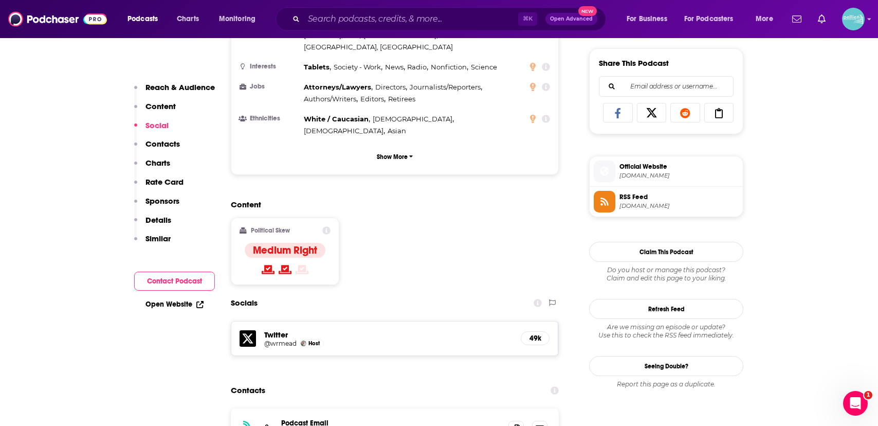
scroll to position [713, 0]
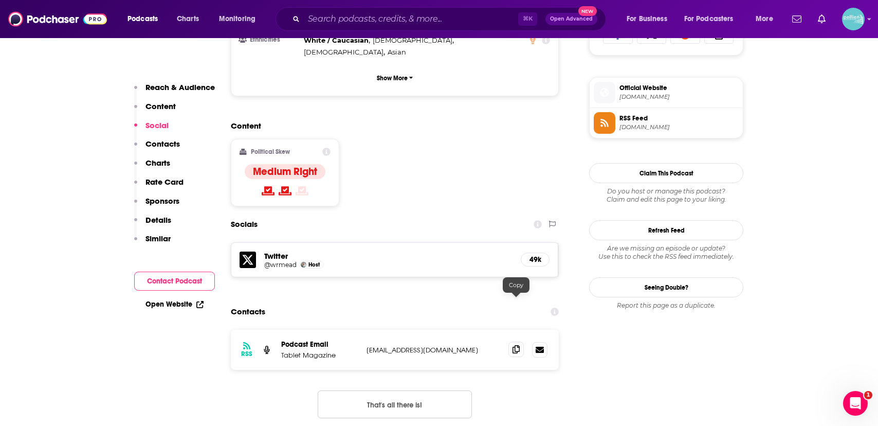
click at [518, 345] on icon at bounding box center [515, 349] width 7 height 8
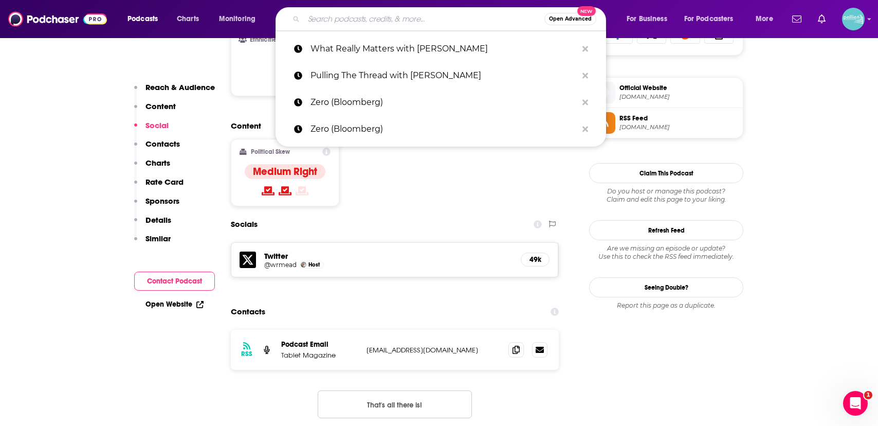
click at [371, 17] on input "Search podcasts, credits, & more..." at bounding box center [424, 19] width 241 height 16
paste input "The Unspeakable Podcast"
type input "The Unspeakable Podcast"
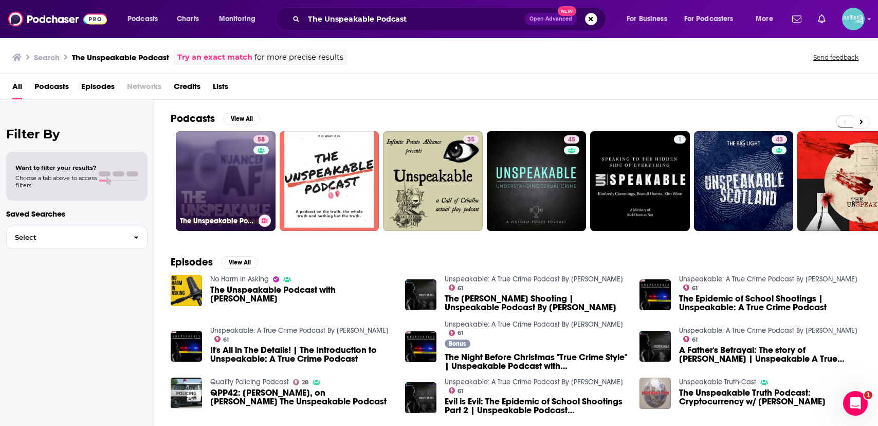
click at [216, 158] on link "58 The Unspeakable Podcast" at bounding box center [226, 181] width 100 height 100
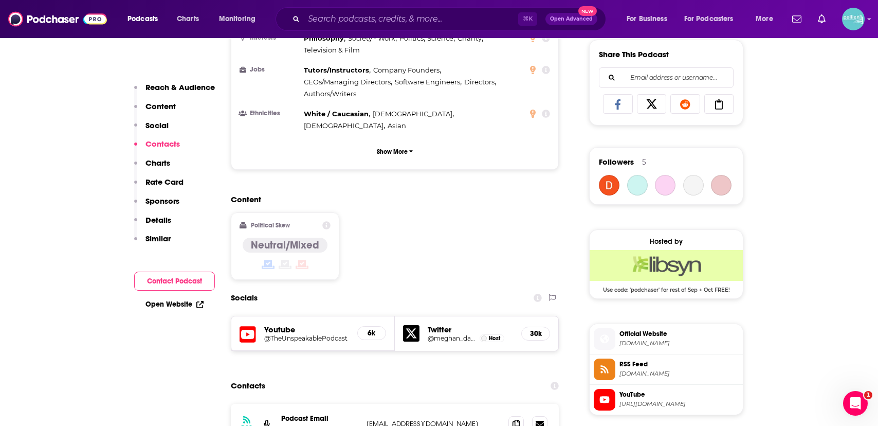
scroll to position [886, 0]
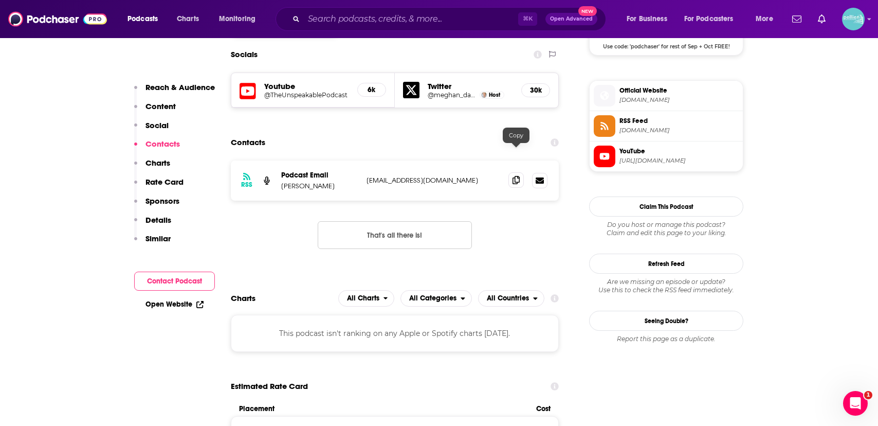
click at [518, 176] on icon at bounding box center [515, 180] width 7 height 8
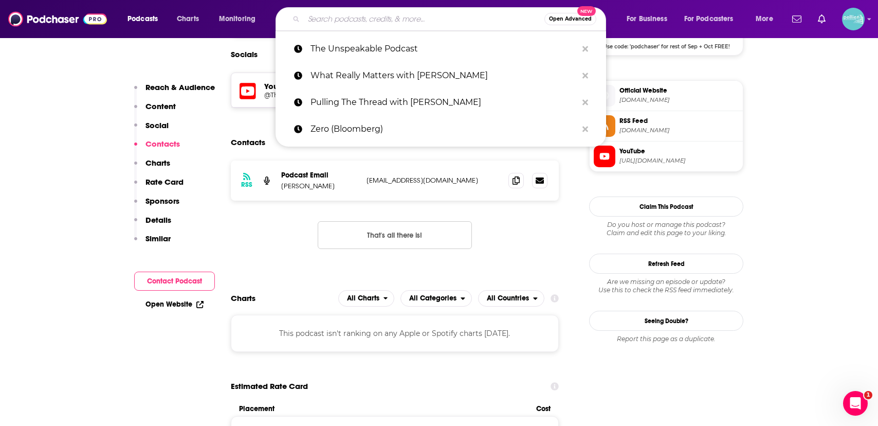
click at [328, 22] on input "Search podcasts, credits, & more..." at bounding box center [424, 19] width 241 height 16
paste input "The Sacred"
type input "The Sacred"
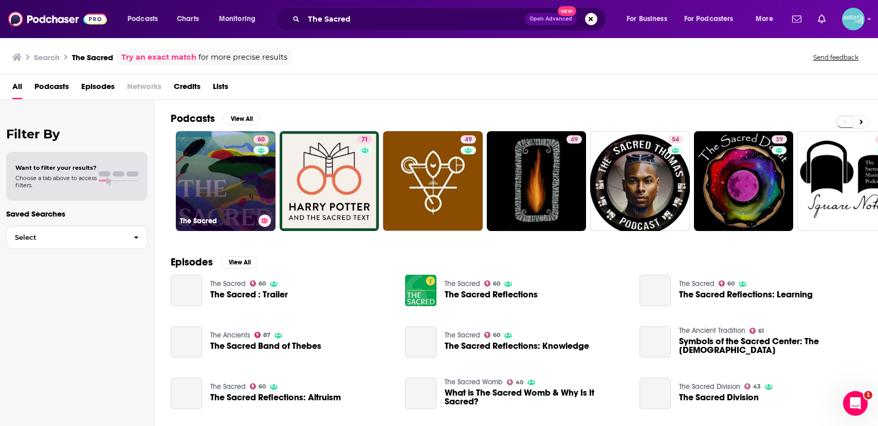
click at [236, 171] on link "60 The Sacred" at bounding box center [226, 181] width 100 height 100
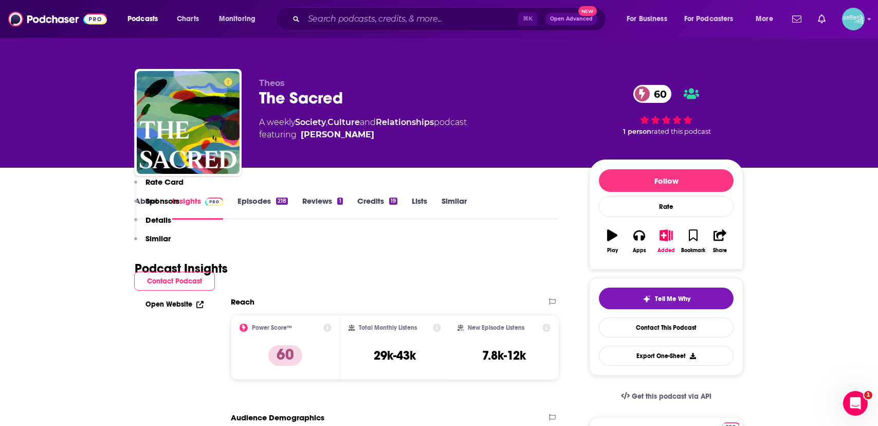
scroll to position [716, 0]
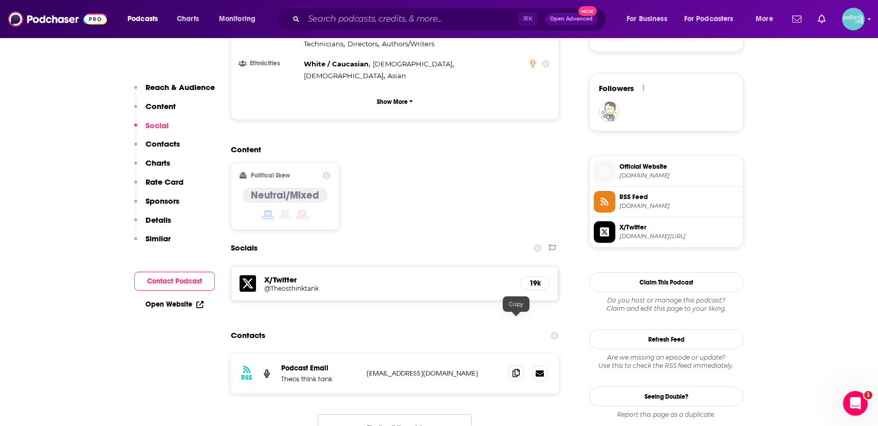
click at [515, 368] on icon at bounding box center [515, 372] width 7 height 8
click at [376, 21] on input "Search podcasts, credits, & more..." at bounding box center [411, 19] width 214 height 16
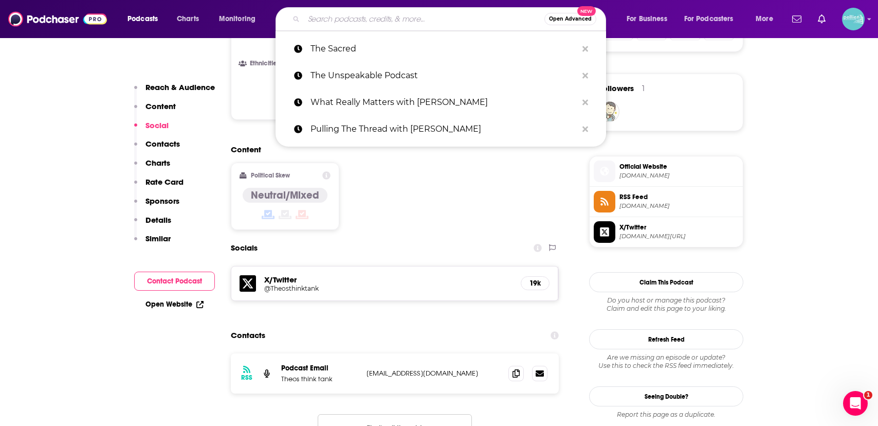
paste input "What I Believe"
type input "What I Believe"
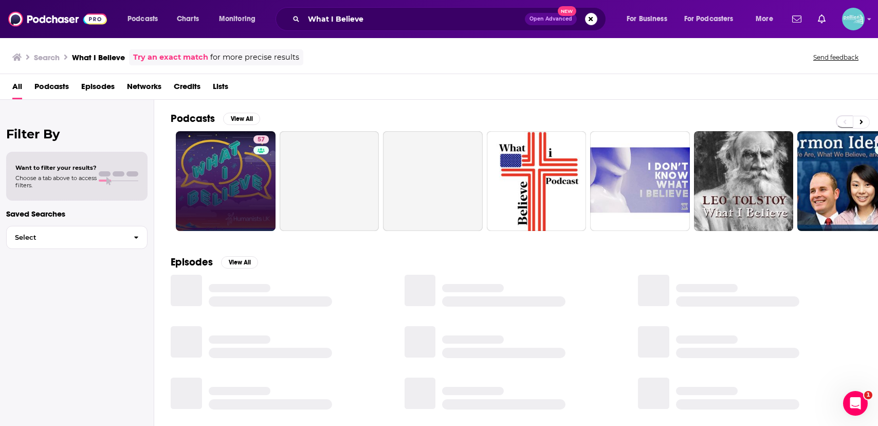
click at [216, 198] on link "57" at bounding box center [226, 181] width 100 height 100
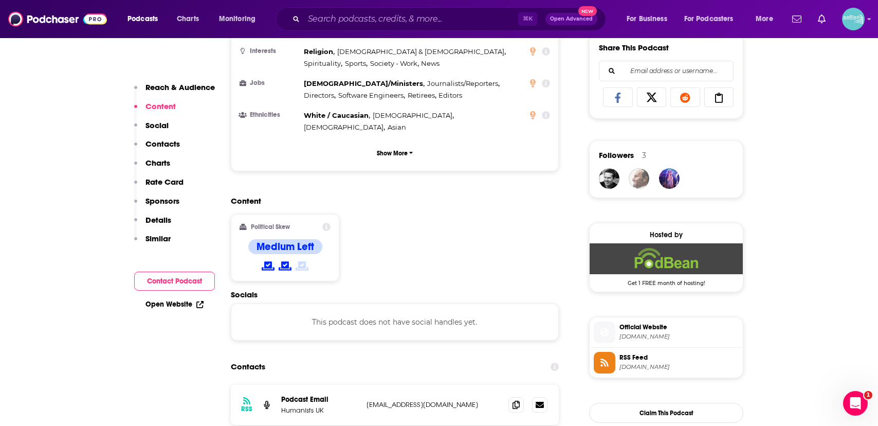
scroll to position [652, 0]
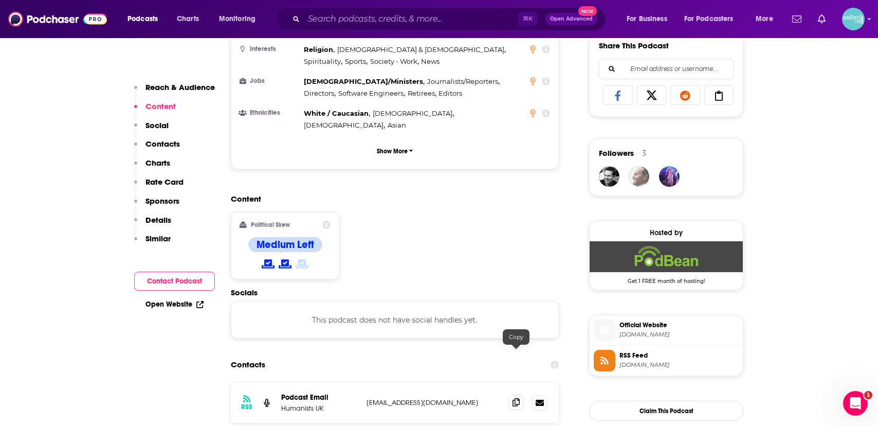
click at [511, 394] on span at bounding box center [515, 401] width 15 height 15
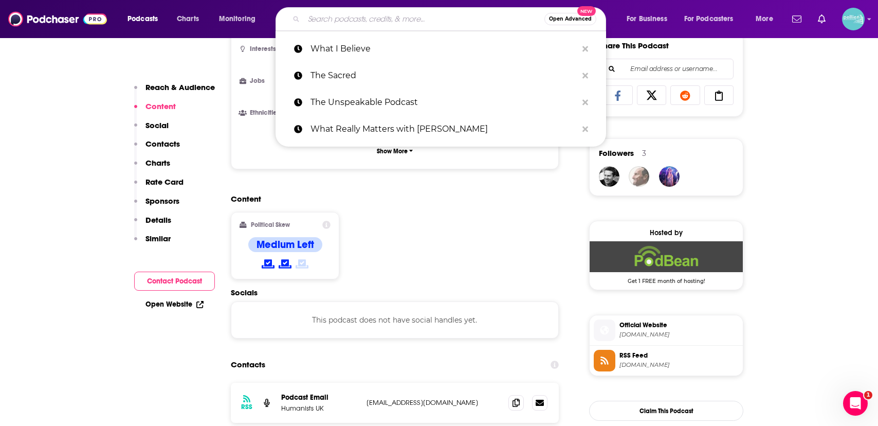
click at [352, 19] on input "Search podcasts, credits, & more..." at bounding box center [424, 19] width 241 height 16
paste input "Useful Idiots with Katie Halper and Aaron Maté"
type input "Useful Idiots with Katie Halper and Aaron Maté"
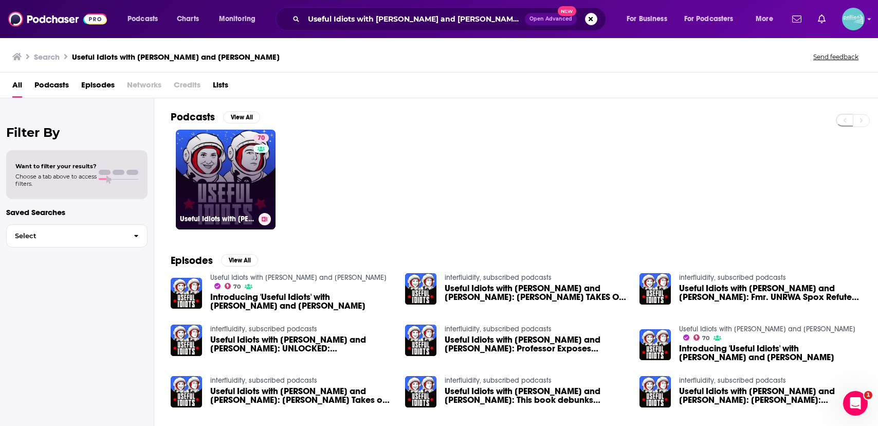
click at [204, 193] on link "70 Useful Idiots with Katie Halper and Aaron Maté" at bounding box center [226, 180] width 100 height 100
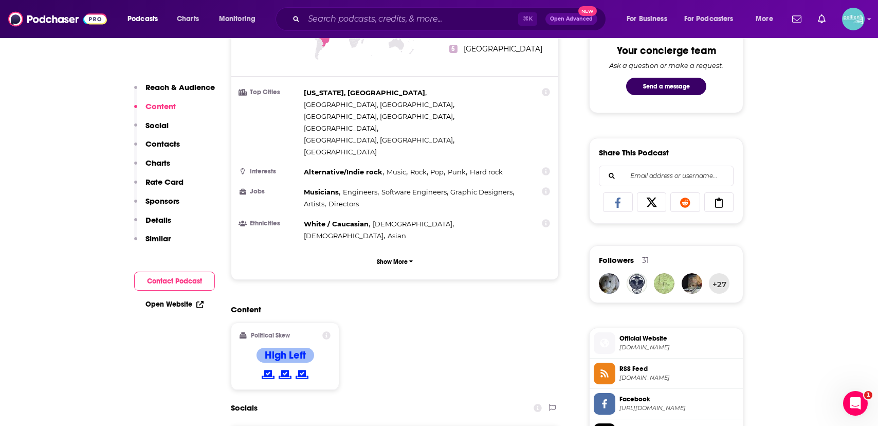
scroll to position [668, 0]
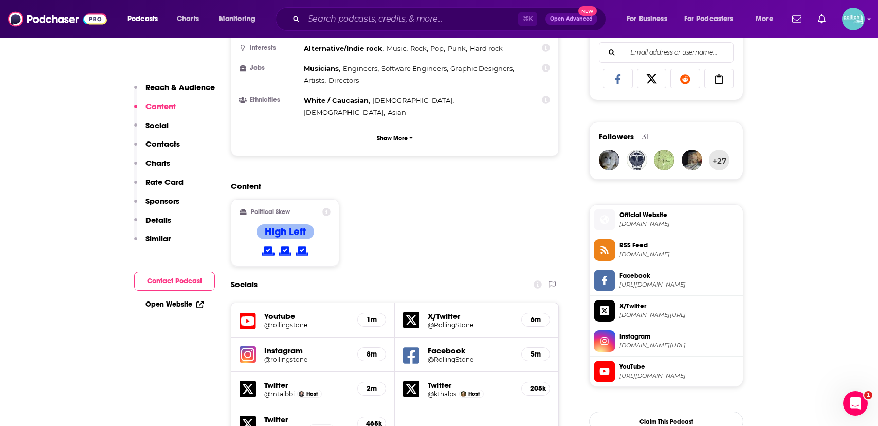
click at [245, 311] on icon at bounding box center [247, 320] width 16 height 19
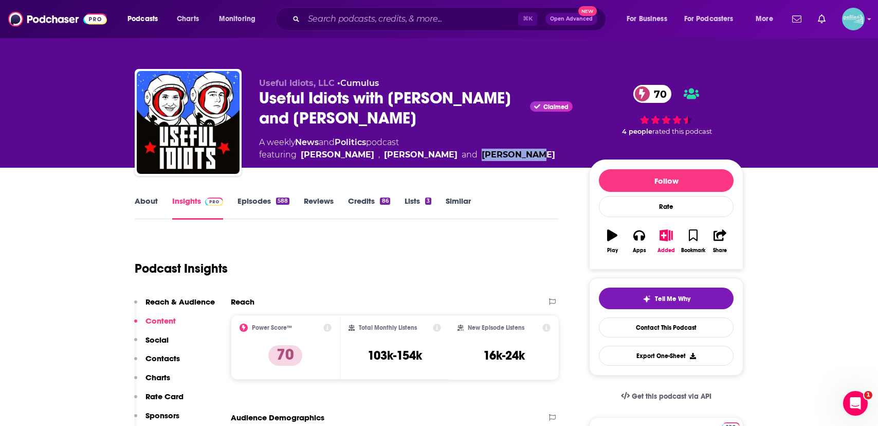
drag, startPoint x: 506, startPoint y: 158, endPoint x: 437, endPoint y: 158, distance: 68.9
click at [437, 158] on div "A weekly News and Politics podcast featuring Katie Halper , Aaron Maté and Matt…" at bounding box center [416, 148] width 314 height 25
copy link "Matt Taibbi"
click at [344, 18] on input "Search podcasts, credits, & more..." at bounding box center [411, 19] width 214 height 16
paste input "The Conversation with Dasha Burns"
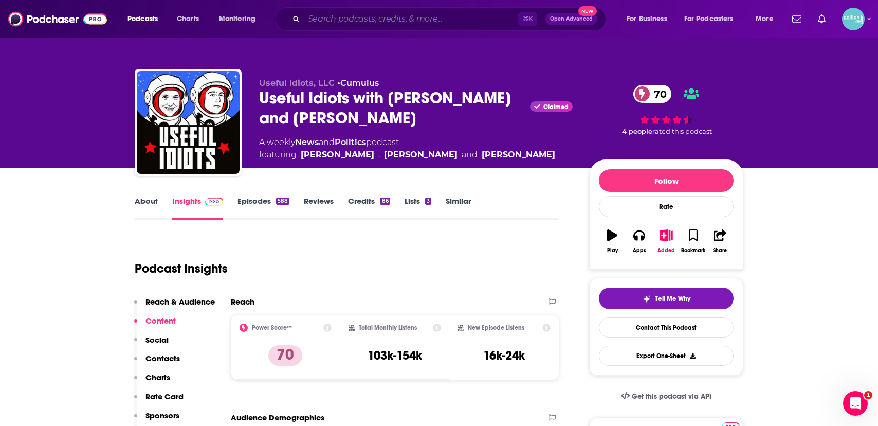
type input "The Conversation with Dasha Burns"
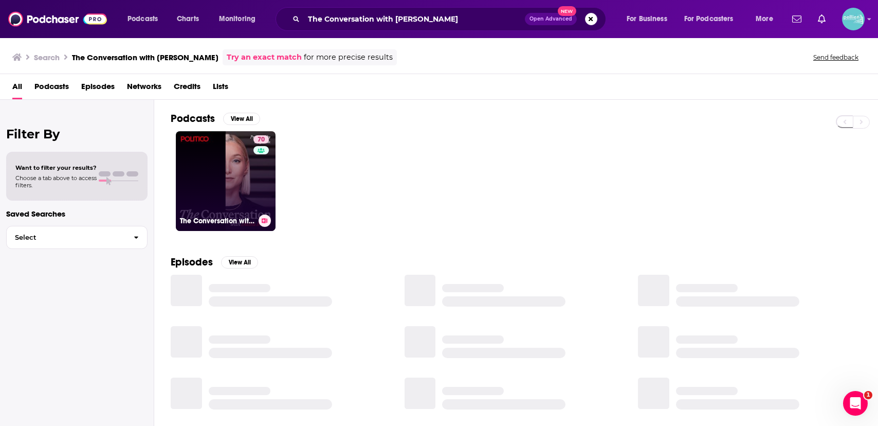
click at [202, 171] on link "70 The Conversation with Dasha Burns" at bounding box center [226, 181] width 100 height 100
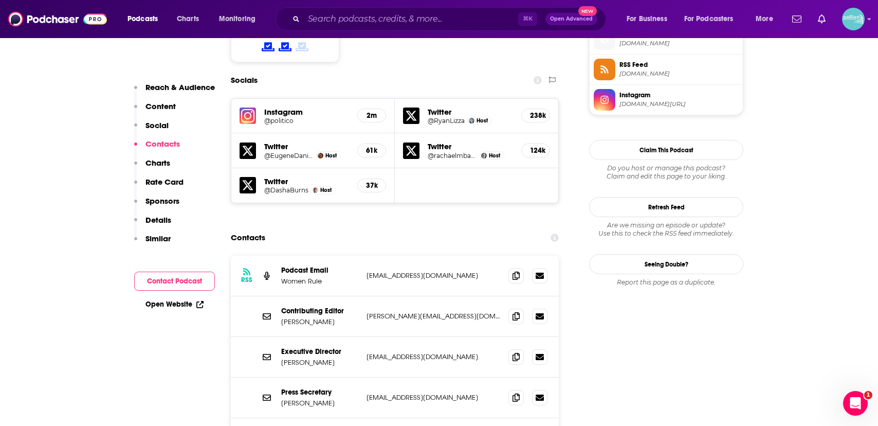
scroll to position [874, 0]
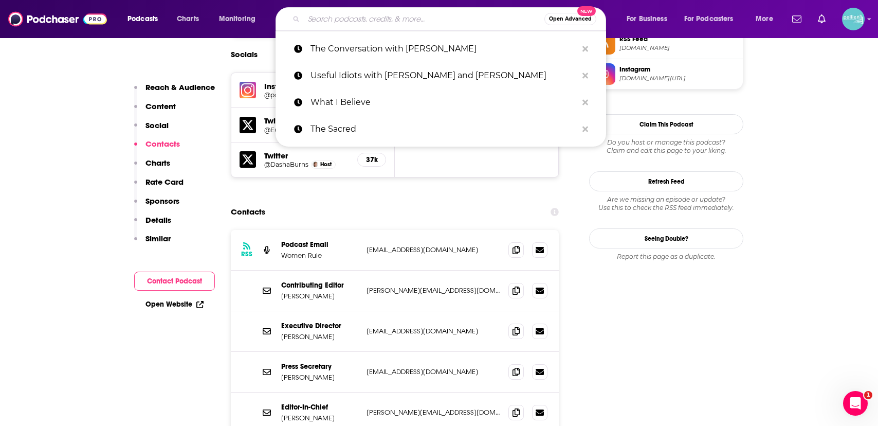
click at [327, 19] on input "Search podcasts, credits, & more..." at bounding box center [424, 19] width 241 height 16
paste input "Drilled"
type input "Drilled"
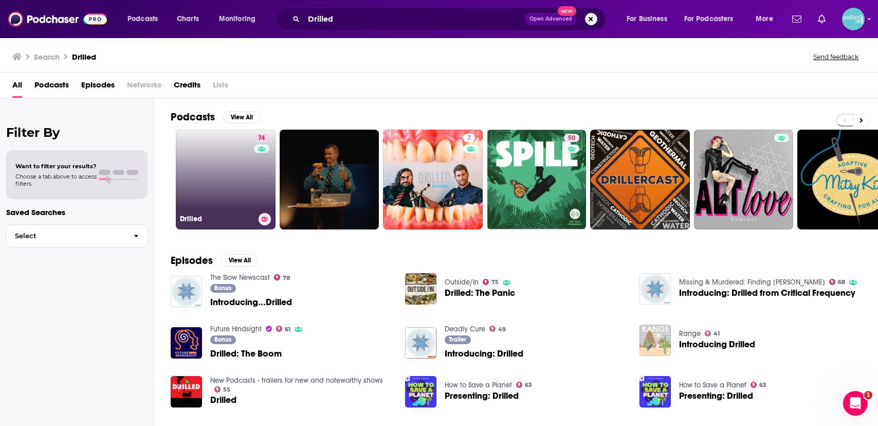
click at [236, 143] on link "74 Drilled" at bounding box center [226, 180] width 100 height 100
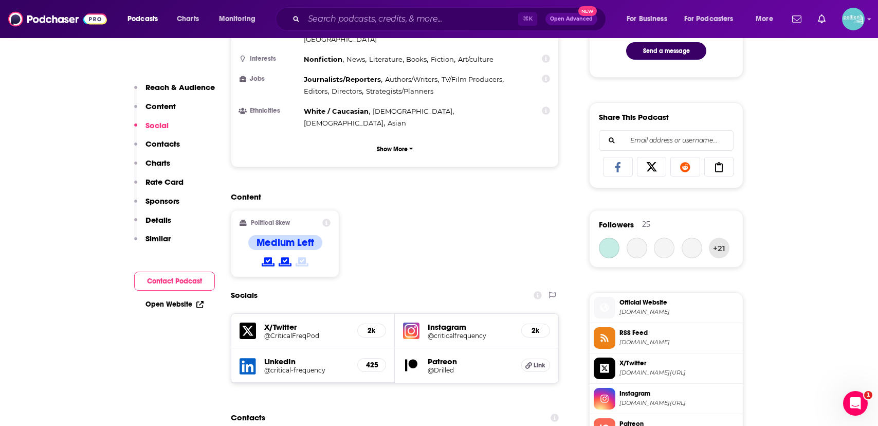
scroll to position [758, 0]
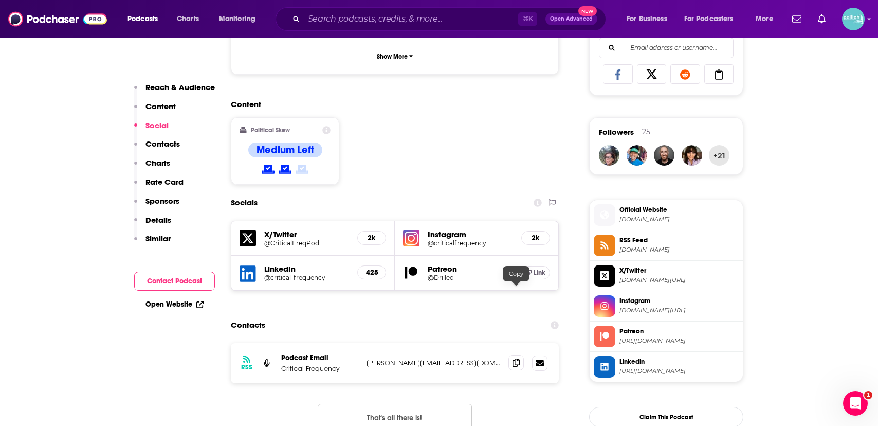
click at [511, 355] on span at bounding box center [515, 362] width 15 height 15
click at [341, 22] on input "Search podcasts, credits, & more..." at bounding box center [411, 19] width 214 height 16
paste input "Catalyst"
type input "Catalyst"
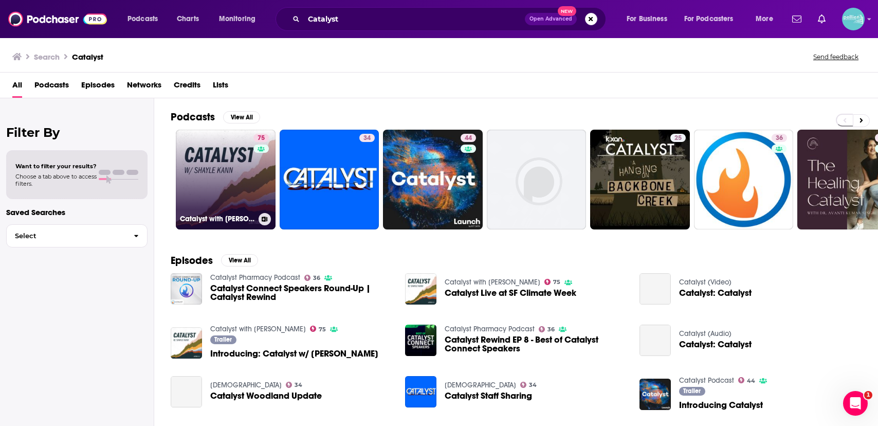
click at [223, 178] on link "75 Catalyst with Shayle Kann" at bounding box center [226, 180] width 100 height 100
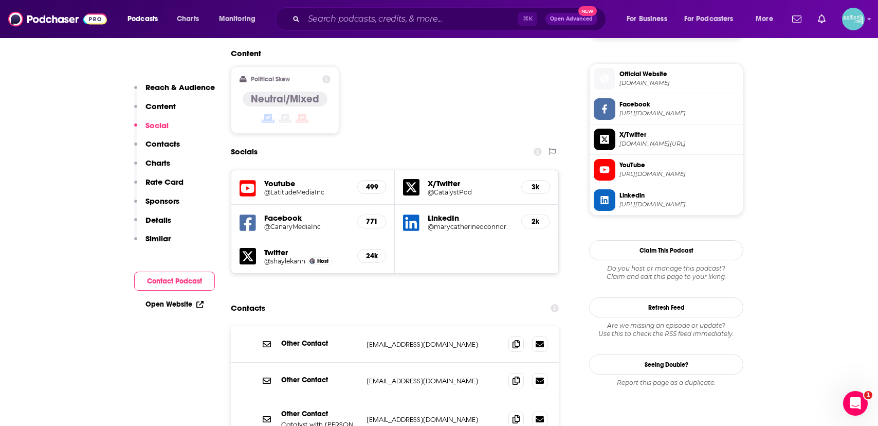
scroll to position [815, 0]
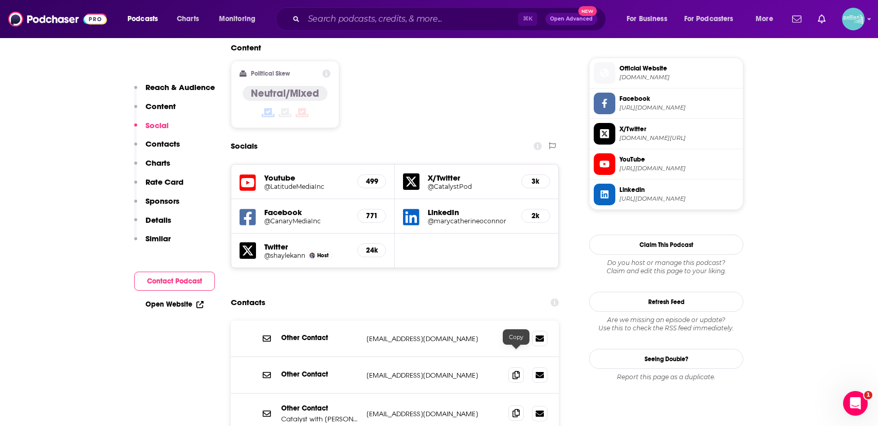
click at [516, 409] on icon at bounding box center [515, 413] width 7 height 8
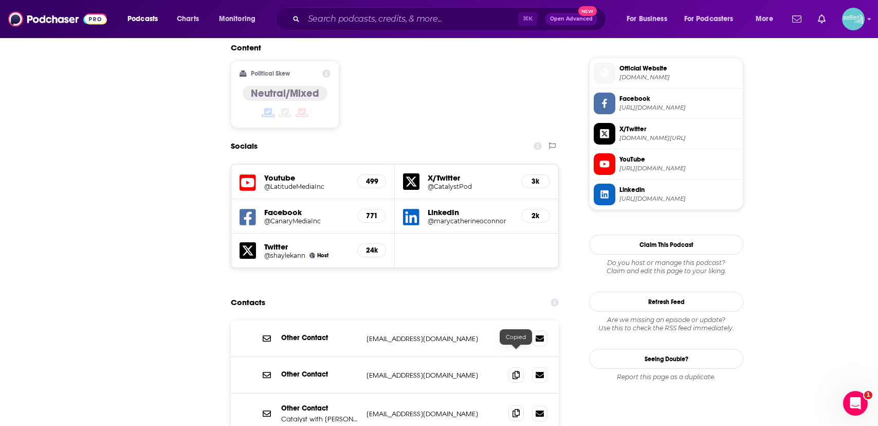
scroll to position [0, 0]
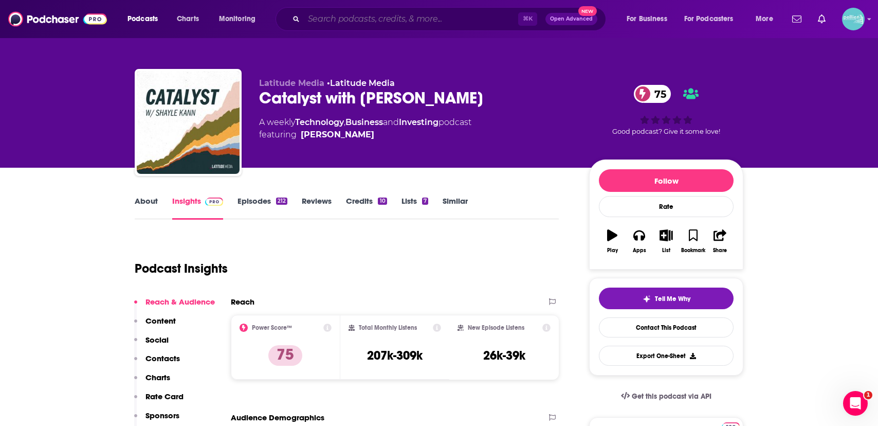
click at [353, 25] on input "Search podcasts, credits, & more..." at bounding box center [411, 19] width 214 height 16
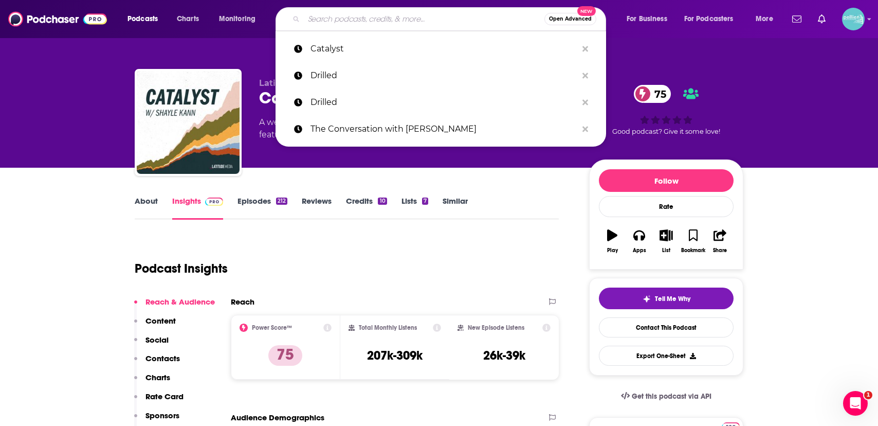
paste input "Volts"
type input "Volts"
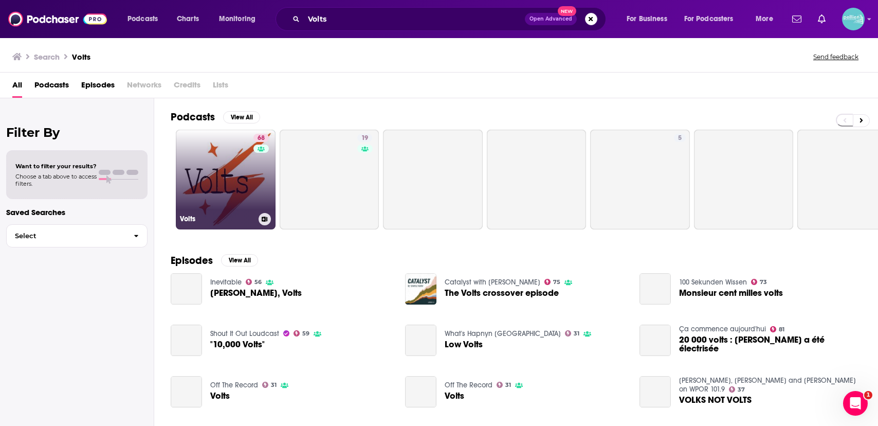
click at [239, 153] on link "68 Volts" at bounding box center [226, 180] width 100 height 100
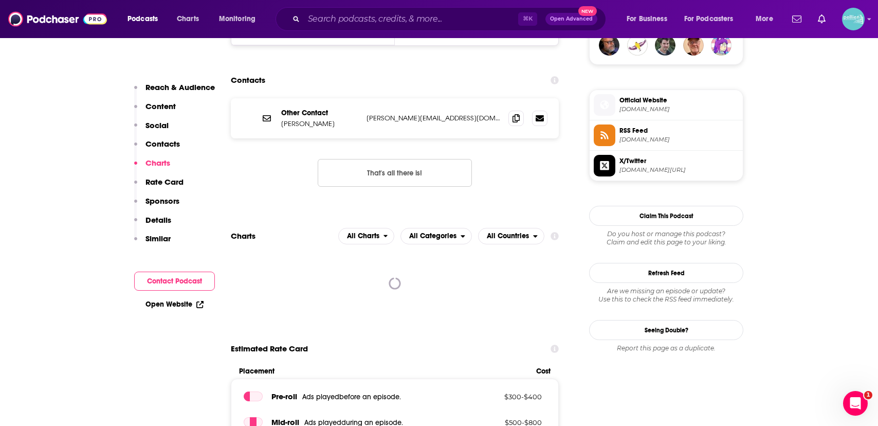
scroll to position [779, 0]
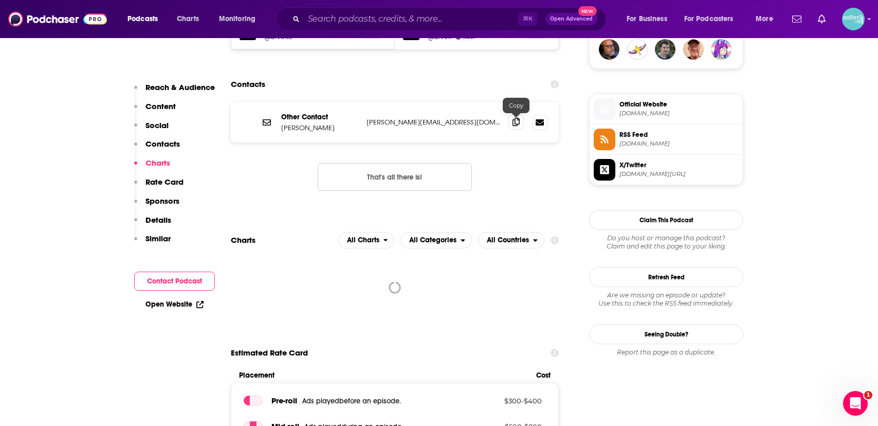
click at [515, 126] on icon at bounding box center [515, 122] width 7 height 8
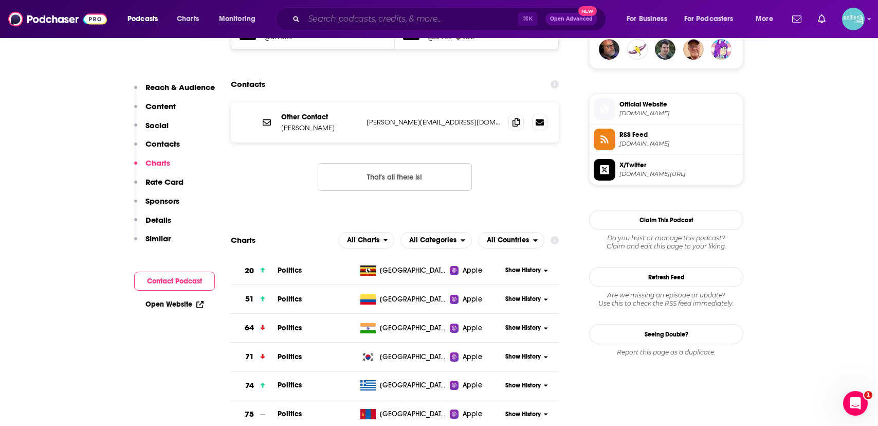
click at [348, 21] on input "Search podcasts, credits, & more..." at bounding box center [411, 19] width 214 height 16
paste input "The Joy of Wh(Y)"
type input "The Joy of Wh(Y)"
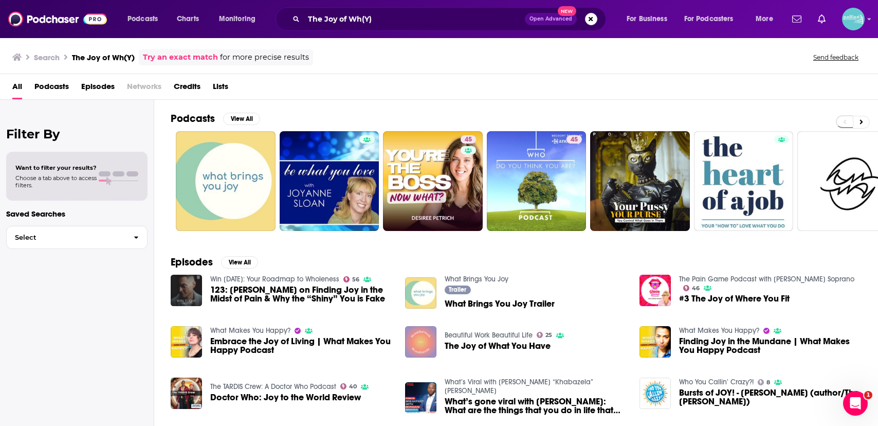
click at [391, 28] on div "The Joy of Wh(Y) Open Advanced New" at bounding box center [440, 19] width 330 height 24
click at [381, 13] on input "The Joy of Wh(Y)" at bounding box center [414, 19] width 221 height 16
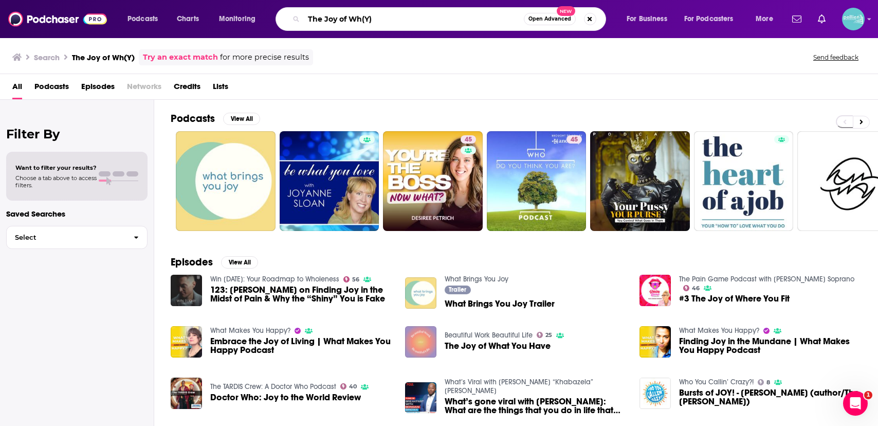
click at [391, 20] on input "The Joy of Wh(Y)" at bounding box center [414, 19] width 220 height 16
type input "The Joy of Why"
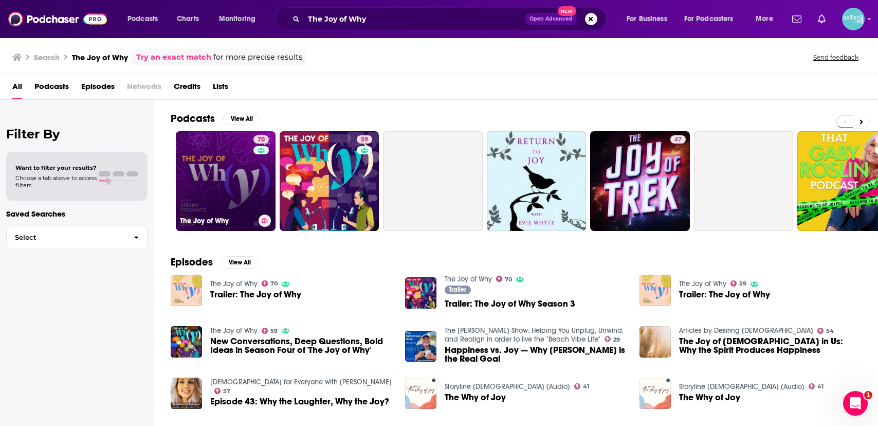
click at [219, 178] on link "70 The Joy of Why" at bounding box center [226, 181] width 100 height 100
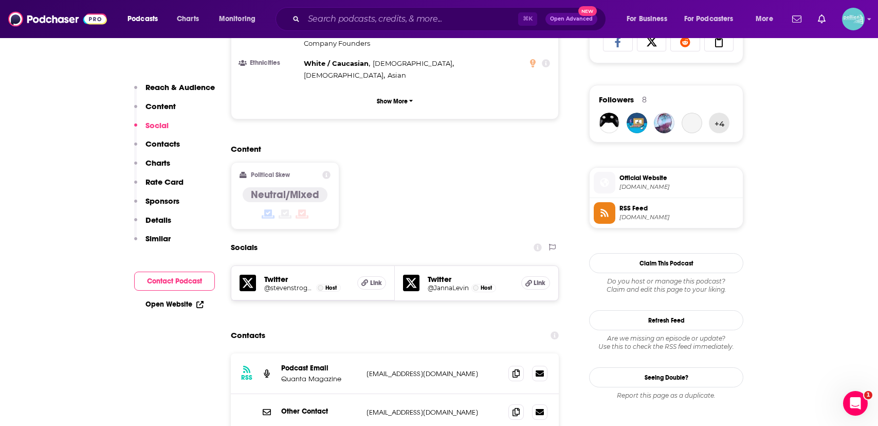
scroll to position [748, 0]
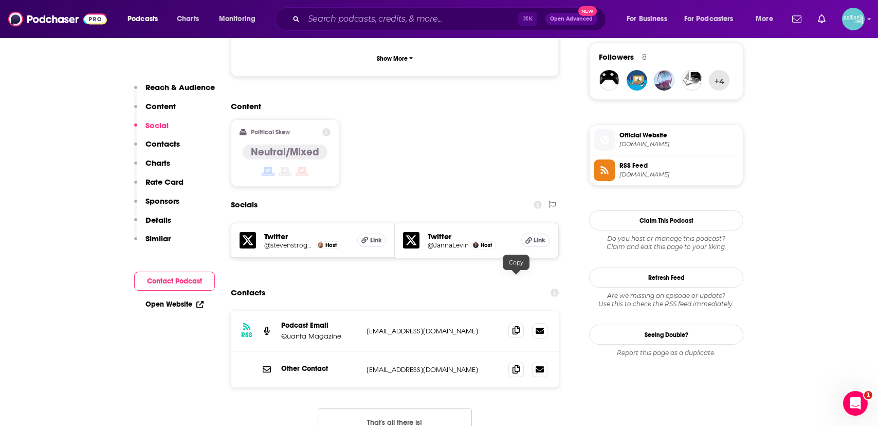
click at [520, 322] on span at bounding box center [515, 329] width 15 height 15
click at [511, 361] on span at bounding box center [515, 368] width 15 height 15
click at [349, 22] on input "Search podcasts, credits, & more..." at bounding box center [411, 19] width 214 height 16
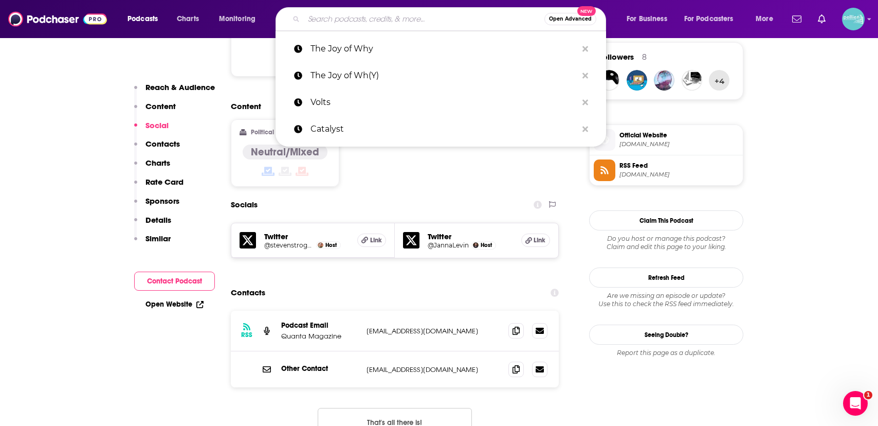
paste input "The Psychology Podcast"
type input "The Psychology Podcast"
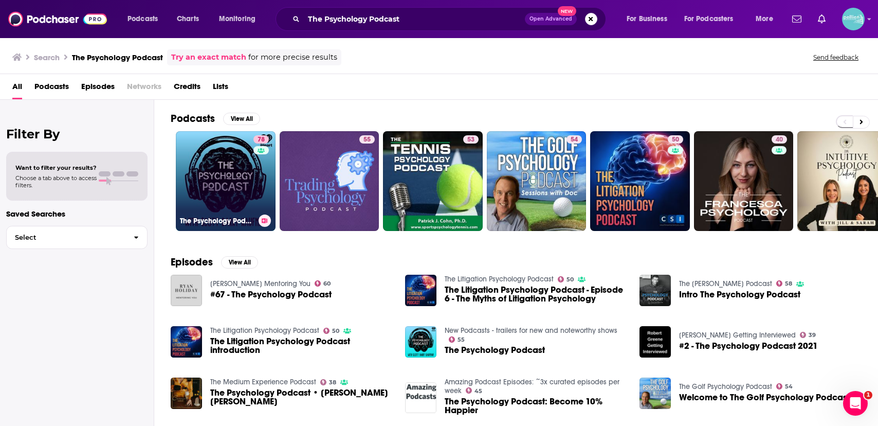
click at [235, 164] on link "78 The Psychology Podcast" at bounding box center [226, 181] width 100 height 100
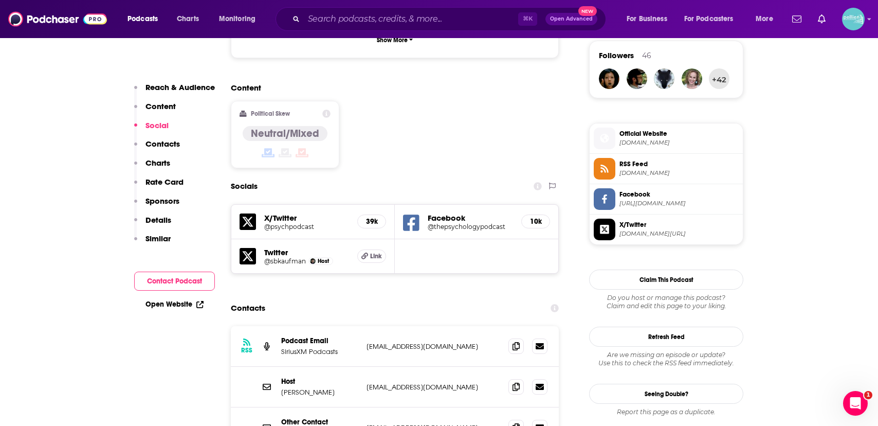
scroll to position [750, 0]
click at [513, 381] on icon at bounding box center [515, 385] width 7 height 8
click at [371, 26] on input "Search podcasts, credits, & more..." at bounding box center [411, 19] width 214 height 16
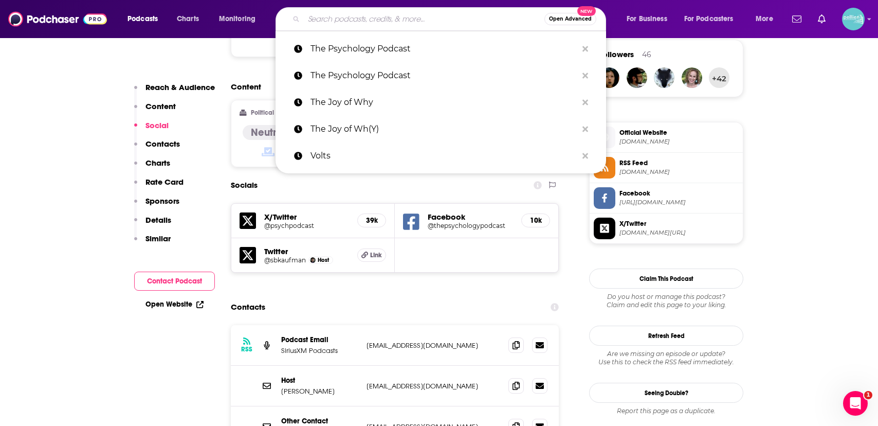
type input "v"
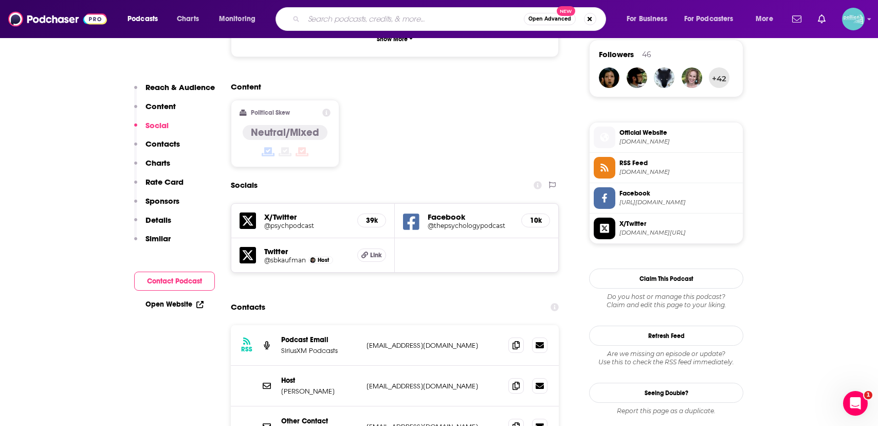
paste input "Choiceology (Katy Milkman)"
type input "Choiceology (Katy Milkman)"
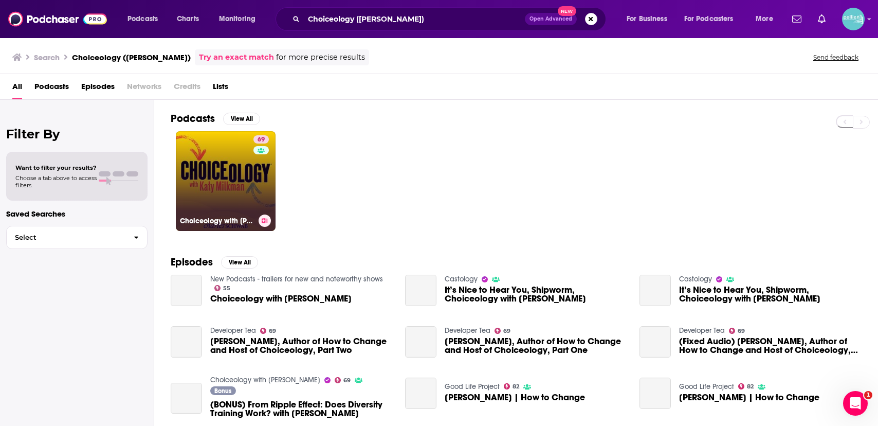
click at [231, 147] on link "69 Choiceology with Katy Milkman" at bounding box center [226, 181] width 100 height 100
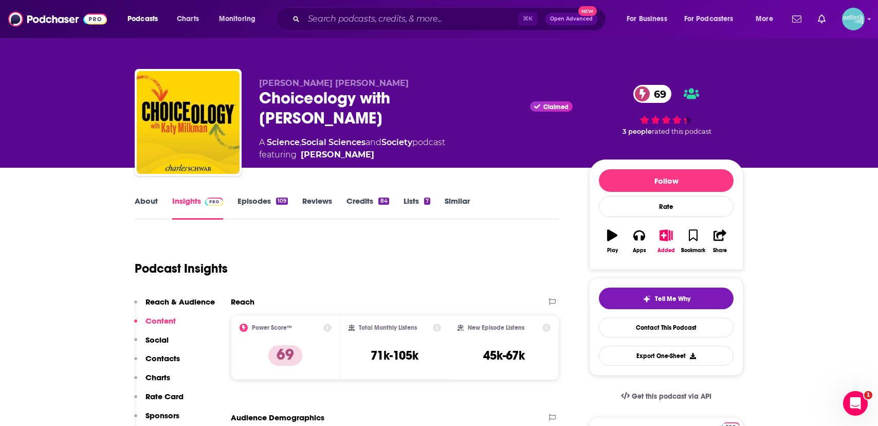
click at [462, 101] on div "Choiceology with Katy Milkman Claimed 69" at bounding box center [416, 108] width 314 height 40
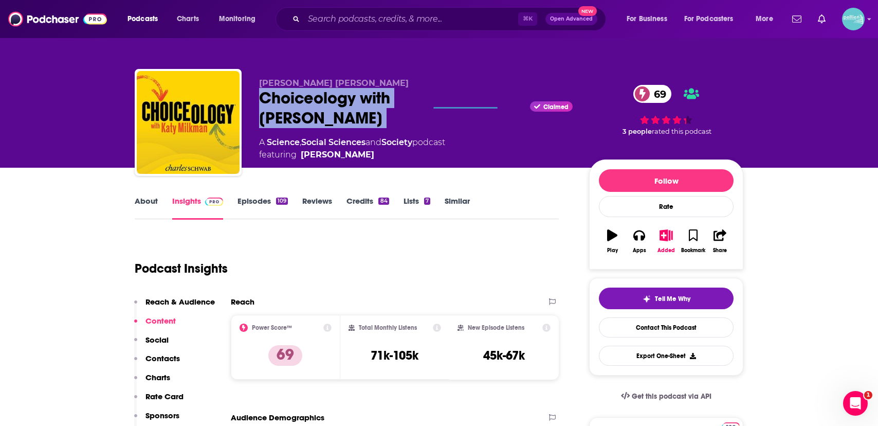
click at [462, 101] on div "Choiceology with Katy Milkman Claimed 69" at bounding box center [416, 108] width 314 height 40
copy div "Choiceology with Katy Milkman"
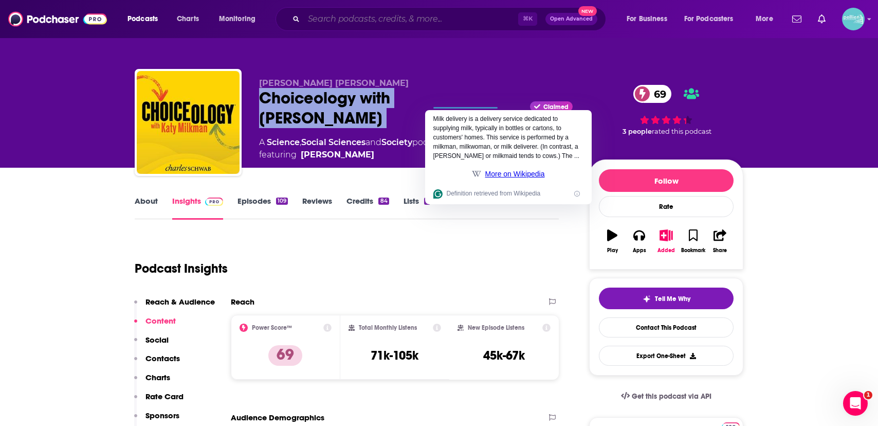
click at [358, 21] on input "Search podcasts, credits, & more..." at bounding box center [411, 19] width 214 height 16
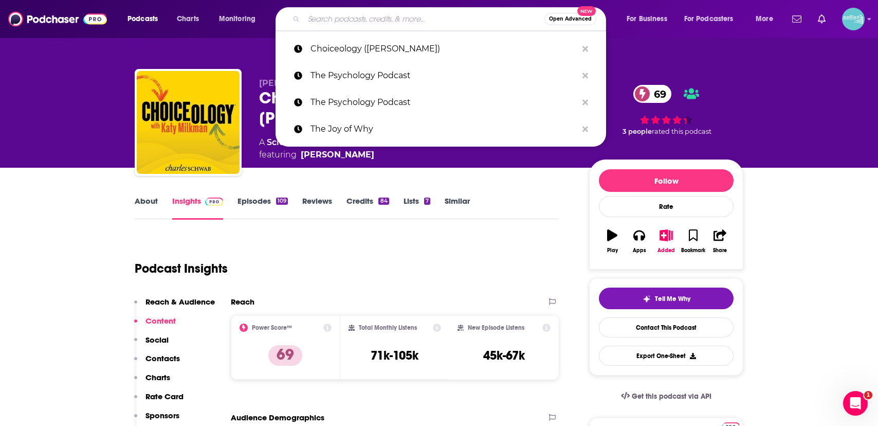
paste input "A Slight Change of Plans (Maya Shankar)"
type input "A Slight Change of Plans (Maya Shankar)"
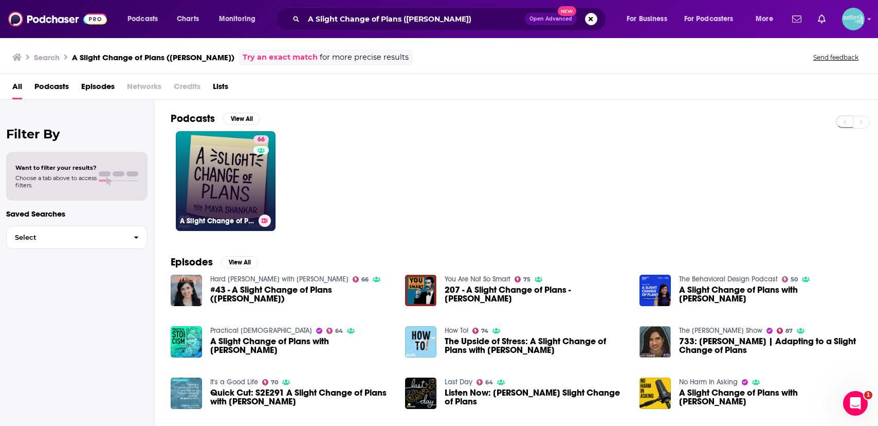
click at [222, 152] on link "66 A Slight Change of Plans" at bounding box center [226, 181] width 100 height 100
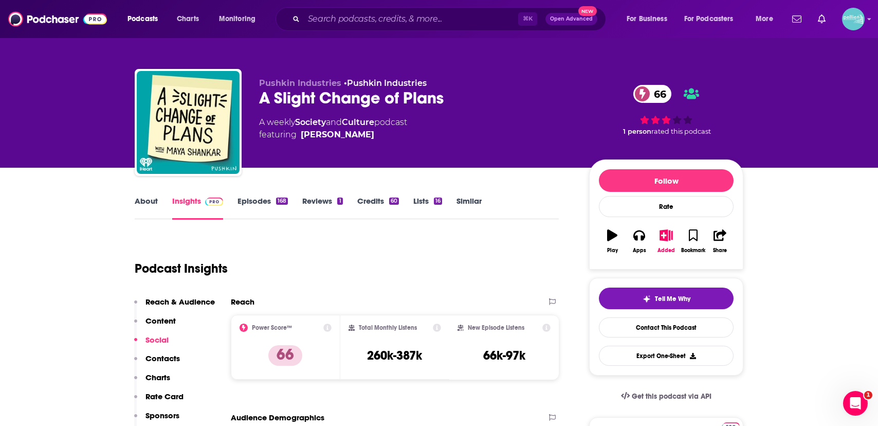
click at [396, 94] on div "A Slight Change of Plans 66" at bounding box center [416, 98] width 314 height 20
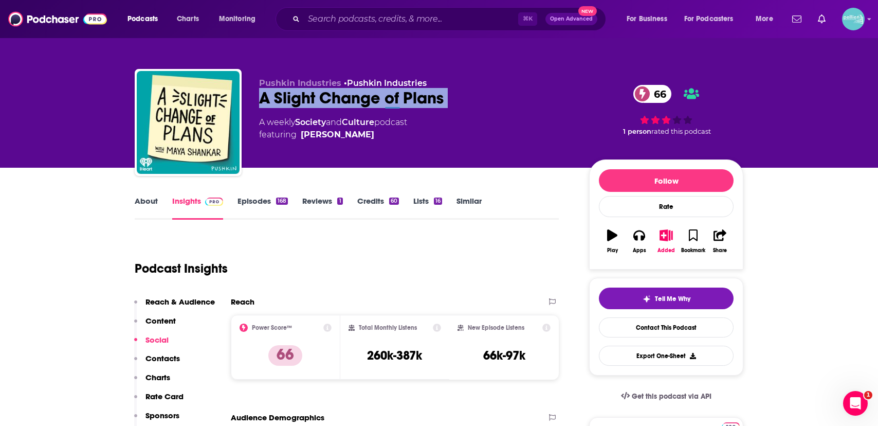
click at [396, 94] on div "A Slight Change of Plans 66" at bounding box center [416, 98] width 314 height 20
copy div "A Slight Change of Plans 66"
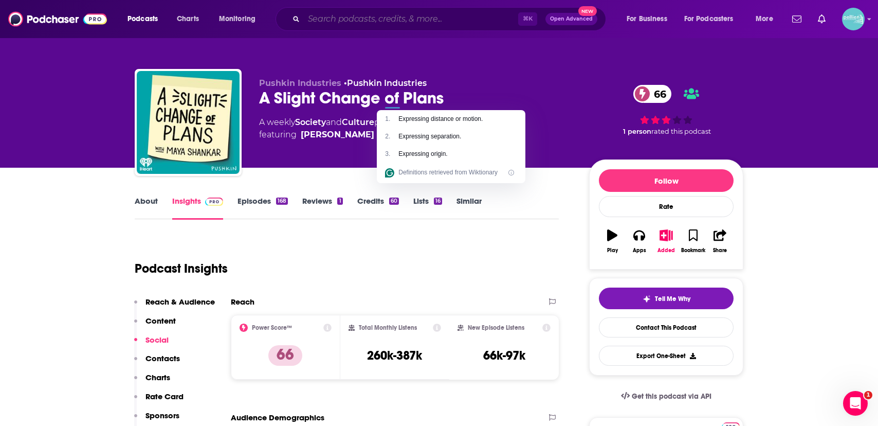
click at [345, 21] on input "Search podcasts, credits, & more..." at bounding box center [411, 19] width 214 height 16
paste input "How To Citizen with Baratunde"
type input "How To Citizen with Baratunde"
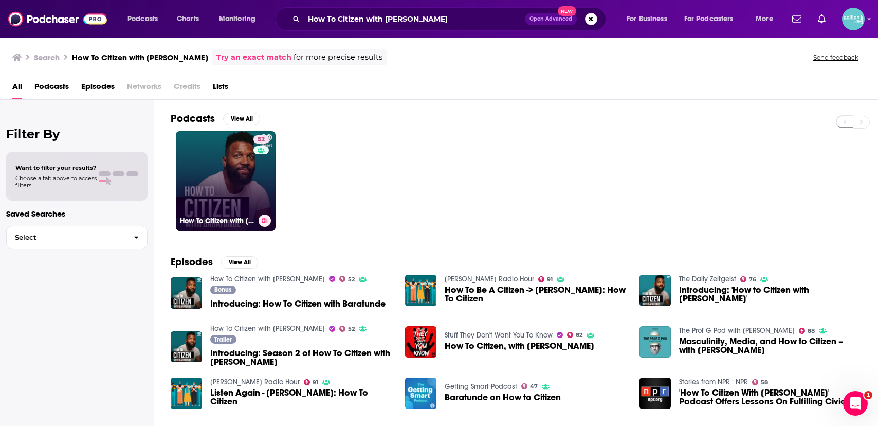
click at [212, 192] on link "52 How To Citizen with Baratunde" at bounding box center [226, 181] width 100 height 100
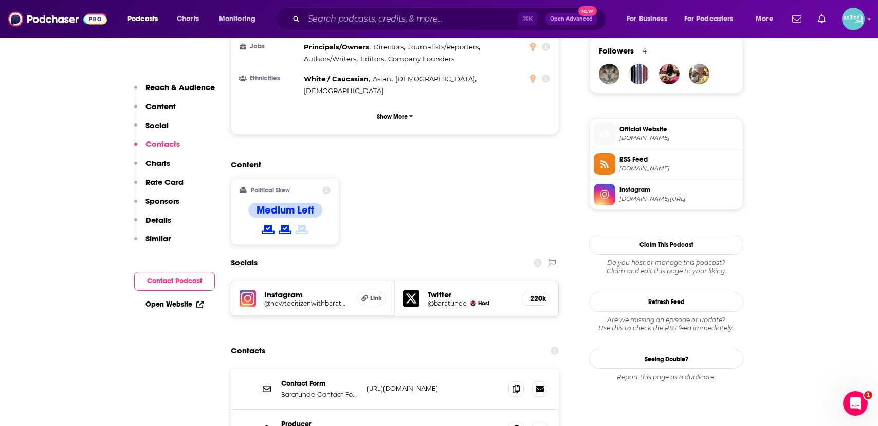
scroll to position [933, 0]
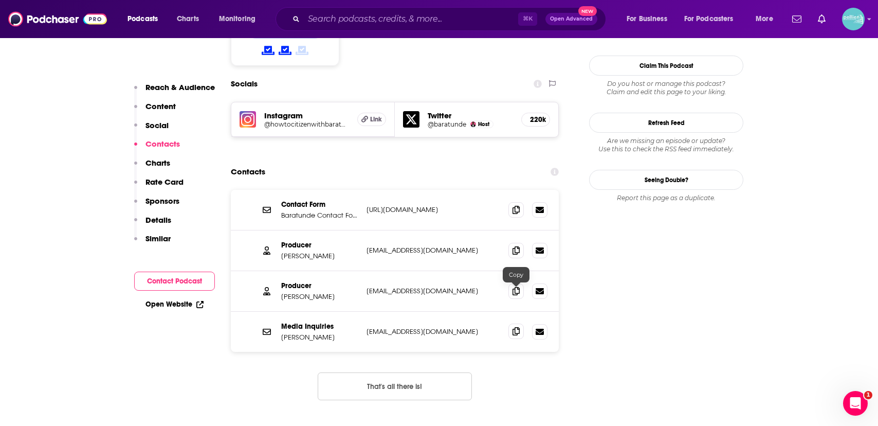
click at [515, 327] on icon at bounding box center [515, 331] width 7 height 8
click at [328, 23] on input "Search podcasts, credits, & more..." at bounding box center [411, 19] width 214 height 16
paste input "Feminist Buzzkills"
type input "Feminist Buzzkills"
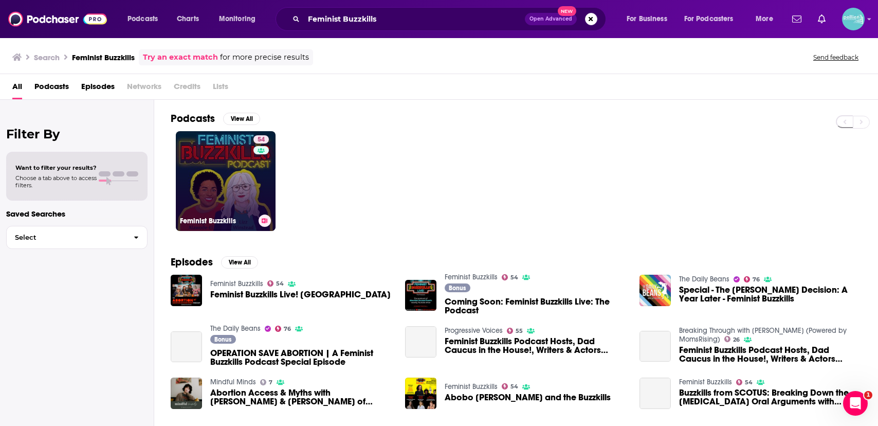
click at [219, 171] on link "54 Feminist Buzzkills" at bounding box center [226, 181] width 100 height 100
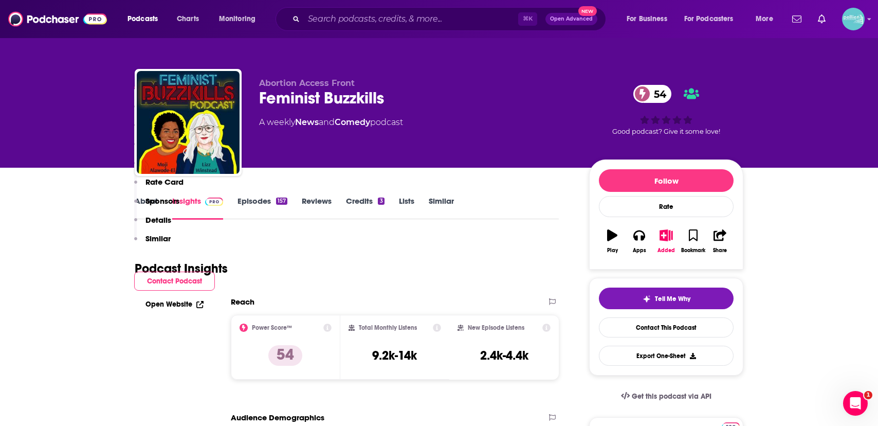
scroll to position [735, 0]
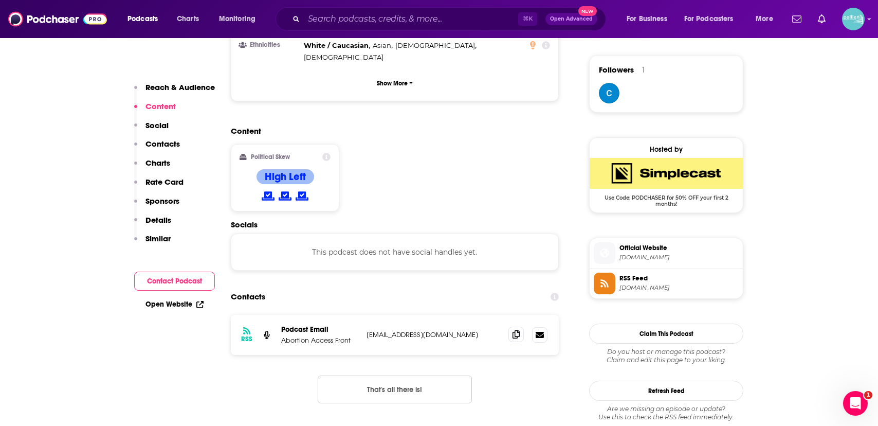
click at [517, 330] on icon at bounding box center [515, 334] width 7 height 8
click at [354, 17] on input "Search podcasts, credits, & more..." at bounding box center [411, 19] width 214 height 16
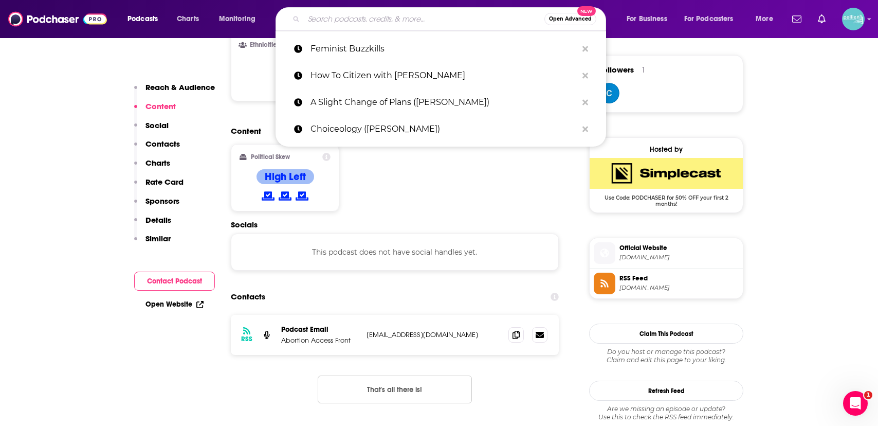
paste input "Immigrantly"
type input "Immigrantly"
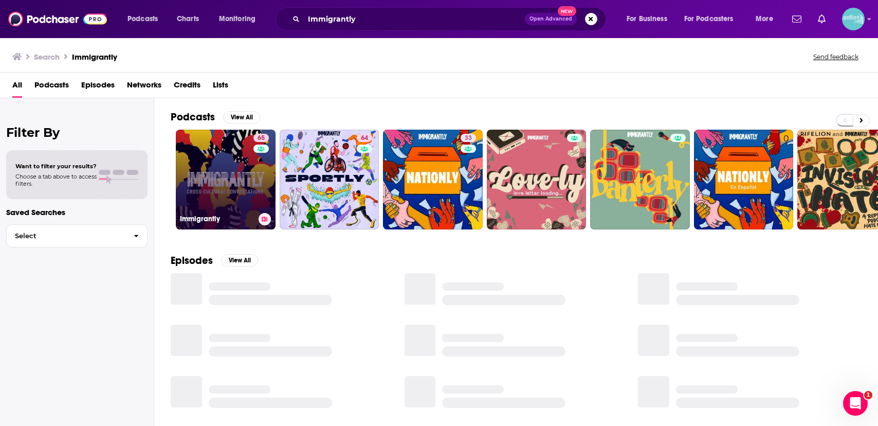
click at [224, 178] on link "65 Immigrantly" at bounding box center [226, 180] width 100 height 100
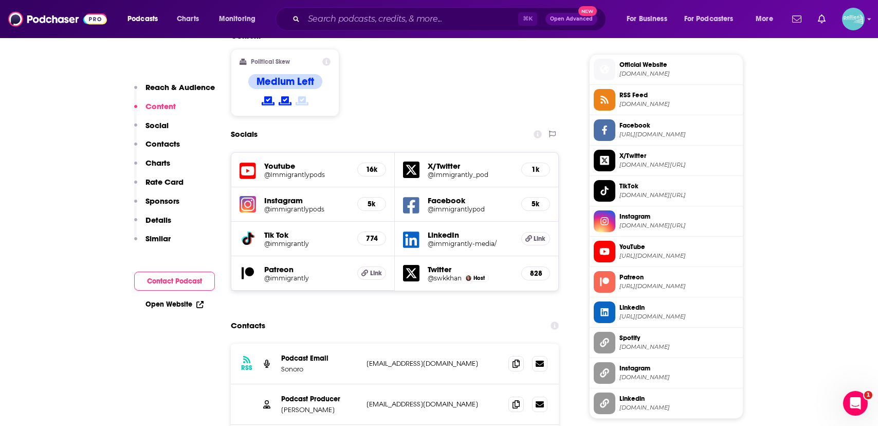
scroll to position [904, 0]
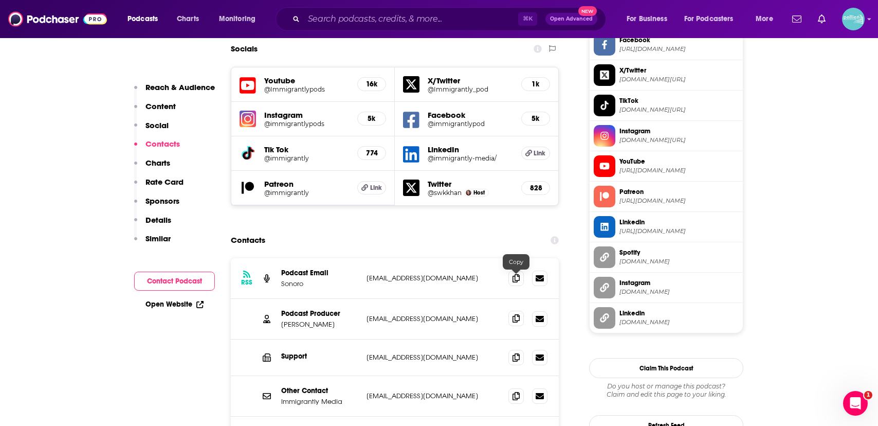
click at [515, 310] on span at bounding box center [515, 317] width 15 height 15
click at [349, 17] on input "Search podcasts, credits, & more..." at bounding box center [411, 19] width 214 height 16
paste input "Crazy Town"
type input "Crazy Town"
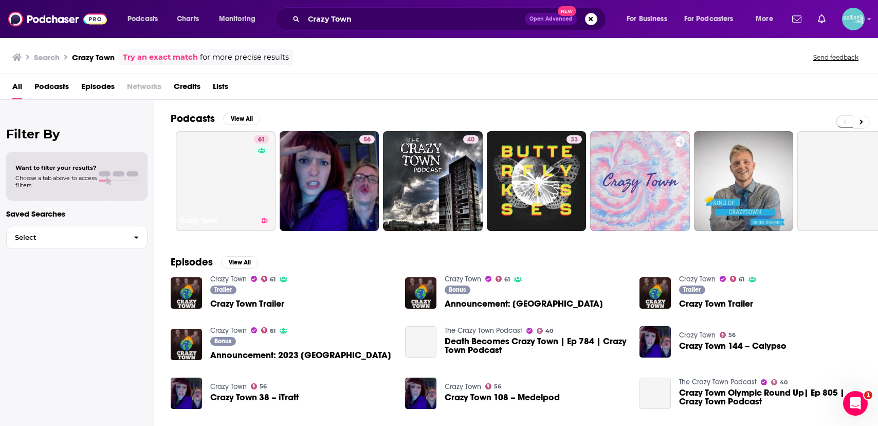
click at [214, 160] on link "61 Crazy Town" at bounding box center [226, 181] width 100 height 100
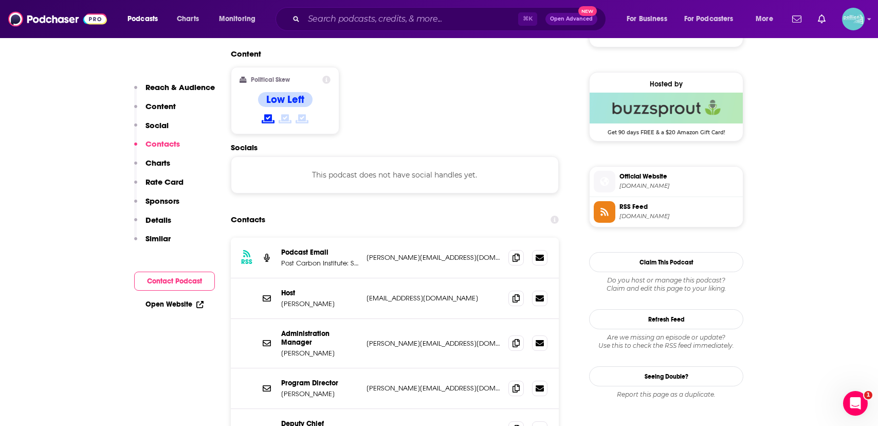
scroll to position [762, 0]
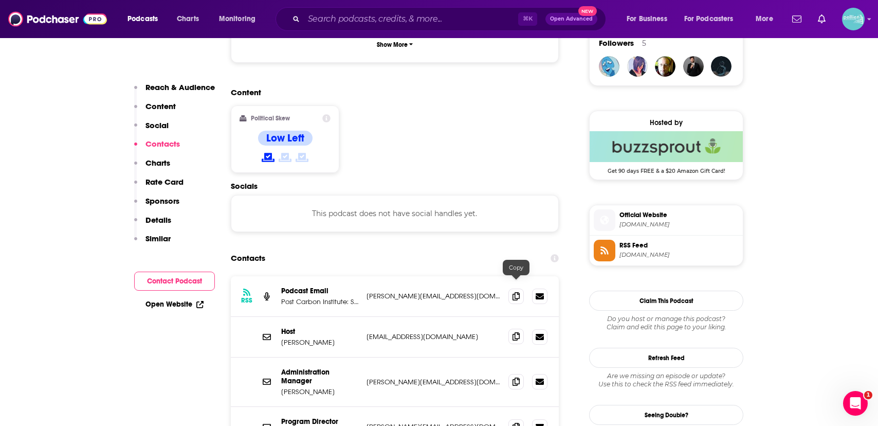
click at [513, 328] on span at bounding box center [515, 335] width 15 height 15
click at [353, 19] on input "Search podcasts, credits, & more..." at bounding box center [411, 19] width 214 height 16
paste input "At Liberty"
type input "At Liberty"
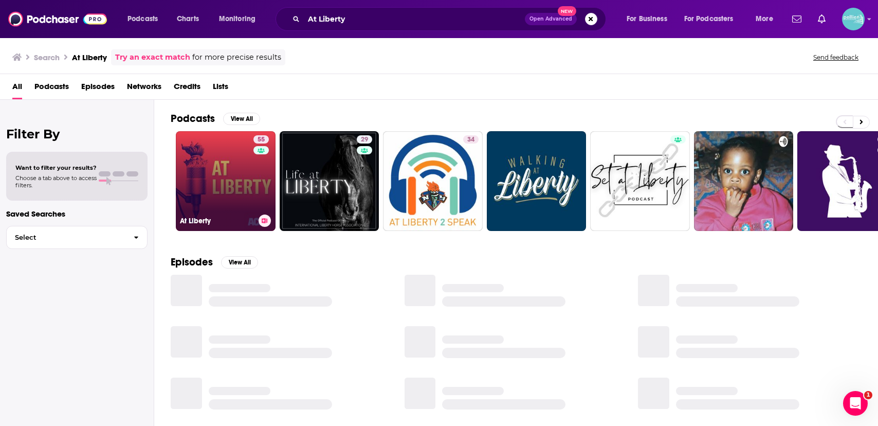
click at [195, 184] on link "55 At Liberty" at bounding box center [226, 181] width 100 height 100
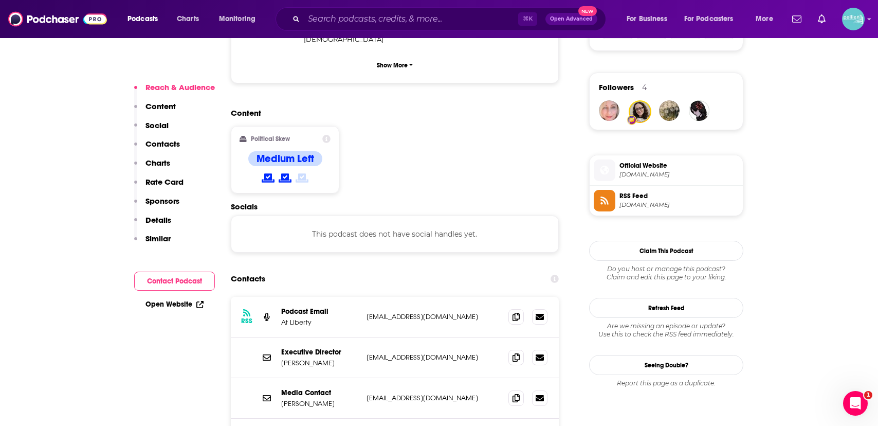
scroll to position [737, 0]
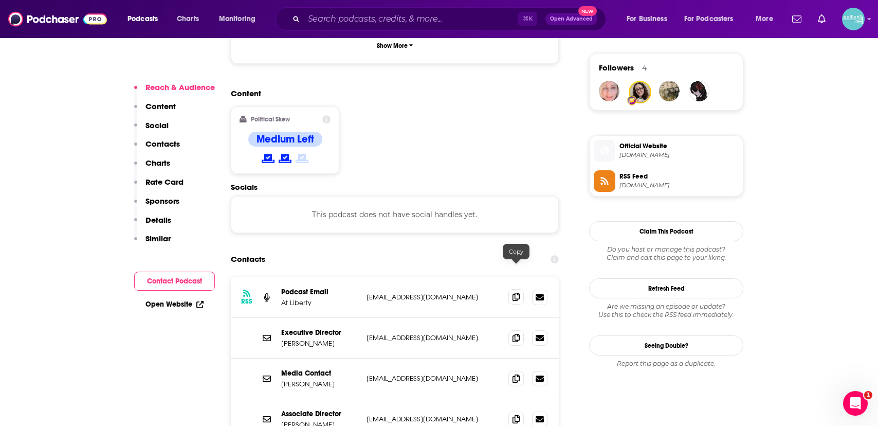
click at [515, 292] on icon at bounding box center [515, 296] width 7 height 8
click at [334, 19] on input "Search podcasts, credits, & more..." at bounding box center [411, 19] width 214 height 16
paste input "All About Change"
type input "All About Change"
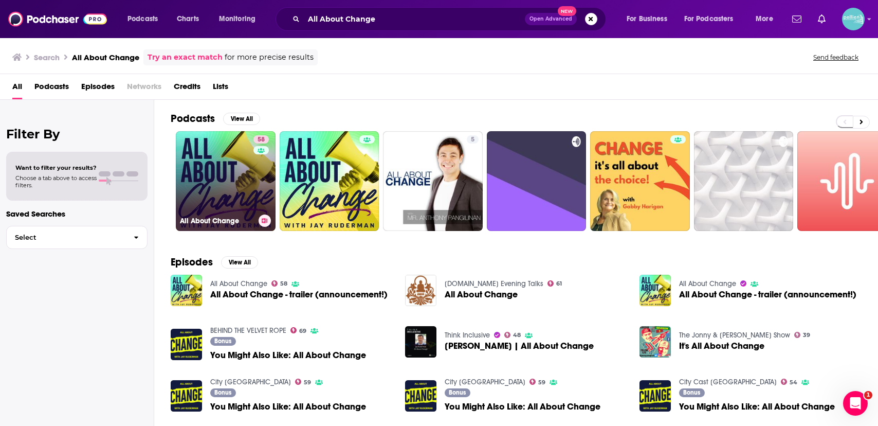
click at [227, 159] on link "58 All About Change" at bounding box center [226, 181] width 100 height 100
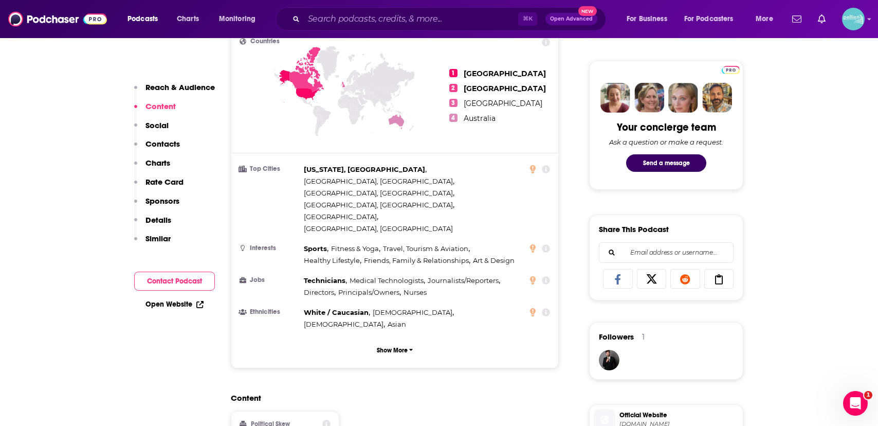
scroll to position [776, 0]
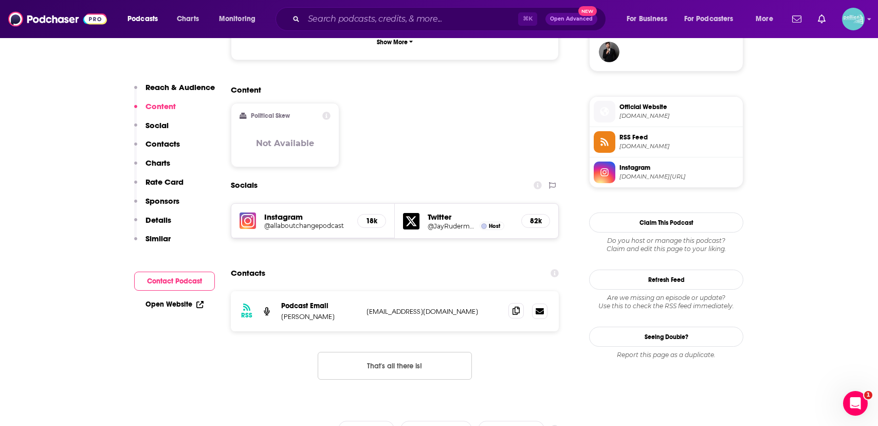
click at [516, 306] on icon at bounding box center [515, 310] width 7 height 8
click at [362, 15] on input "Search podcasts, credits, & more..." at bounding box center [411, 19] width 214 height 16
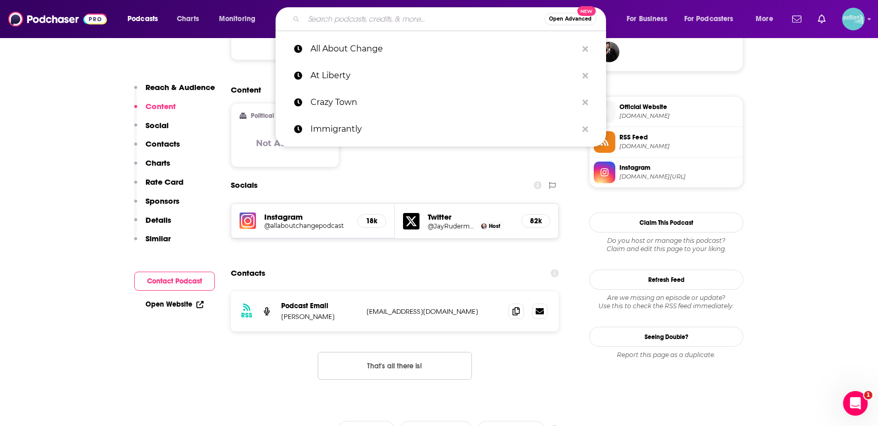
paste input "The Poor Prole’s Almanac"
type input "The Poor Prole’s Almanac"
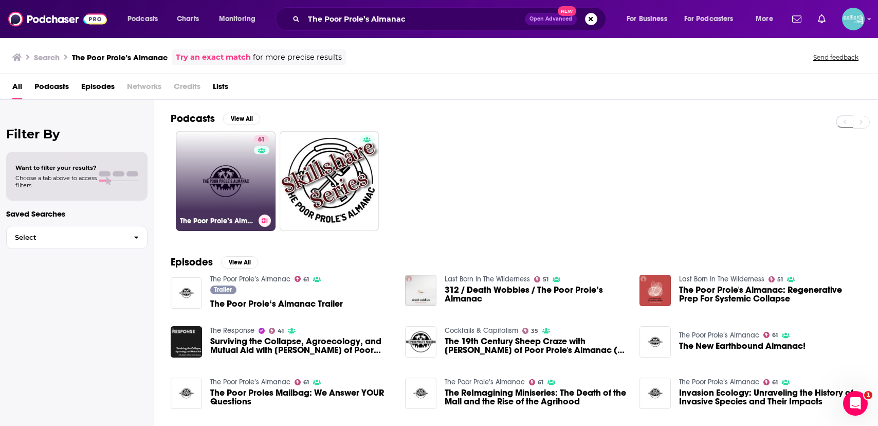
click at [205, 159] on link "61 The Poor Prole’s Almanac" at bounding box center [226, 181] width 100 height 100
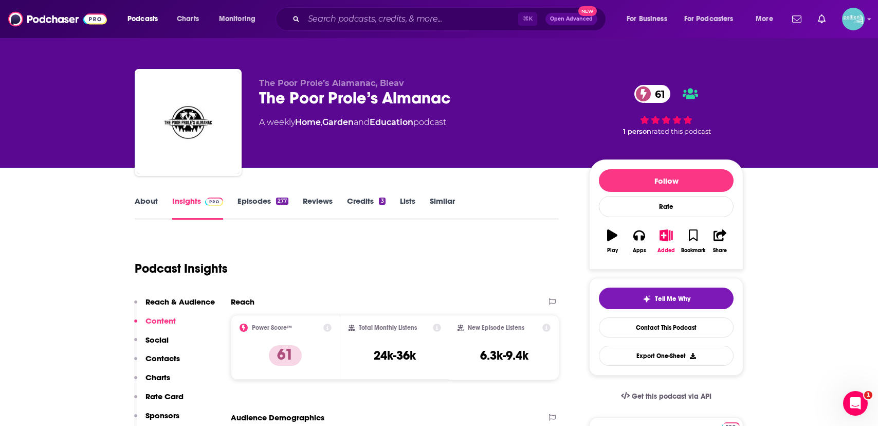
click at [149, 206] on link "About" at bounding box center [146, 208] width 23 height 24
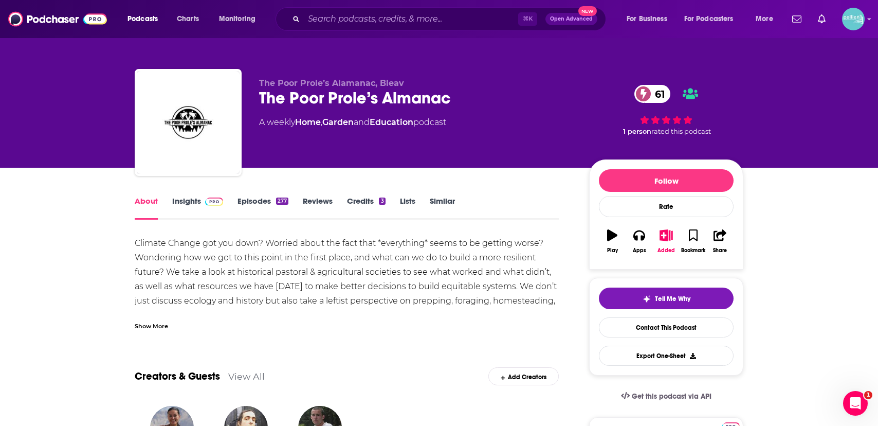
click at [193, 204] on link "Insights" at bounding box center [197, 208] width 51 height 24
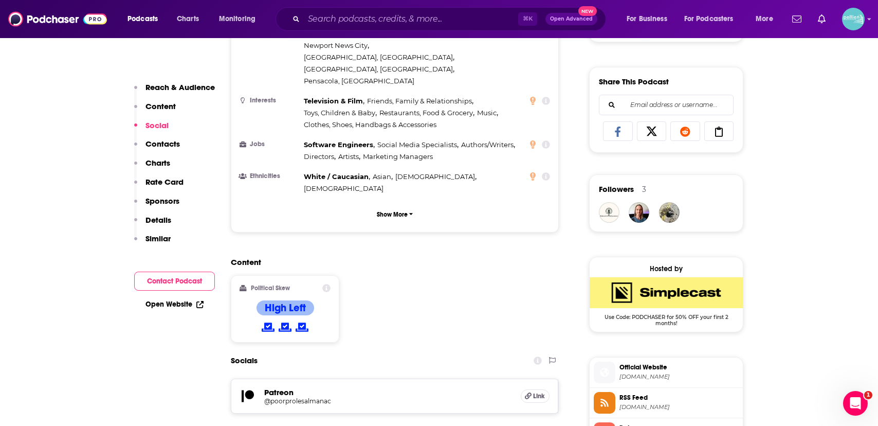
scroll to position [841, 0]
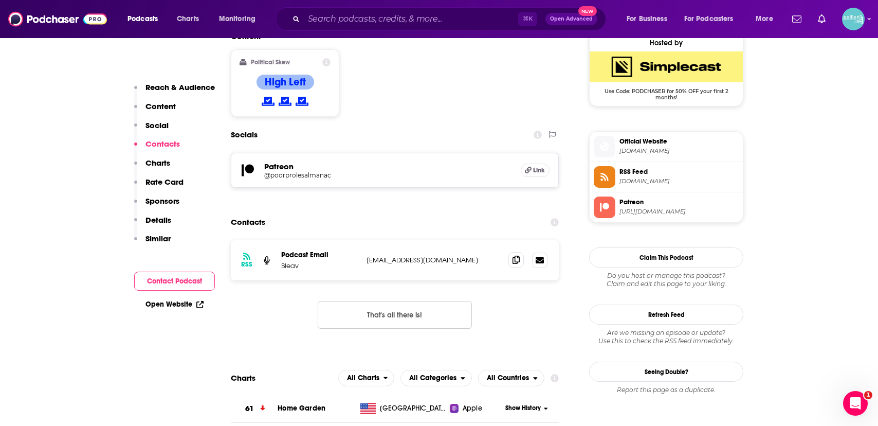
click at [517, 255] on icon at bounding box center [515, 259] width 7 height 8
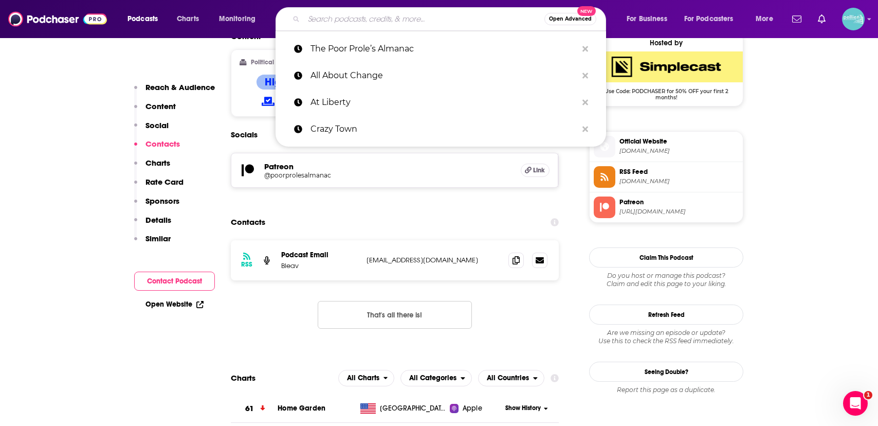
click at [348, 22] on input "Search podcasts, credits, & more..." at bounding box center [424, 19] width 241 height 16
paste input "Macro N Cheese"
type input "Macro N Cheese"
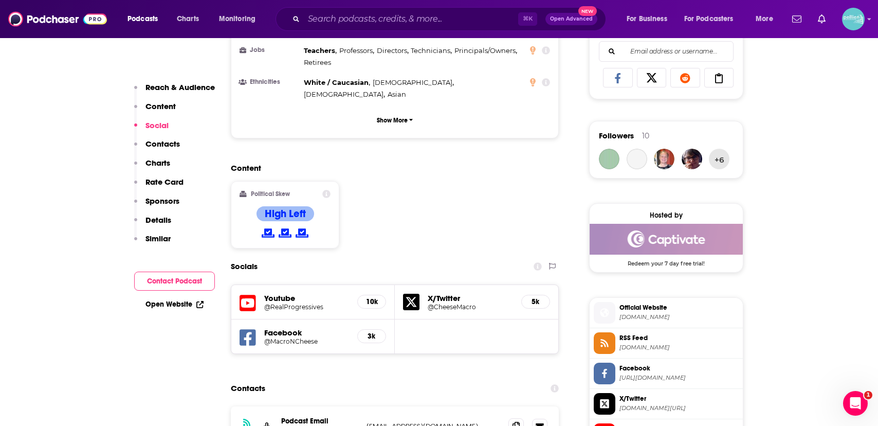
scroll to position [727, 0]
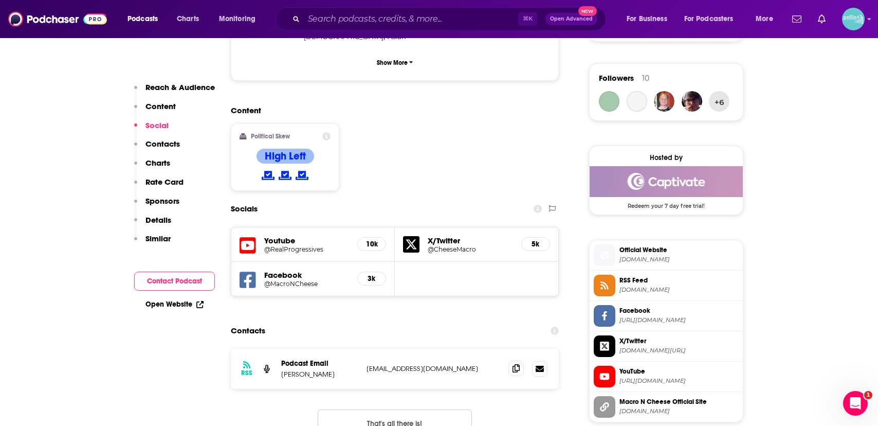
click at [511, 360] on span at bounding box center [515, 367] width 15 height 15
click at [518, 360] on span at bounding box center [515, 367] width 15 height 15
click at [361, 18] on input "Search podcasts, credits, & more..." at bounding box center [411, 19] width 214 height 16
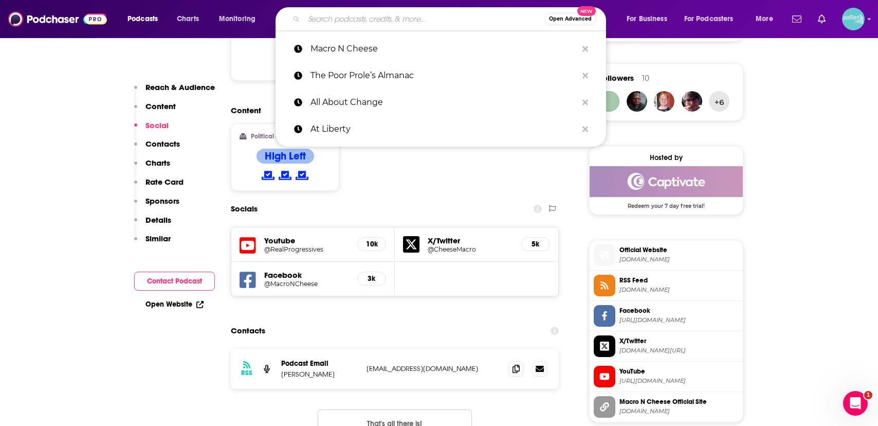
paste input "Positive Leadership"
type input "Positive Leadership"
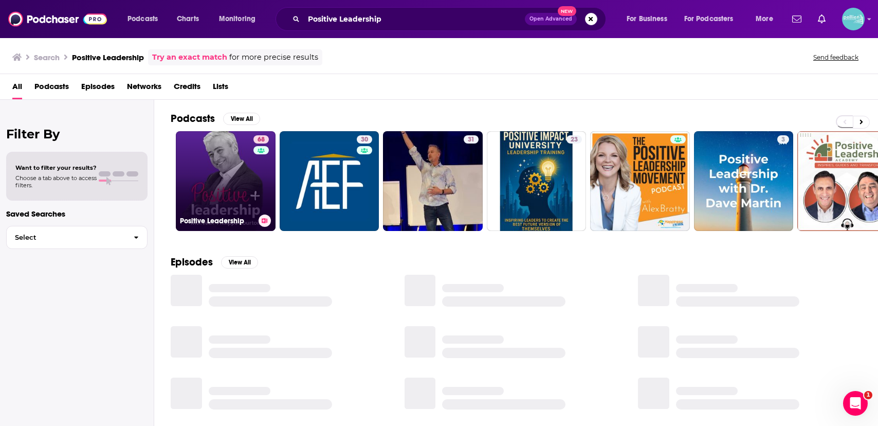
click at [228, 167] on link "68 Positive Leadership" at bounding box center [226, 181] width 100 height 100
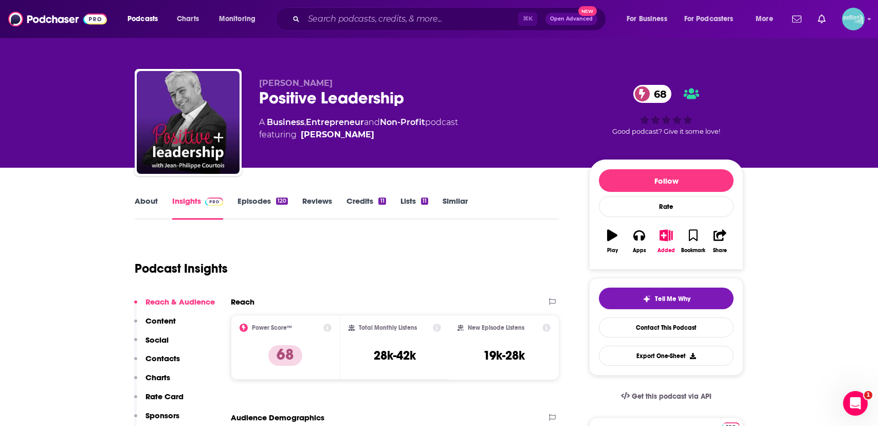
scroll to position [3, 0]
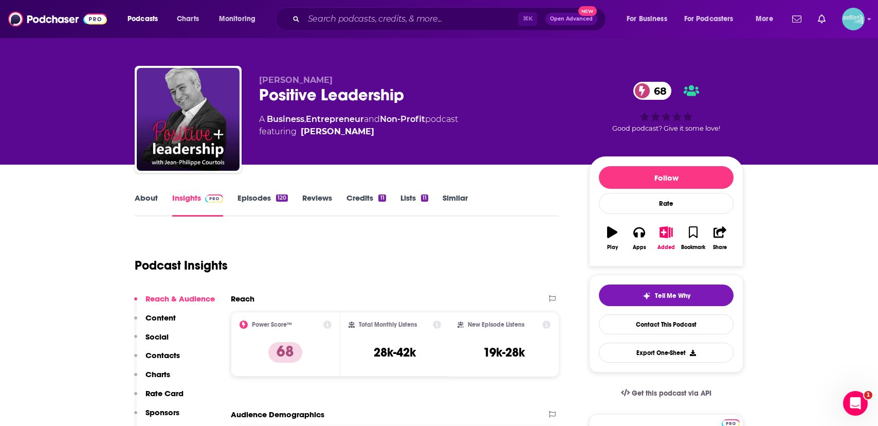
click at [146, 198] on link "About" at bounding box center [146, 205] width 23 height 24
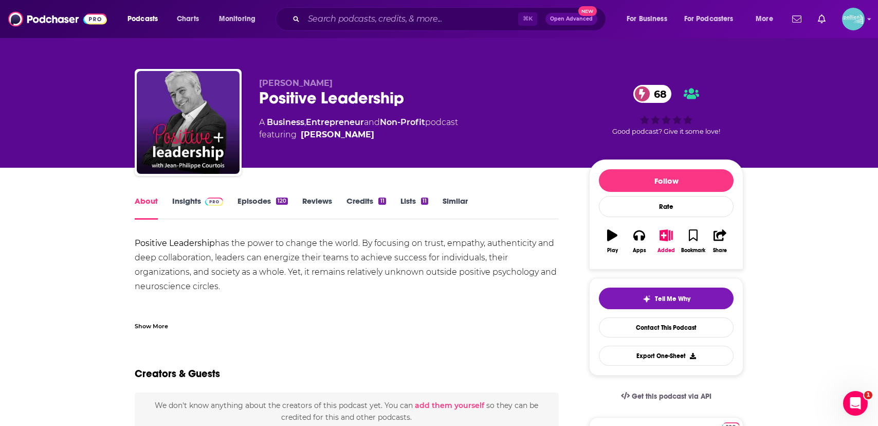
click at [196, 203] on link "Insights" at bounding box center [197, 208] width 51 height 24
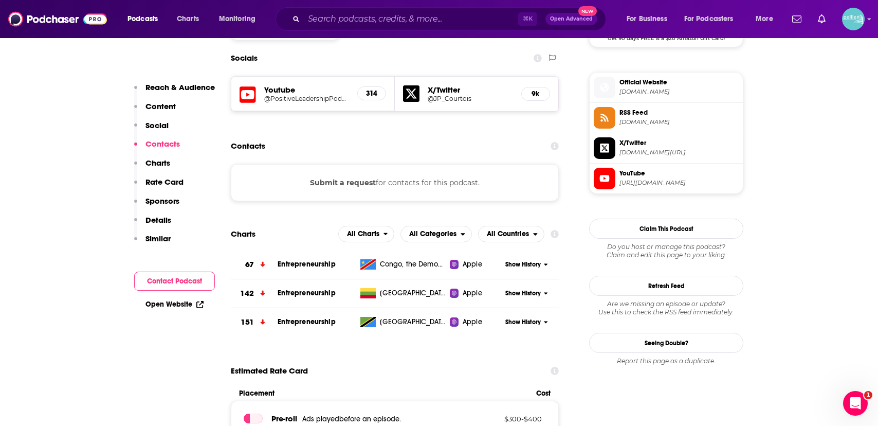
scroll to position [895, 0]
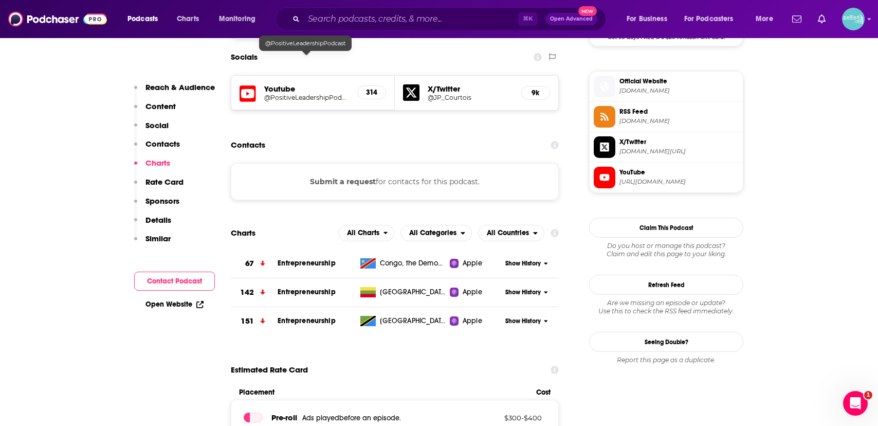
click at [296, 94] on h5 "@PositiveLeadershipPodcast" at bounding box center [306, 98] width 85 height 8
click at [357, 18] on input "Search podcasts, credits, & more..." at bounding box center [411, 19] width 214 height 16
paste input "Curiosity Weekly"
type input "Curiosity Weekly"
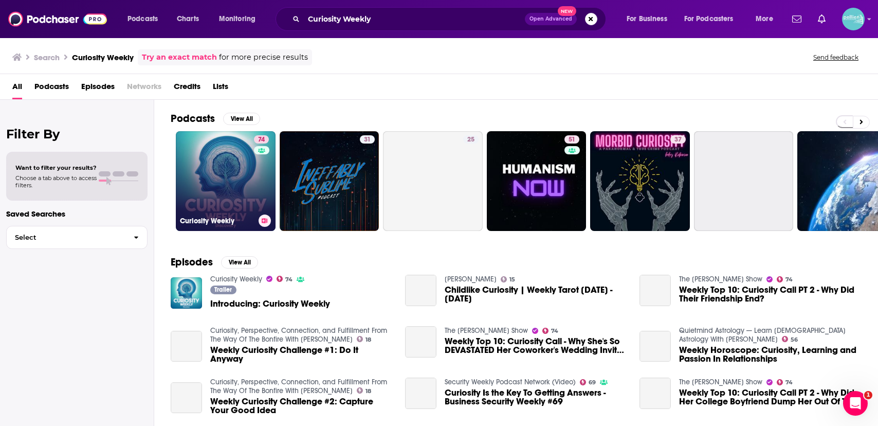
click at [211, 168] on link "74 Curiosity Weekly" at bounding box center [226, 181] width 100 height 100
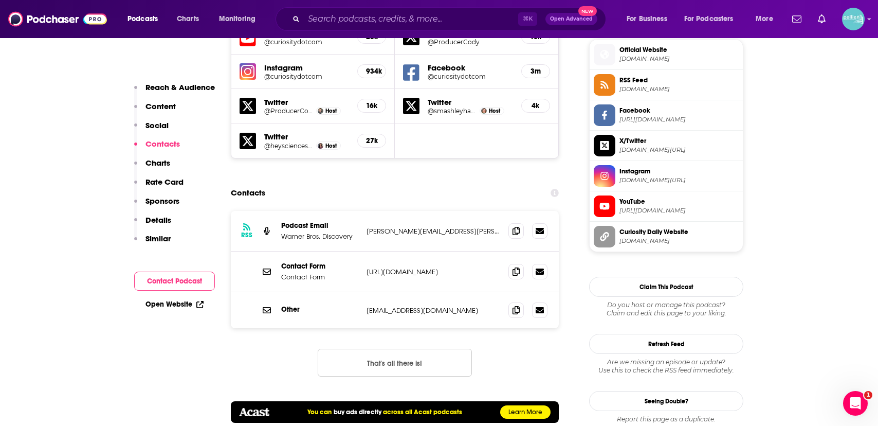
scroll to position [909, 0]
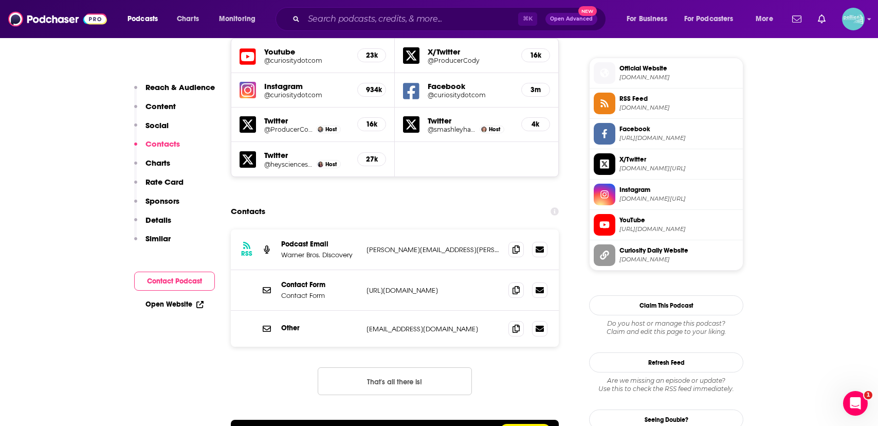
click at [291, 125] on h5 "@ProducerCody" at bounding box center [288, 129] width 49 height 8
click at [176, 300] on link "Open Website" at bounding box center [174, 304] width 58 height 9
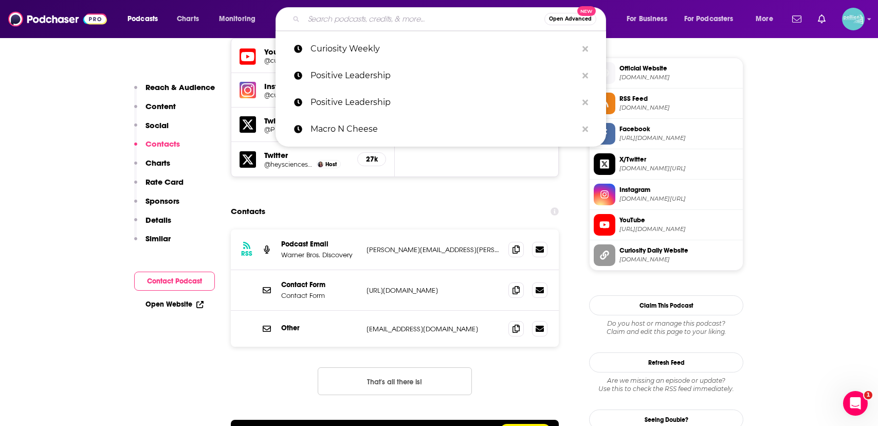
click at [349, 16] on input "Search podcasts, credits, & more..." at bounding box center [424, 19] width 241 height 16
paste input "FiveThirtyEight Politics"
type input "FiveThirtyEight Politics"
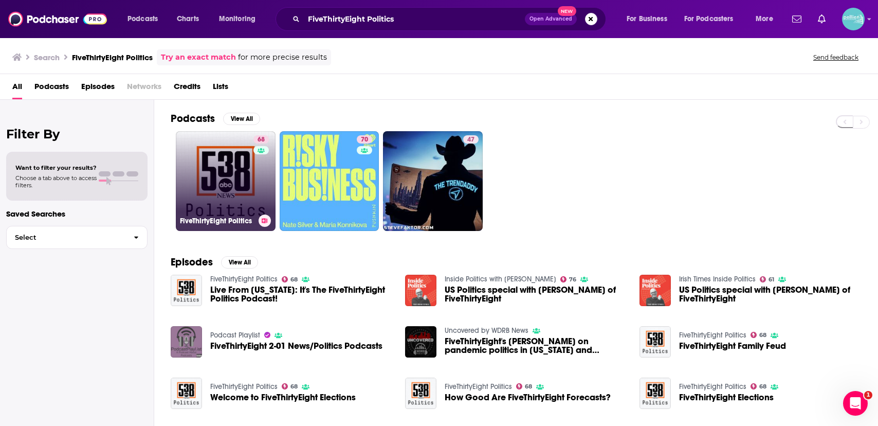
click at [211, 150] on link "68 FiveThirtyEight Politics" at bounding box center [226, 181] width 100 height 100
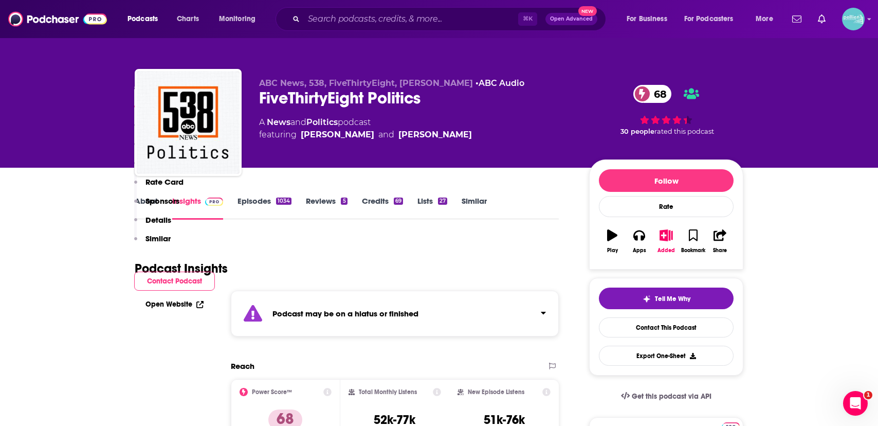
scroll to position [863, 0]
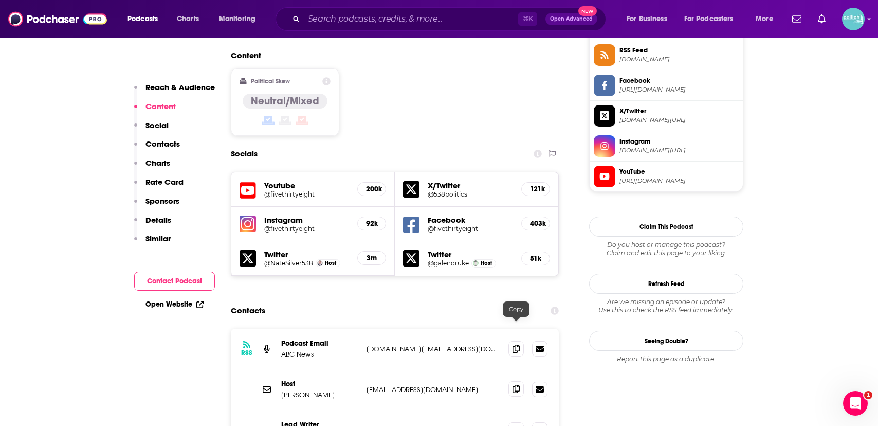
click at [521, 381] on span at bounding box center [515, 388] width 15 height 15
click at [352, 15] on input "Search podcasts, credits, & more..." at bounding box center [411, 19] width 214 height 16
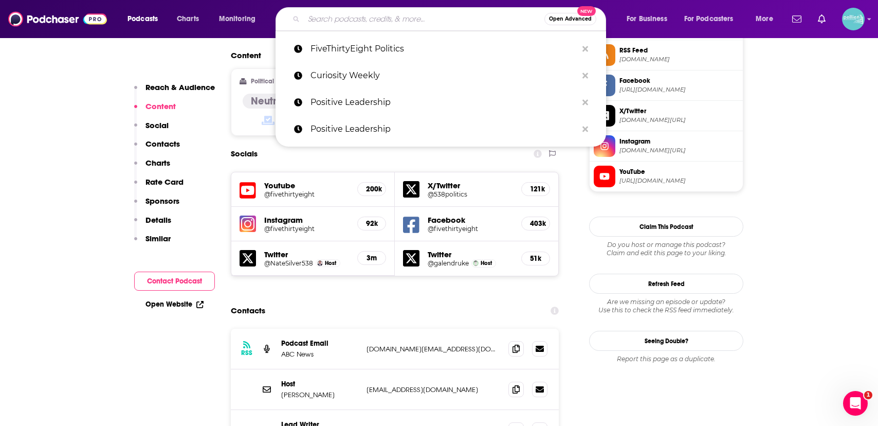
paste input "Srsly Wrong"
type input "Srsly Wrong"
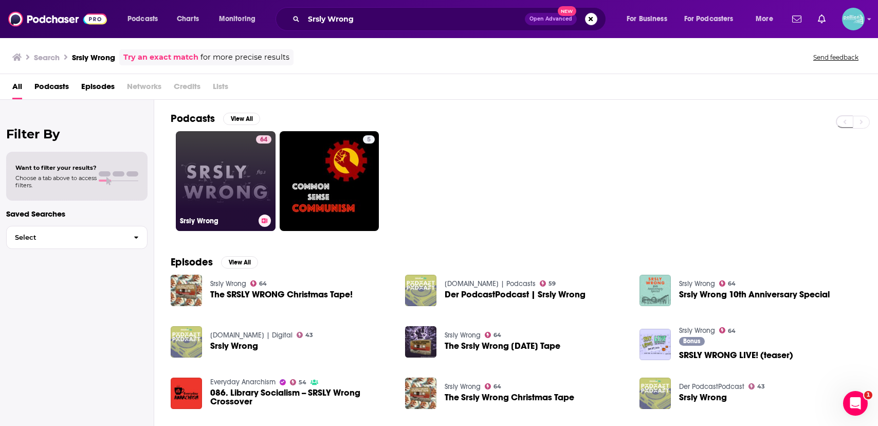
click at [237, 176] on link "64 Srsly Wrong" at bounding box center [226, 181] width 100 height 100
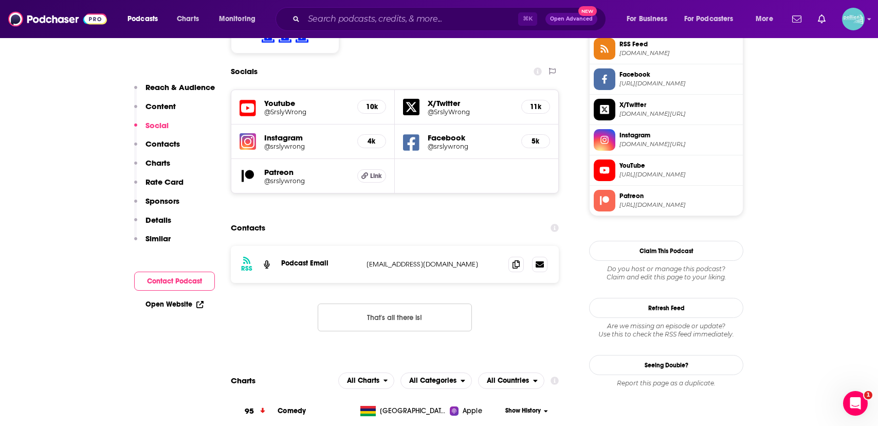
scroll to position [880, 0]
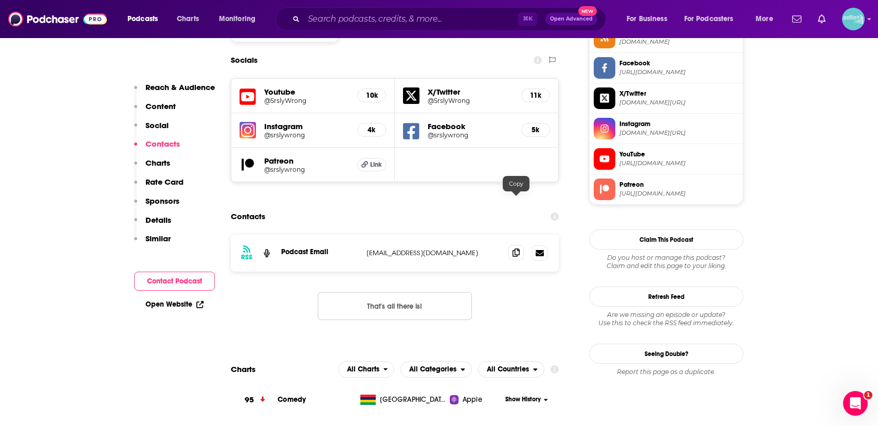
click at [511, 245] on span at bounding box center [515, 252] width 15 height 15
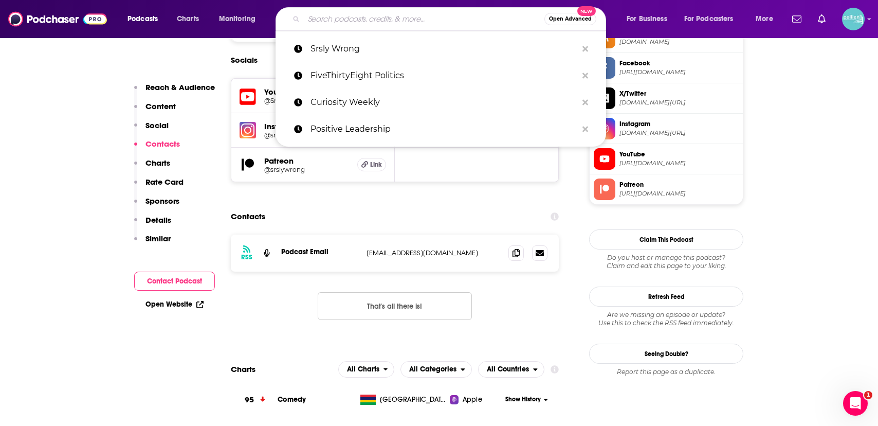
click at [348, 13] on input "Search podcasts, credits, & more..." at bounding box center [424, 19] width 241 height 16
paste input "Battleground America Podcast"
type input "Battleground America Podcast"
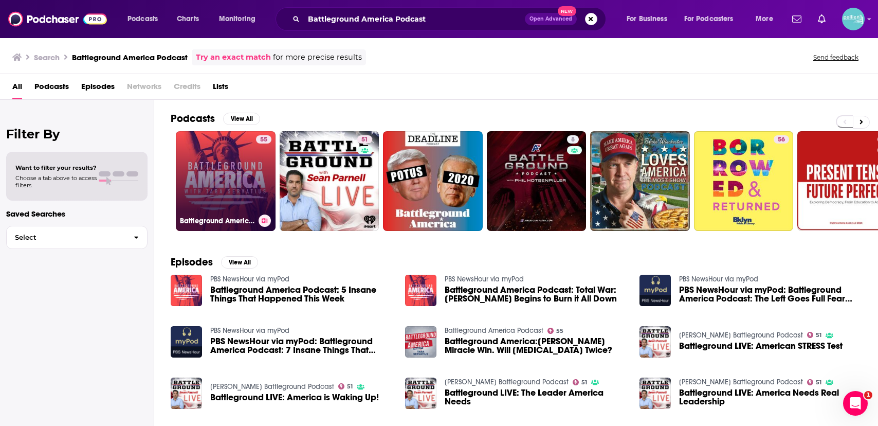
click at [232, 147] on link "55 Battleground America Podcast" at bounding box center [226, 181] width 100 height 100
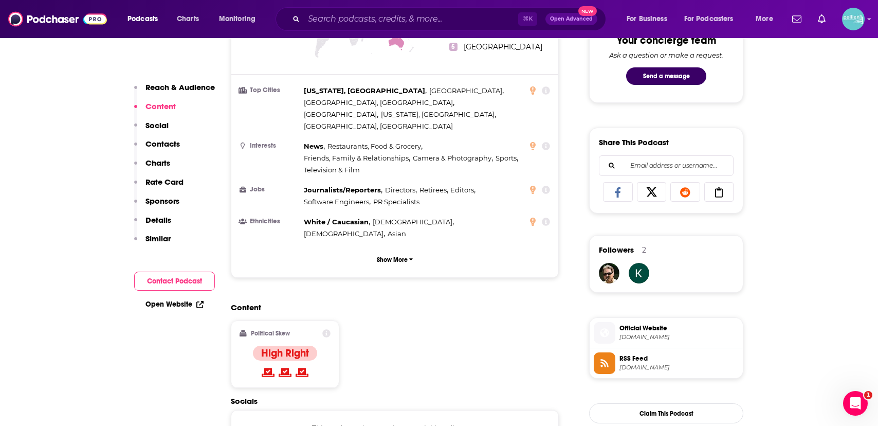
scroll to position [319, 0]
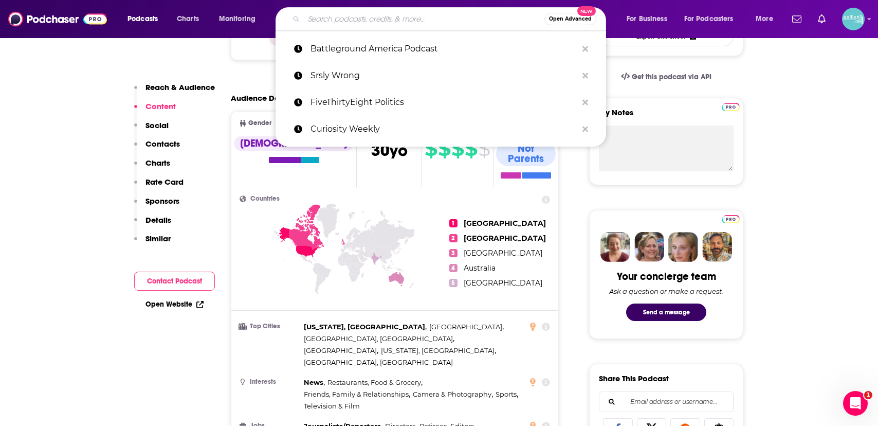
click at [346, 23] on input "Search podcasts, credits, & more..." at bounding box center [424, 19] width 241 height 16
paste input "Curiosity Weekly"
type input "Curiosity Weekly"
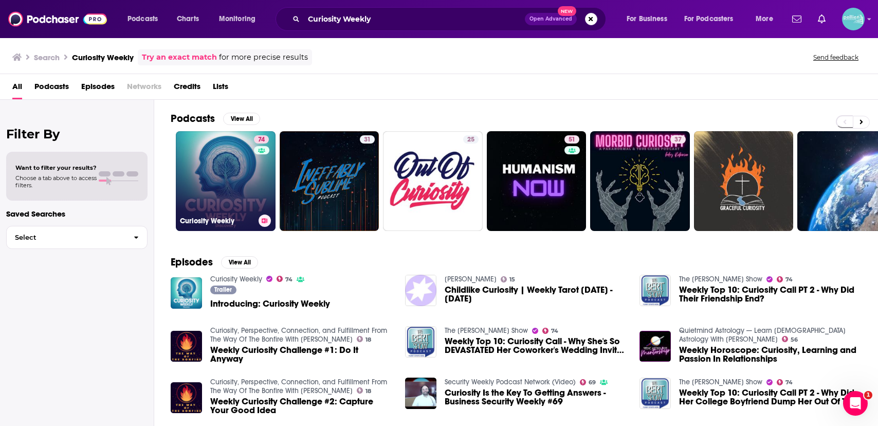
click at [240, 166] on link "74 Curiosity Weekly" at bounding box center [226, 181] width 100 height 100
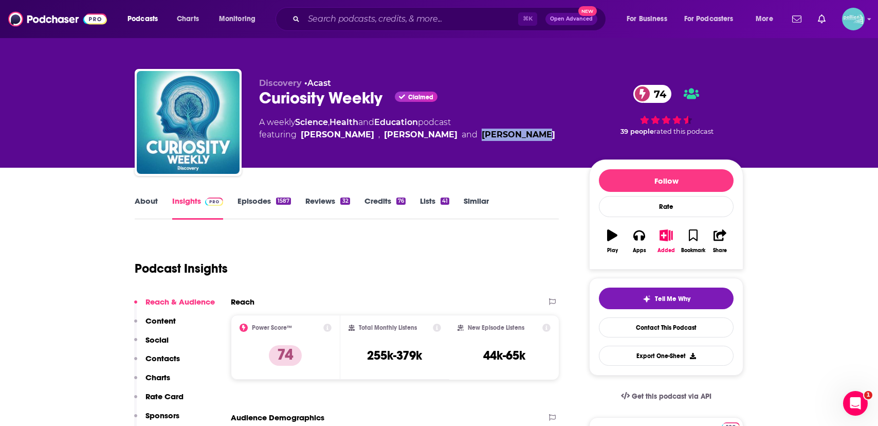
drag, startPoint x: 506, startPoint y: 136, endPoint x: 438, endPoint y: 136, distance: 67.8
click at [438, 136] on div "A weekly Science , Health and Education podcast featuring Calli Gade , Nate Bon…" at bounding box center [416, 128] width 314 height 25
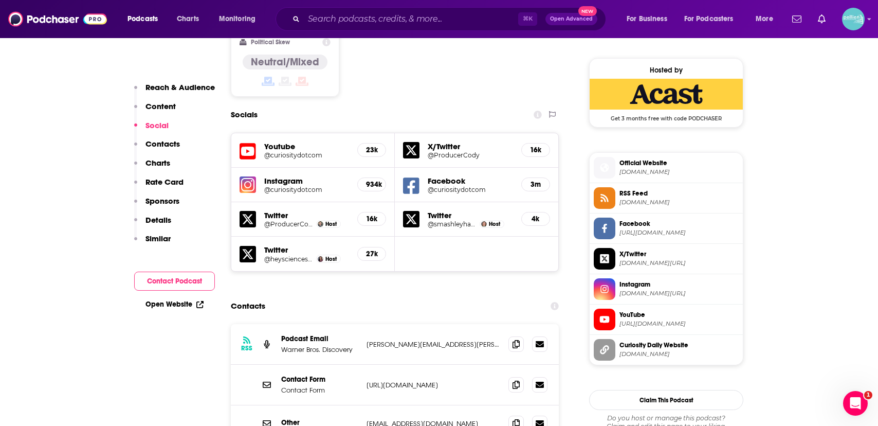
scroll to position [816, 0]
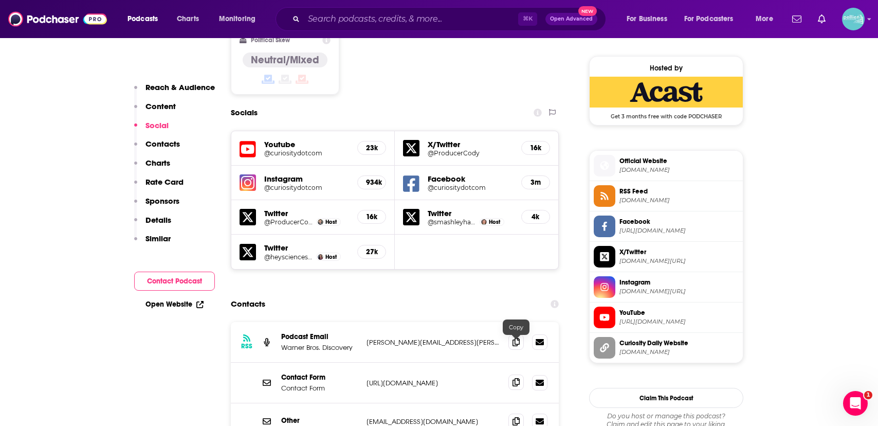
click at [518, 378] on icon at bounding box center [515, 382] width 7 height 8
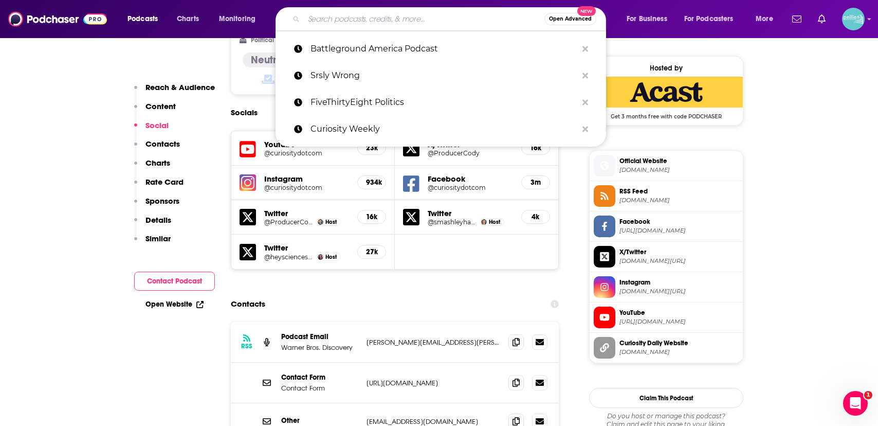
click at [378, 15] on input "Search podcasts, credits, & more..." at bounding box center [424, 19] width 241 height 16
paste input "Quillette Podcast"
type input "Quillette Podcast"
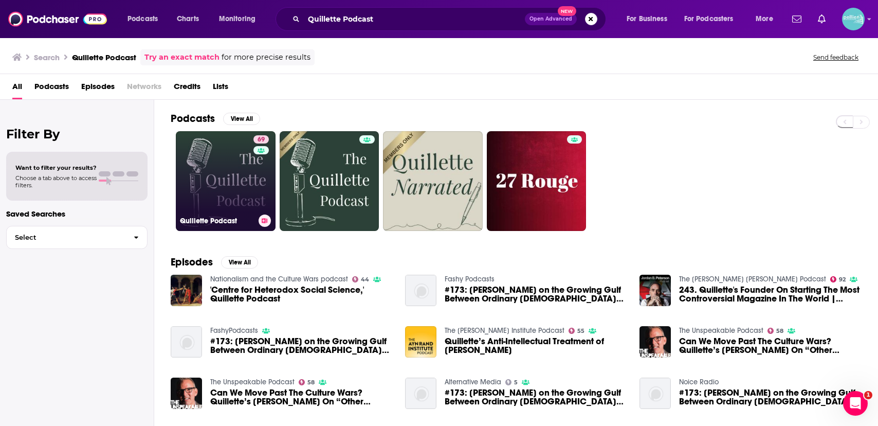
click at [219, 176] on link "69 Quillette Podcast" at bounding box center [226, 181] width 100 height 100
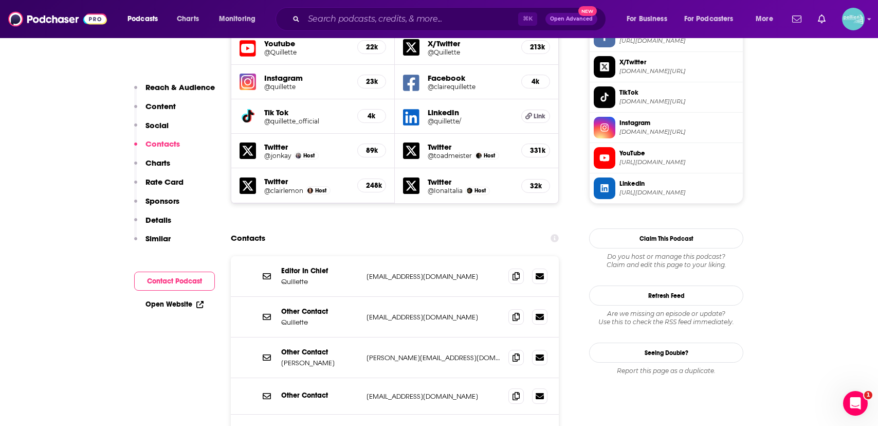
scroll to position [1017, 0]
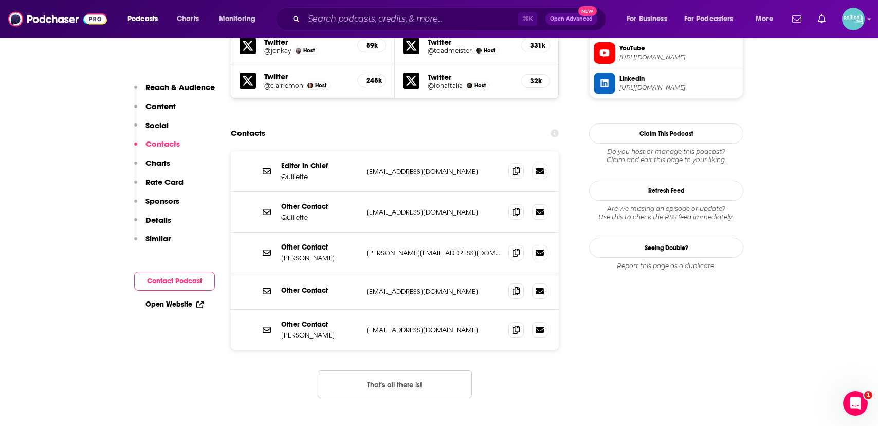
click at [518, 167] on icon at bounding box center [515, 171] width 7 height 8
click at [365, 20] on input "Search podcasts, credits, & more..." at bounding box center [411, 19] width 214 height 16
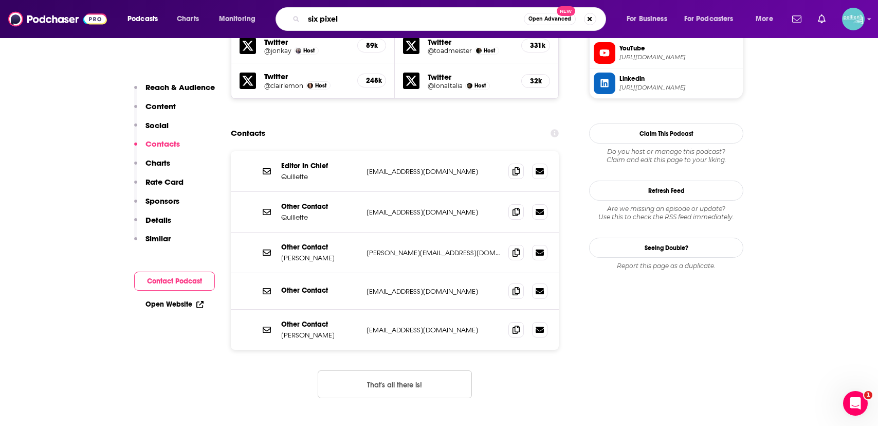
type input "six pixels"
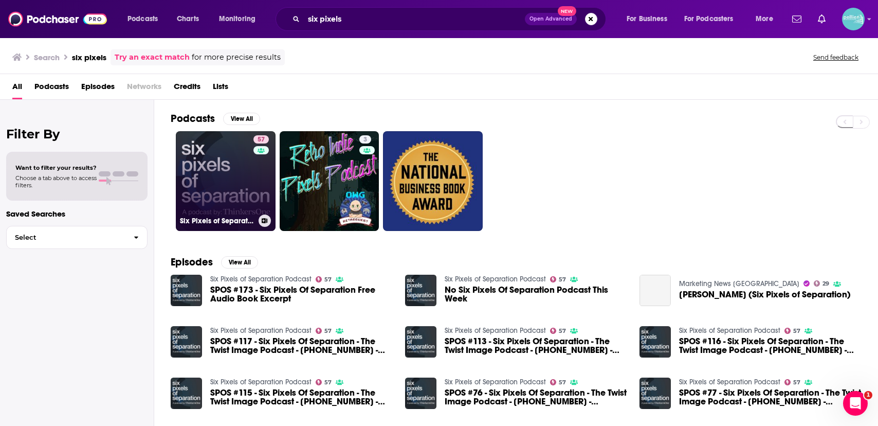
click at [205, 150] on link "57 Six Pixels of Separation Podcast" at bounding box center [226, 181] width 100 height 100
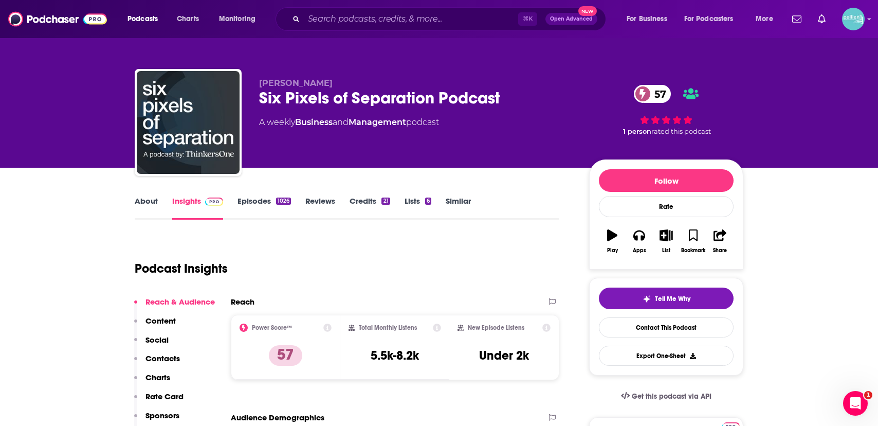
click at [147, 202] on link "About" at bounding box center [146, 208] width 23 height 24
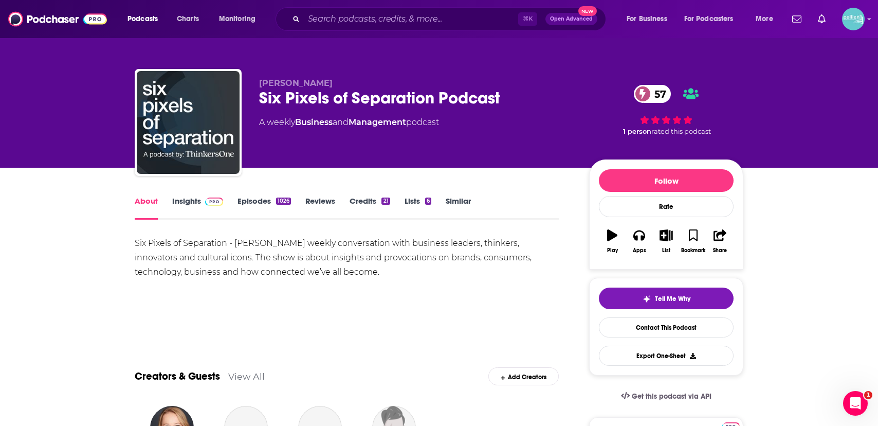
click at [208, 202] on img at bounding box center [214, 201] width 18 height 8
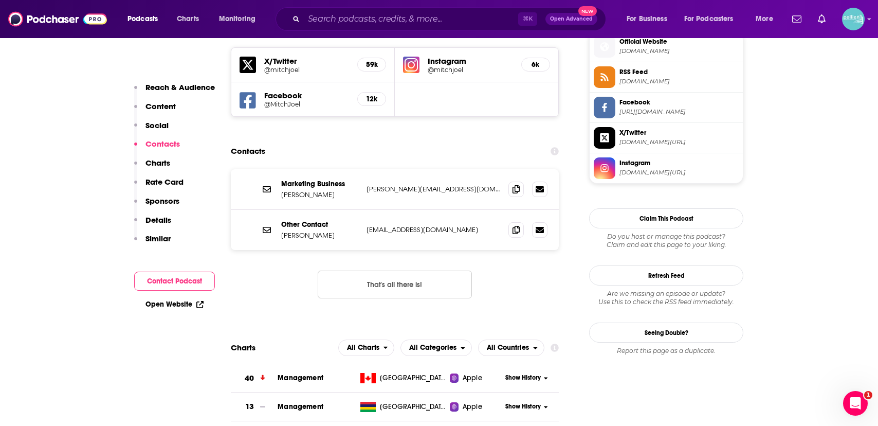
scroll to position [937, 0]
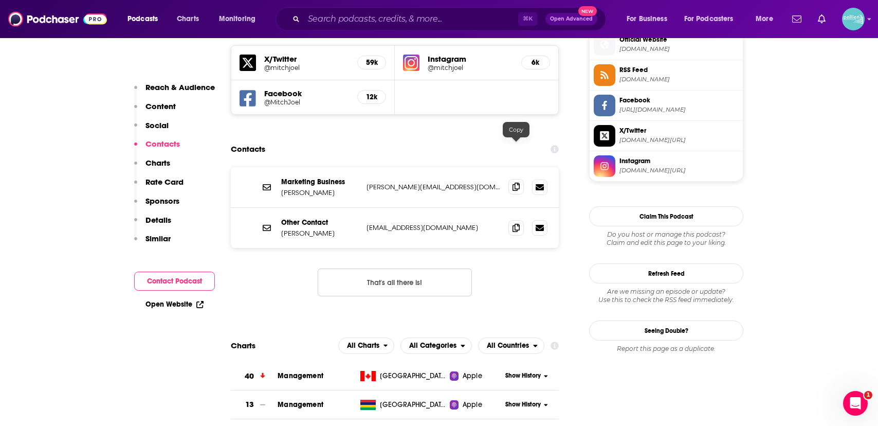
click at [513, 179] on span at bounding box center [515, 186] width 15 height 15
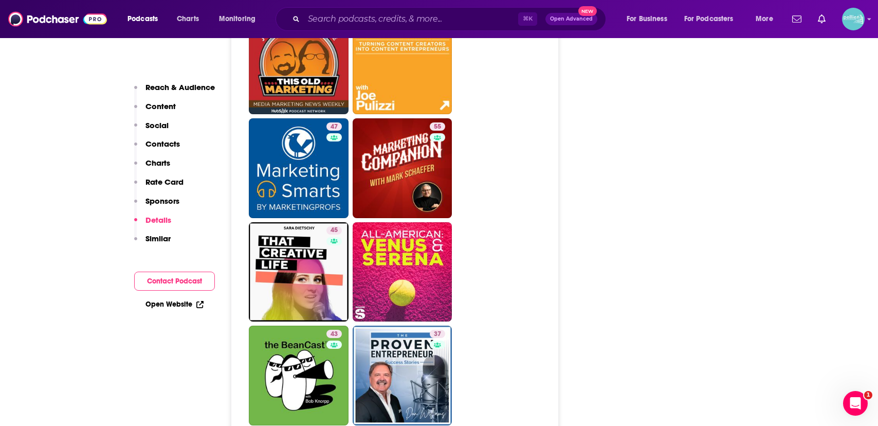
scroll to position [2257, 0]
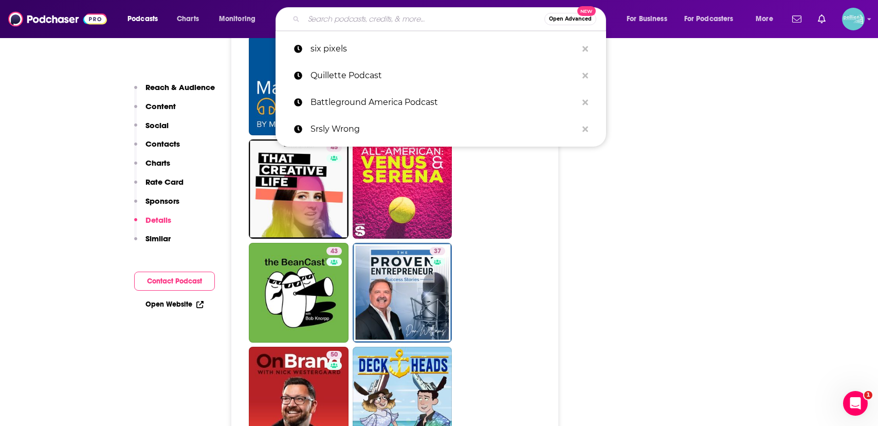
click at [359, 16] on input "Search podcasts, credits, & more..." at bounding box center [424, 19] width 241 height 16
paste input "Team Human"
type input "Team Human"
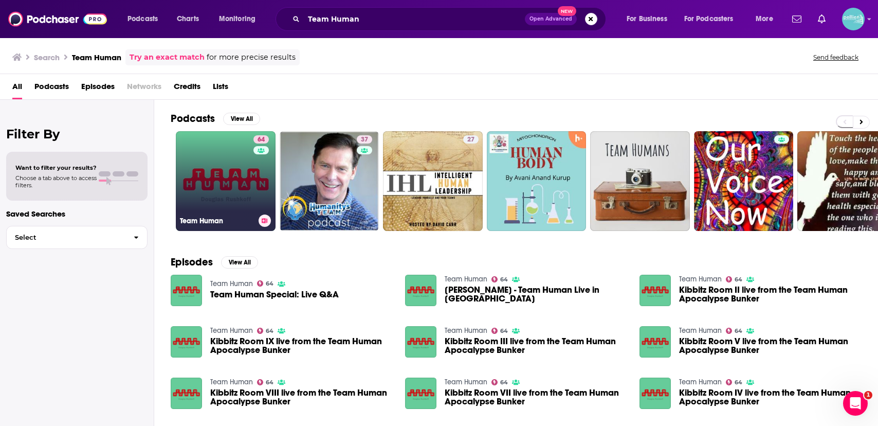
click at [194, 169] on link "64 Team Human" at bounding box center [226, 181] width 100 height 100
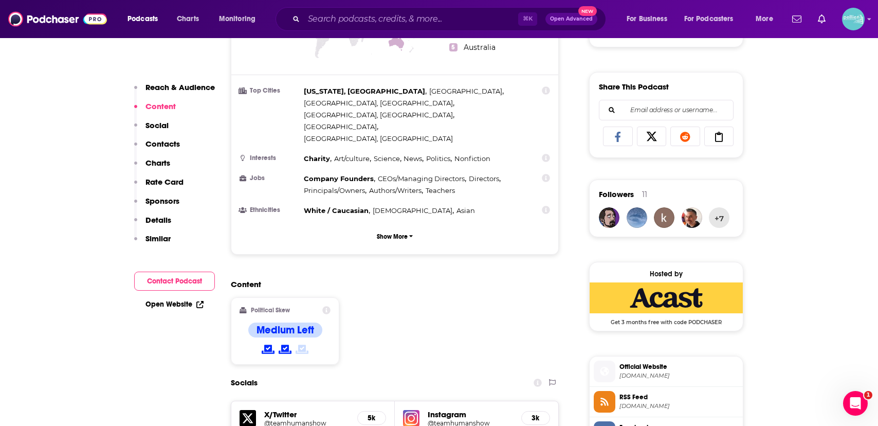
scroll to position [874, 0]
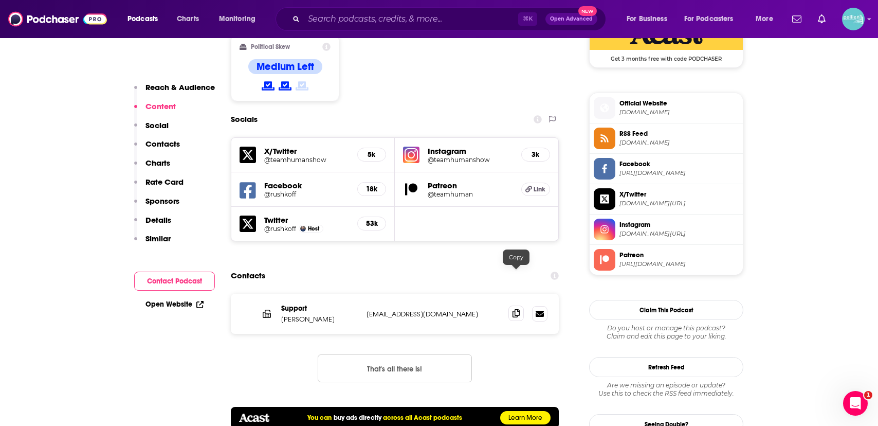
click at [518, 309] on icon at bounding box center [515, 313] width 7 height 8
click at [349, 26] on input "Search podcasts, credits, & more..." at bounding box center [411, 19] width 214 height 16
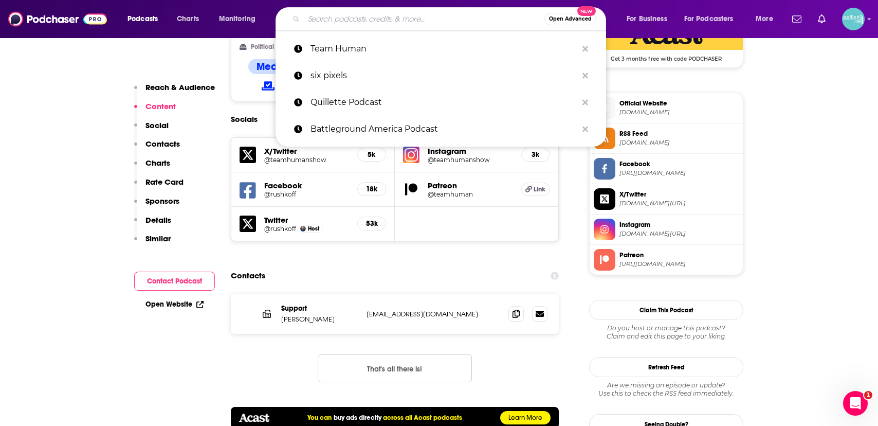
paste input "Conversations with Peter Boghossian"
type input "Conversations with Peter Boghossian"
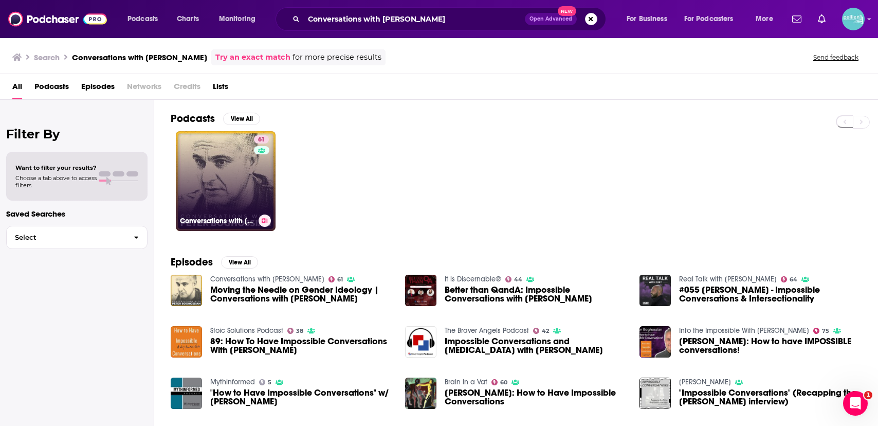
click at [223, 189] on link "61 Conversations with Peter Boghossian" at bounding box center [226, 181] width 100 height 100
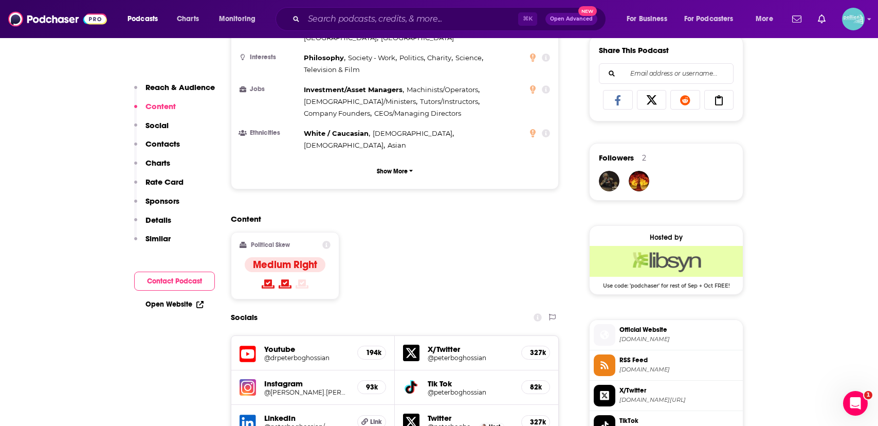
scroll to position [885, 0]
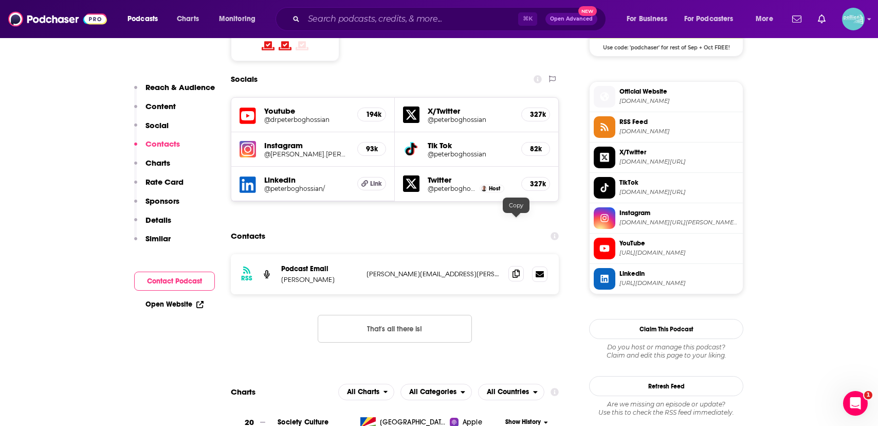
click at [512, 269] on icon at bounding box center [515, 273] width 7 height 8
click at [360, 20] on input "Search podcasts, credits, & more..." at bounding box center [411, 19] width 214 height 16
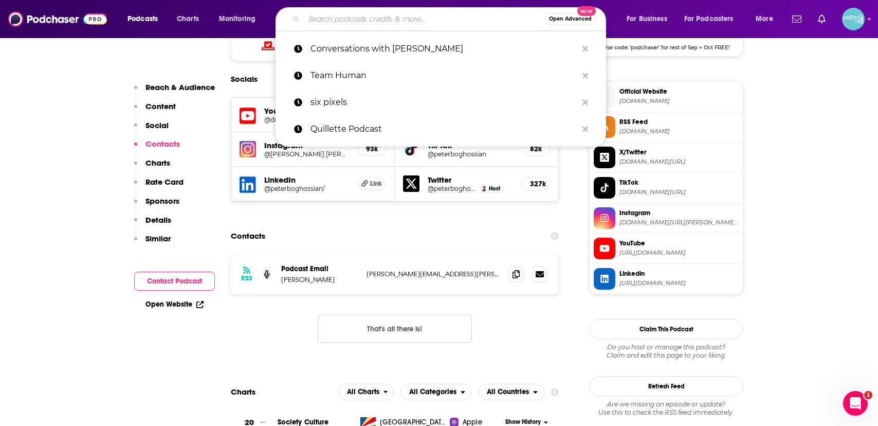
paste input "Autocracy in America"
type input "Autocracy in America"
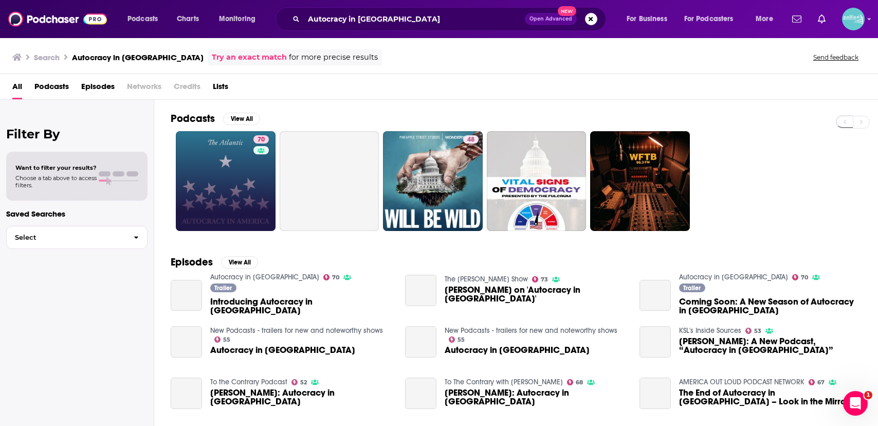
click at [228, 159] on link "70" at bounding box center [226, 181] width 100 height 100
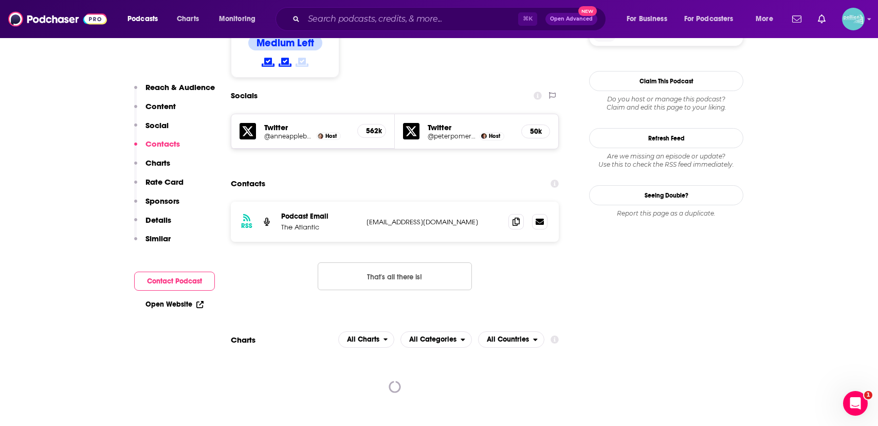
scroll to position [908, 0]
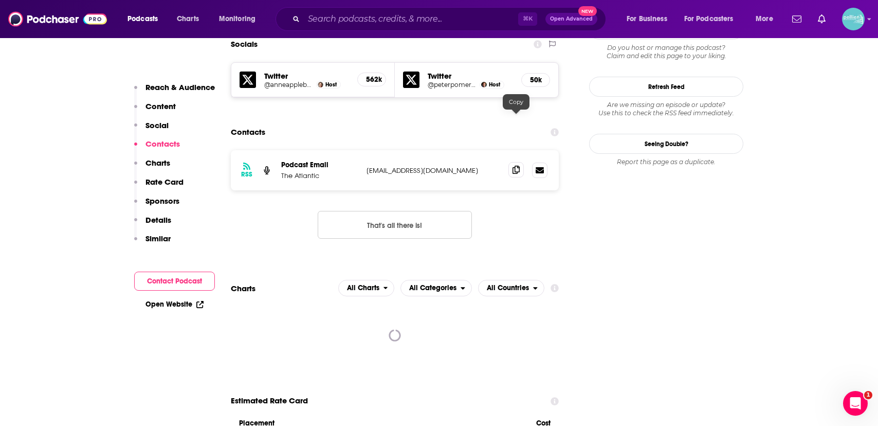
click at [515, 165] on icon at bounding box center [515, 169] width 7 height 8
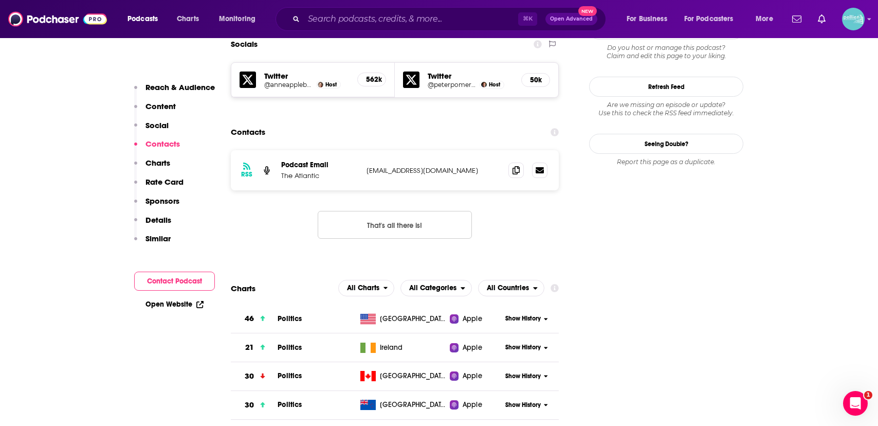
scroll to position [896, 0]
